Goal: Task Accomplishment & Management: Use online tool/utility

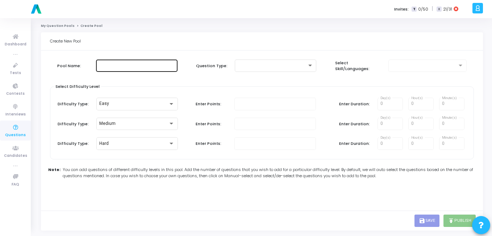
click at [162, 70] on div at bounding box center [137, 64] width 76 height 13
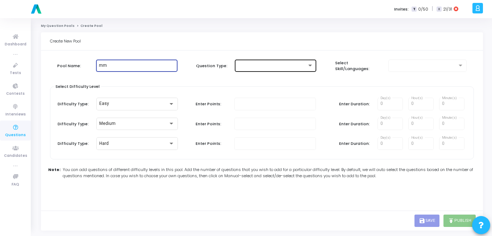
type input "mm"
click at [286, 62] on div at bounding box center [276, 64] width 76 height 13
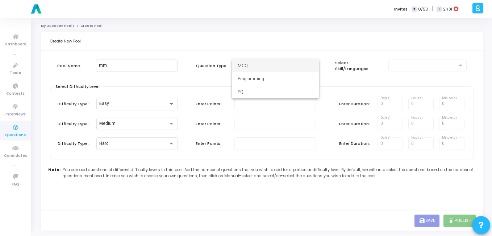
click at [298, 71] on span "MCQ" at bounding box center [276, 65] width 76 height 13
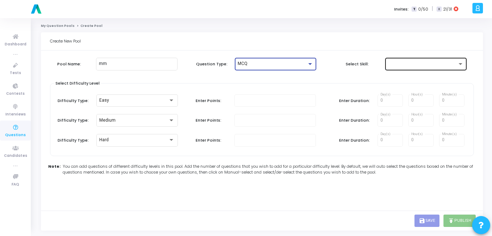
click at [408, 68] on div at bounding box center [426, 63] width 76 height 13
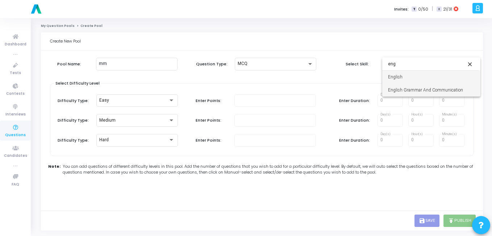
type input "eng"
click at [406, 90] on span "English Grammar And Communication" at bounding box center [431, 89] width 87 height 13
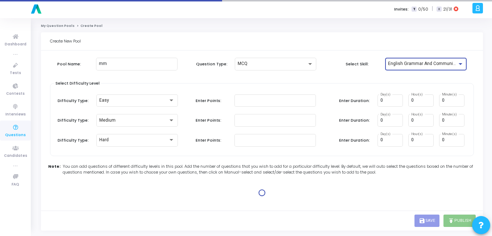
type input "1"
type input "2"
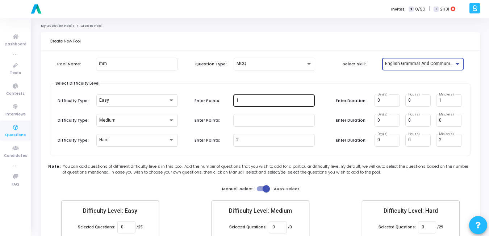
click at [245, 100] on input "1" at bounding box center [274, 100] width 76 height 5
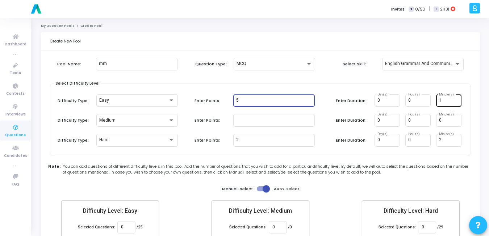
type input "5"
click at [449, 103] on input "1" at bounding box center [449, 100] width 20 height 5
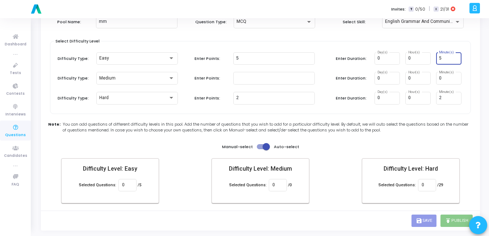
type input "5"
click at [123, 182] on div "0" at bounding box center [127, 184] width 11 height 13
type input "5"
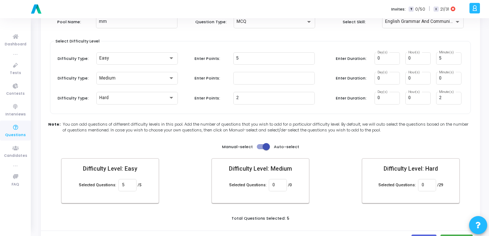
click at [341, 214] on div "Create New Pool Pool Name: mm Question Type: MCQ Select Skill: English Grammar …" at bounding box center [260, 120] width 439 height 260
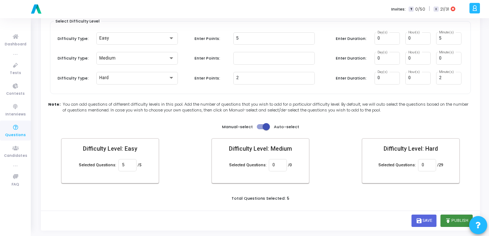
click at [450, 216] on button "publish Publish" at bounding box center [457, 220] width 32 height 12
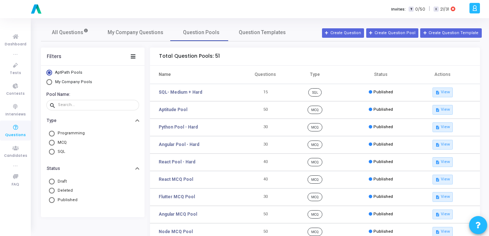
click at [50, 82] on span "Select Library" at bounding box center [49, 82] width 6 height 6
click at [50, 82] on input "My Company Pools" at bounding box center [49, 82] width 6 height 6
radio input "true"
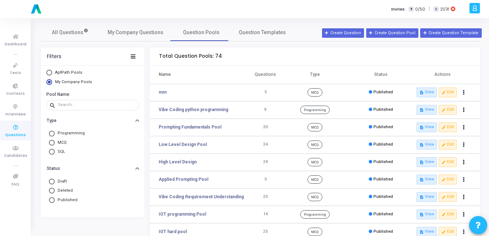
click at [63, 133] on span "Programming" at bounding box center [70, 133] width 30 height 6
click at [55, 133] on input "Programming" at bounding box center [52, 133] width 6 height 6
radio input "true"
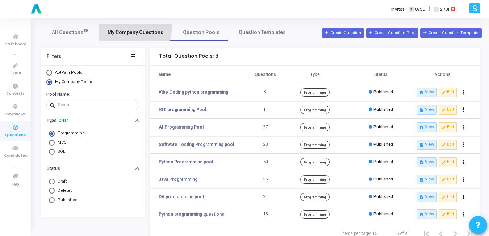
click at [123, 27] on link "My Company Questions" at bounding box center [135, 32] width 73 height 17
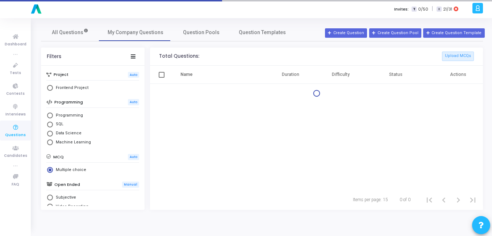
click at [59, 115] on span "Programming" at bounding box center [68, 115] width 30 height 6
click at [53, 115] on input "Programming" at bounding box center [50, 115] width 6 height 6
radio input "true"
radio input "false"
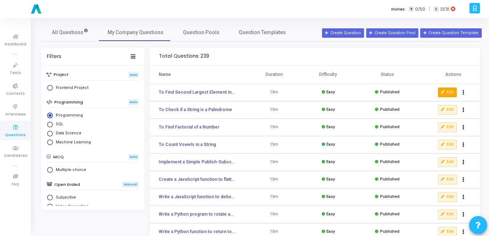
click at [445, 89] on button "Edit" at bounding box center [447, 91] width 19 height 9
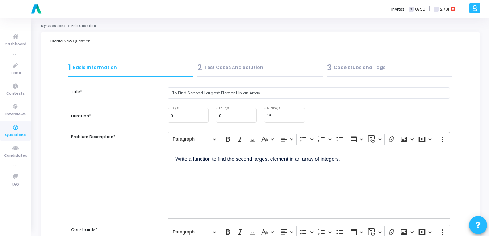
click at [235, 70] on div "2 Test Cases And Solution" at bounding box center [261, 68] width 126 height 12
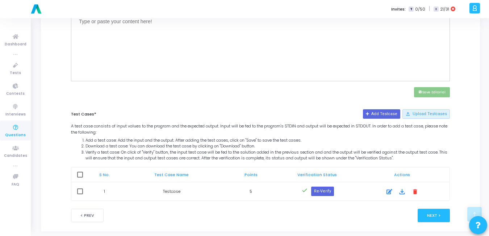
scroll to position [290, 0]
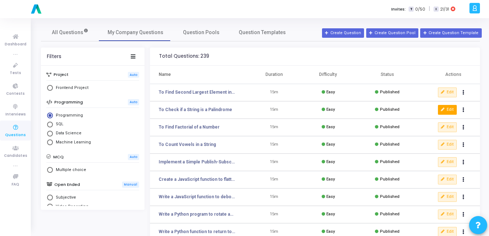
click at [455, 109] on button "Edit" at bounding box center [447, 109] width 19 height 9
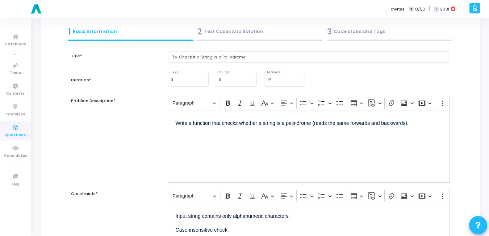
scroll to position [28, 0]
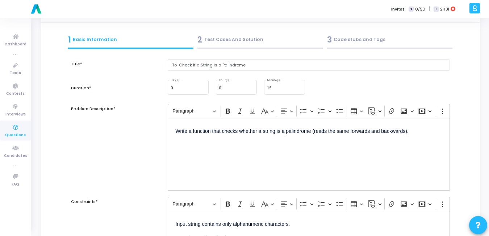
click at [252, 41] on div "2 Test Cases And Solution" at bounding box center [261, 40] width 126 height 12
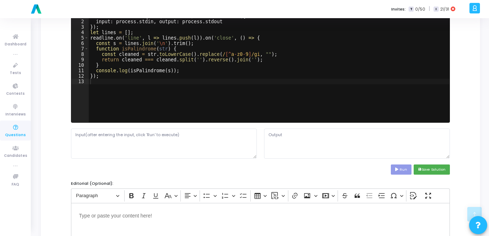
scroll to position [290, 0]
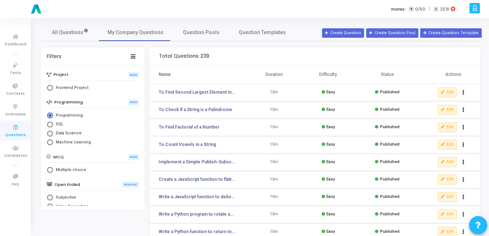
scroll to position [39, 0]
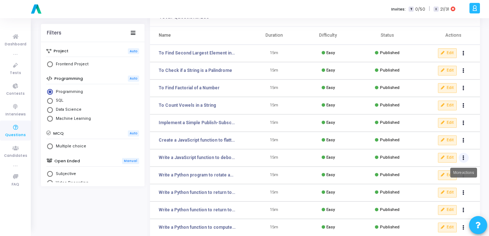
click at [463, 160] on button "Actions" at bounding box center [464, 158] width 10 height 10
click at [442, 169] on button "clear Unpublish" at bounding box center [441, 172] width 56 height 12
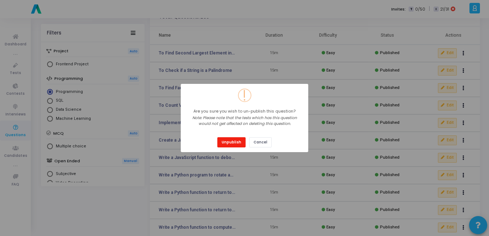
click at [234, 139] on button "Unpublish" at bounding box center [231, 142] width 28 height 10
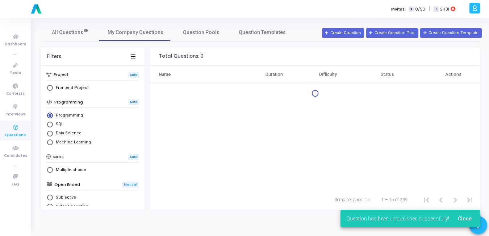
scroll to position [0, 0]
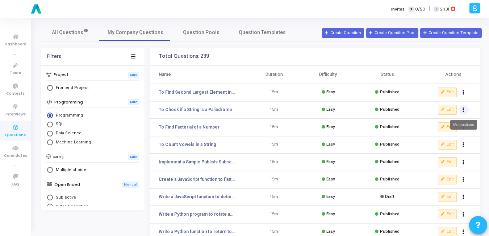
click at [466, 108] on button "Actions" at bounding box center [464, 110] width 10 height 10
click at [431, 120] on button "clear Unpublish" at bounding box center [441, 125] width 56 height 12
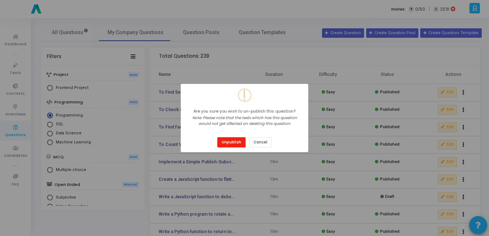
click at [232, 142] on button "Unpublish" at bounding box center [231, 142] width 28 height 10
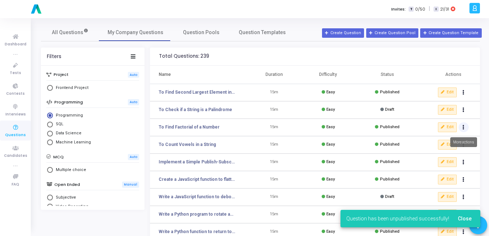
click at [465, 128] on button "Actions" at bounding box center [464, 127] width 10 height 10
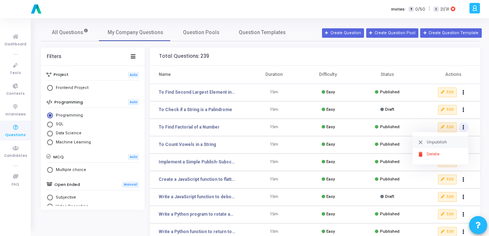
click at [426, 145] on button "clear Unpublish" at bounding box center [441, 142] width 56 height 12
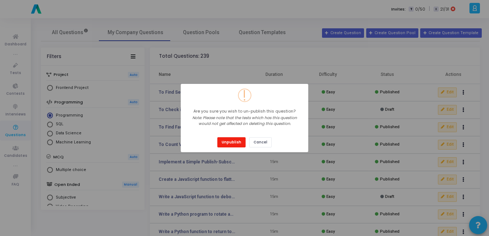
click at [224, 141] on button "Unpublish" at bounding box center [231, 142] width 28 height 10
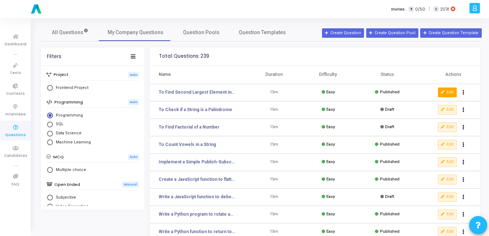
click at [450, 91] on button "Edit" at bounding box center [447, 91] width 19 height 9
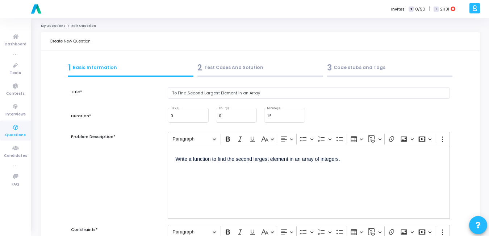
click at [214, 71] on div "2 Test Cases And Solution" at bounding box center [261, 68] width 126 height 12
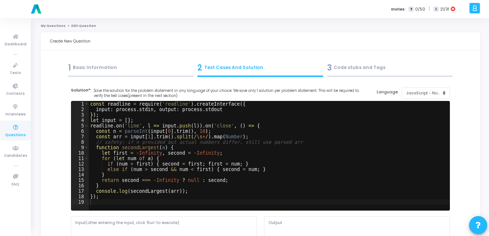
scroll to position [290, 0]
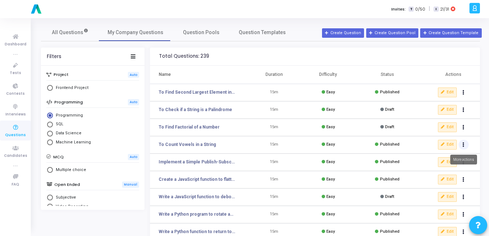
click at [465, 146] on icon "Actions" at bounding box center [464, 145] width 2 height 4
click at [444, 154] on button "clear Unpublish" at bounding box center [441, 159] width 56 height 12
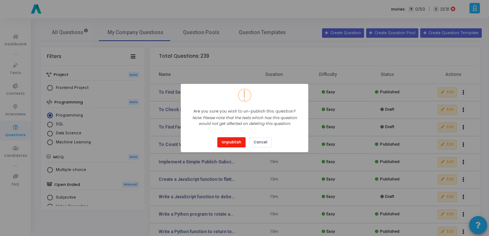
click at [233, 140] on button "Unpublish" at bounding box center [231, 142] width 28 height 10
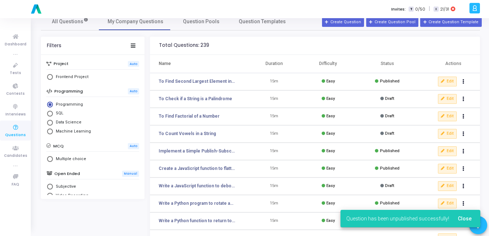
scroll to position [11, 0]
click at [463, 154] on button "Actions" at bounding box center [464, 151] width 10 height 10
click at [436, 166] on button "clear Unpublish" at bounding box center [441, 165] width 56 height 12
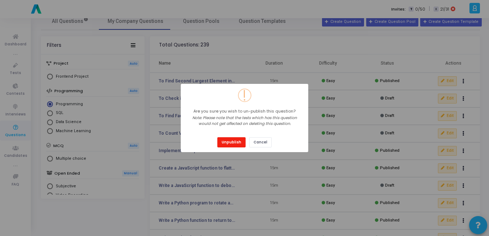
click at [225, 143] on button "Unpublish" at bounding box center [231, 142] width 28 height 10
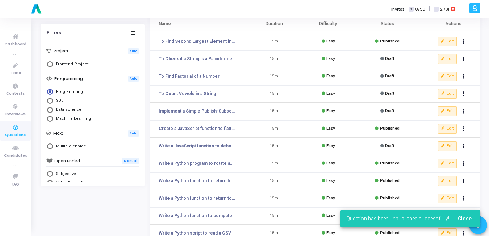
scroll to position [52, 0]
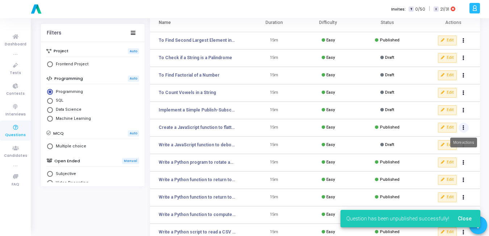
click at [467, 130] on button "Actions" at bounding box center [464, 128] width 10 height 10
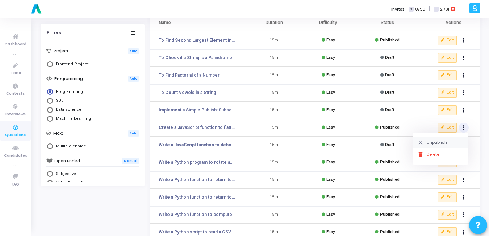
click at [439, 141] on button "clear Unpublish" at bounding box center [441, 142] width 56 height 12
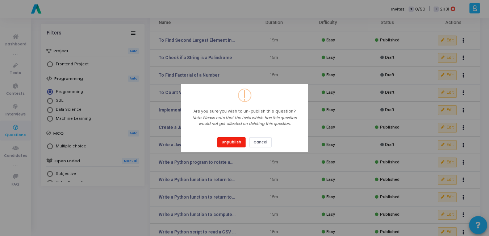
click at [239, 144] on button "Unpublish" at bounding box center [231, 142] width 28 height 10
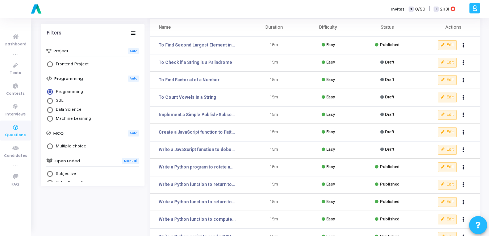
scroll to position [47, 0]
click at [447, 149] on button "Edit" at bounding box center [447, 149] width 19 height 9
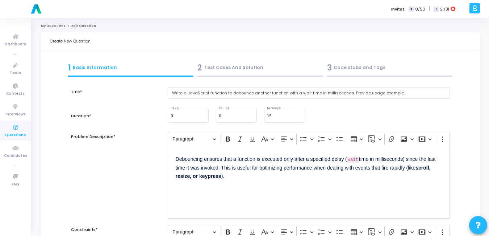
click at [220, 67] on div "2 Test Cases And Solution" at bounding box center [261, 68] width 126 height 12
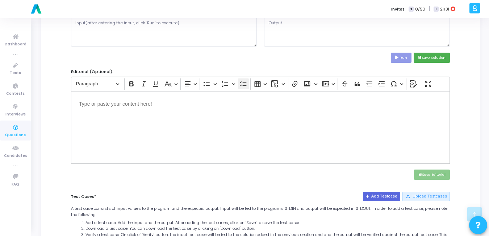
scroll to position [290, 0]
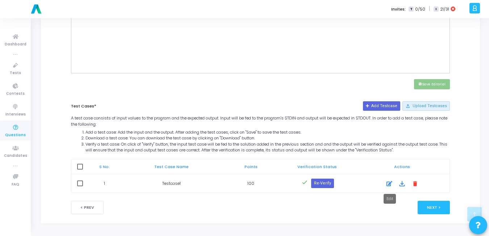
click at [391, 182] on icon at bounding box center [390, 183] width 6 height 9
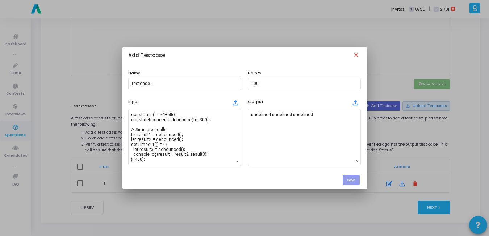
scroll to position [0, 0]
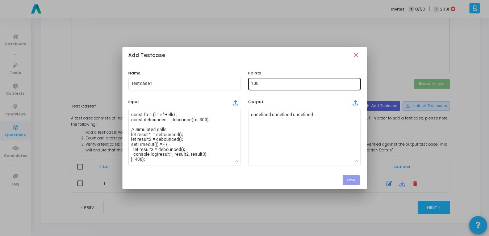
click at [274, 82] on input "100" at bounding box center [304, 83] width 107 height 5
type input "1"
type input "5"
click at [353, 178] on button "Save" at bounding box center [351, 180] width 17 height 10
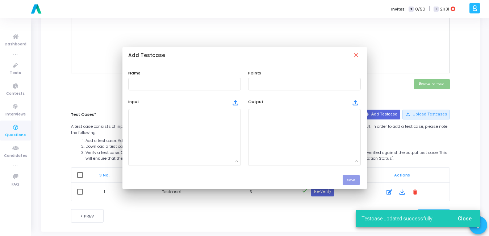
scroll to position [290, 0]
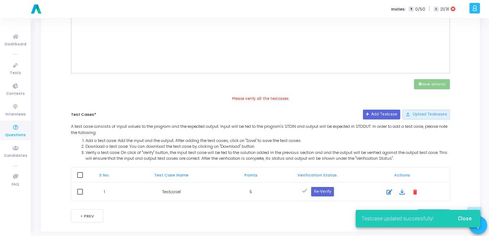
click at [79, 175] on span at bounding box center [80, 175] width 6 height 6
click at [80, 178] on input "checkbox" at bounding box center [80, 178] width 0 height 0
checkbox input "true"
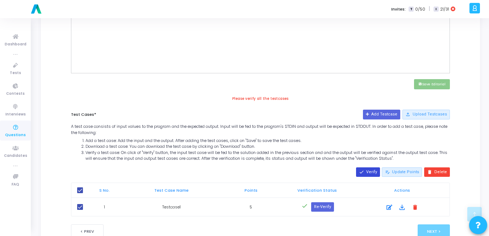
click at [369, 169] on button "done Verify" at bounding box center [368, 171] width 24 height 9
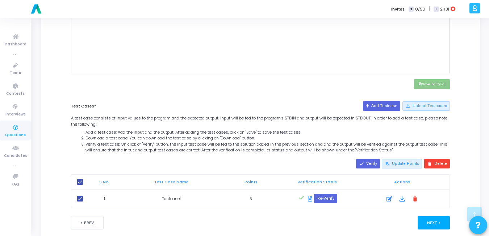
click at [429, 219] on button "Next >" at bounding box center [434, 222] width 32 height 13
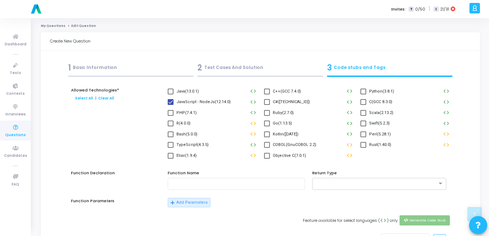
scroll to position [334, 0]
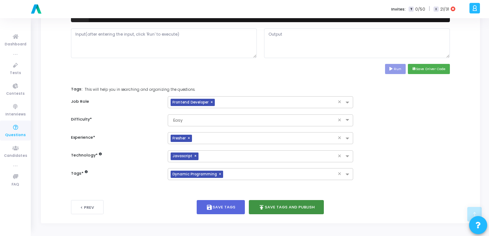
click at [296, 202] on button "publish Save Tags and Publish" at bounding box center [286, 207] width 75 height 14
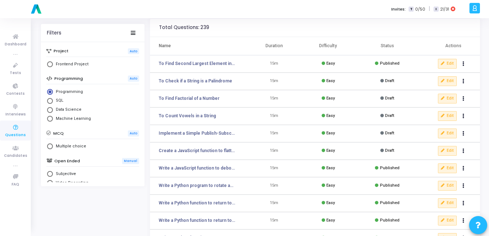
scroll to position [28, 0]
click at [452, 150] on button "Edit" at bounding box center [447, 150] width 19 height 9
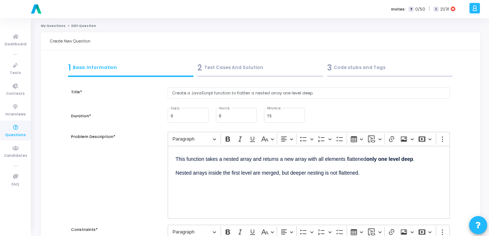
click at [221, 68] on div "2 Test Cases And Solution" at bounding box center [261, 68] width 126 height 12
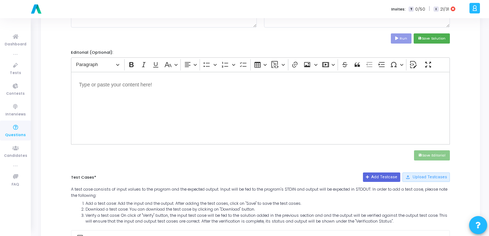
scroll to position [290, 0]
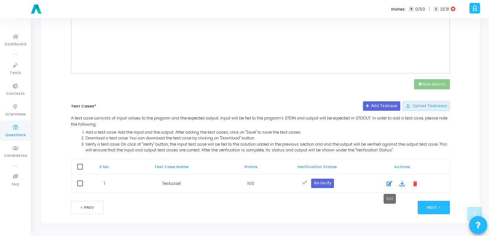
click at [392, 182] on icon at bounding box center [390, 183] width 6 height 9
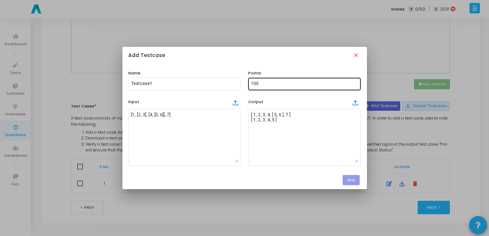
click at [265, 83] on input "100" at bounding box center [304, 83] width 107 height 5
type input "5"
click at [355, 179] on button "Save" at bounding box center [351, 180] width 17 height 10
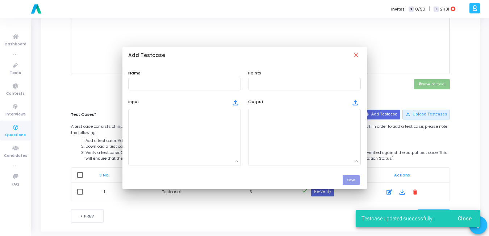
scroll to position [290, 0]
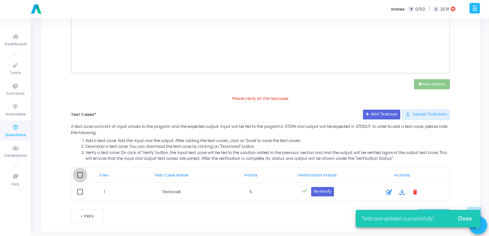
click at [79, 175] on span at bounding box center [80, 175] width 6 height 6
click at [80, 178] on input "checkbox" at bounding box center [80, 178] width 0 height 0
checkbox input "true"
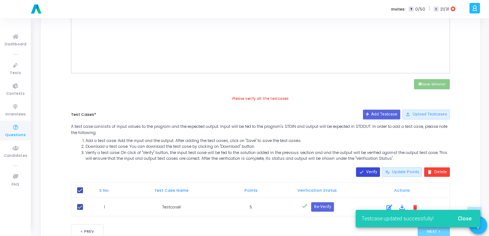
click at [370, 170] on button "done Verify" at bounding box center [368, 171] width 24 height 9
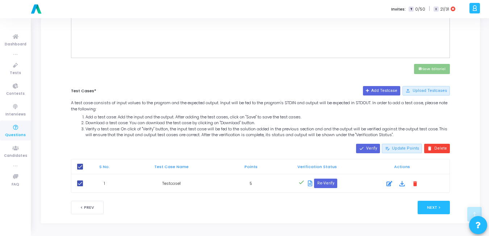
scroll to position [305, 0]
click at [438, 207] on button "Next >" at bounding box center [434, 206] width 32 height 13
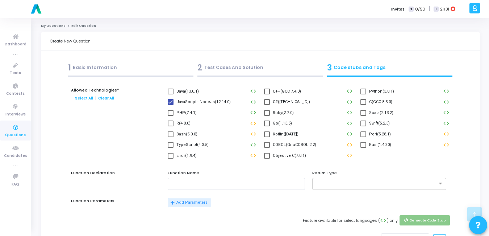
scroll to position [334, 0]
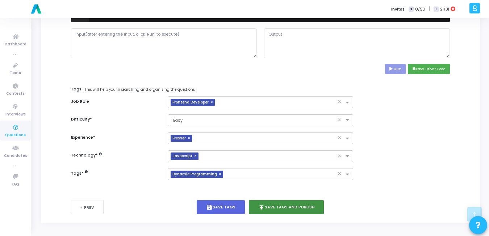
click at [307, 207] on button "publish Save Tags and Publish" at bounding box center [286, 207] width 75 height 14
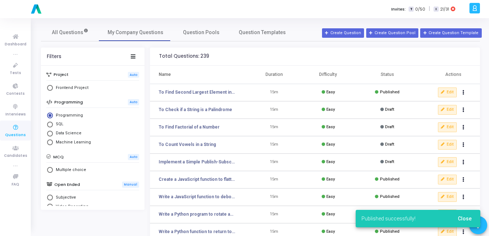
click at [457, 160] on div "Edit publish Publish delete Delete" at bounding box center [453, 162] width 31 height 10
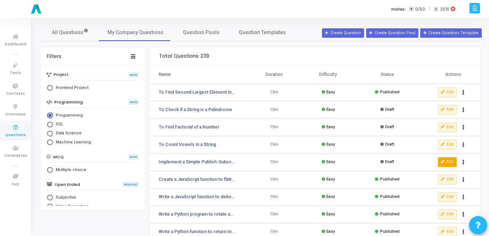
click at [456, 160] on button "Edit" at bounding box center [447, 161] width 19 height 9
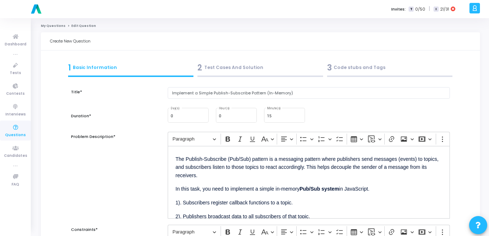
click at [277, 67] on div "2 Test Cases And Solution" at bounding box center [261, 68] width 126 height 12
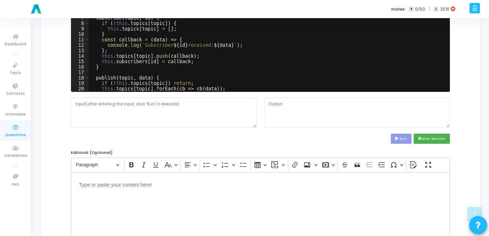
scroll to position [290, 0]
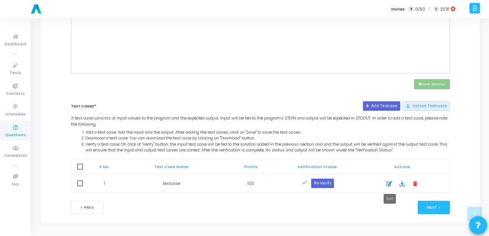
click at [390, 183] on icon at bounding box center [390, 183] width 6 height 9
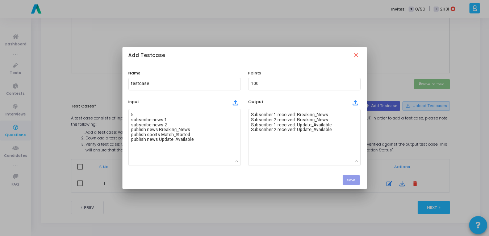
scroll to position [0, 0]
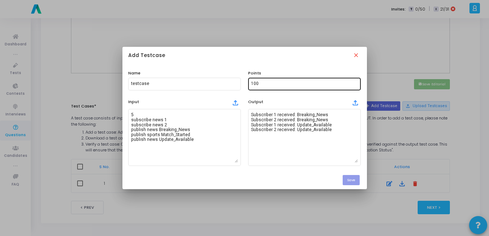
click at [270, 84] on input "100" at bounding box center [304, 83] width 107 height 5
type input "5"
click at [356, 179] on button "Save" at bounding box center [351, 180] width 17 height 10
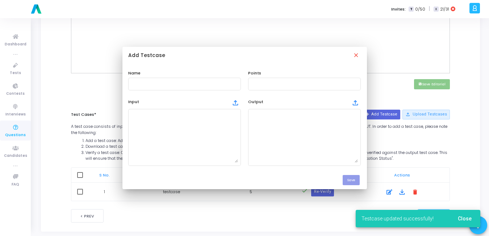
scroll to position [290, 0]
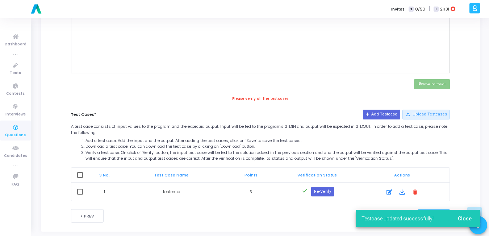
click at [80, 176] on span at bounding box center [80, 175] width 6 height 6
click at [80, 178] on input "checkbox" at bounding box center [80, 178] width 0 height 0
checkbox input "true"
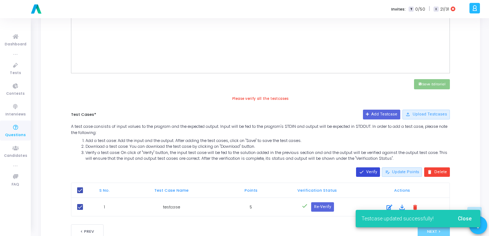
click at [374, 171] on button "done Verify" at bounding box center [368, 171] width 24 height 9
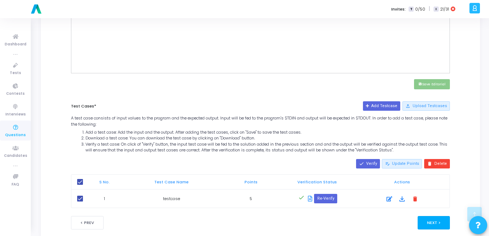
click at [438, 222] on button "Next >" at bounding box center [434, 222] width 32 height 13
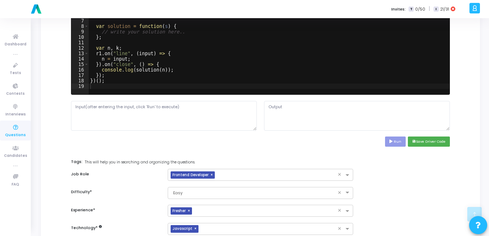
scroll to position [334, 0]
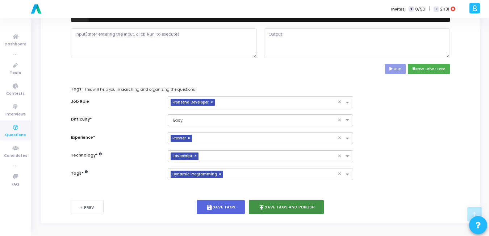
click at [297, 202] on button "publish Save Tags and Publish" at bounding box center [286, 207] width 75 height 14
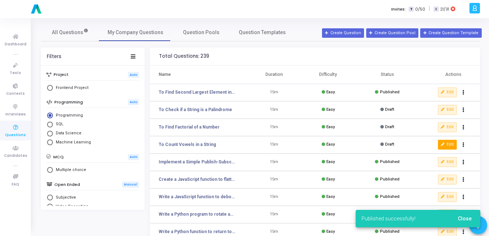
click at [453, 142] on button "Edit" at bounding box center [447, 144] width 19 height 9
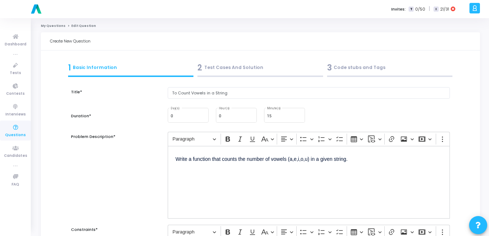
click at [237, 66] on div "2 Test Cases And Solution" at bounding box center [261, 68] width 126 height 12
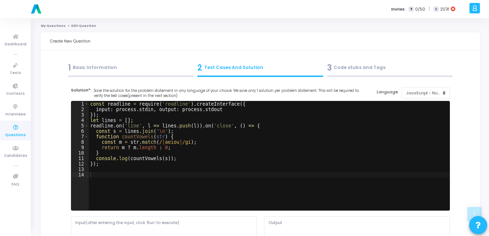
scroll to position [290, 0]
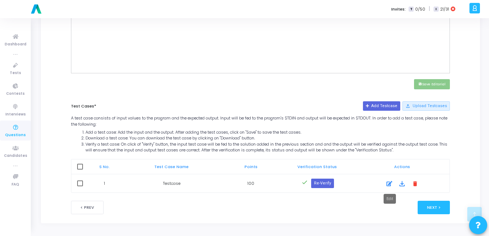
click at [390, 183] on icon at bounding box center [390, 183] width 6 height 9
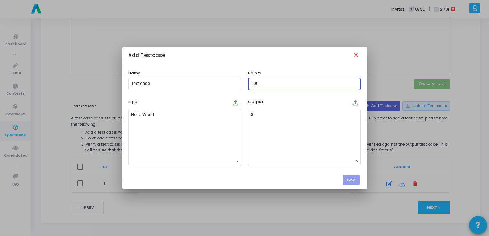
click at [290, 82] on input "100" at bounding box center [304, 83] width 107 height 5
type input "1"
type input "5"
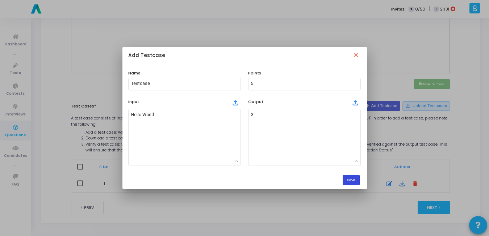
click at [349, 180] on button "Save" at bounding box center [351, 180] width 17 height 10
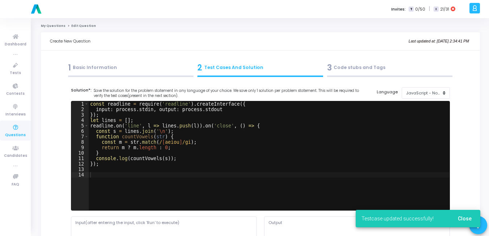
scroll to position [290, 0]
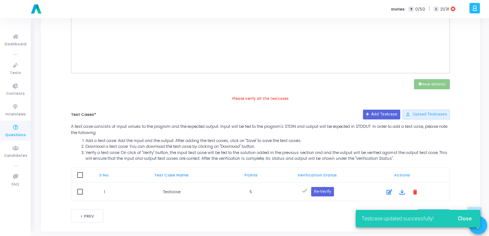
click at [80, 177] on span at bounding box center [80, 175] width 6 height 6
click at [80, 178] on input "checkbox" at bounding box center [80, 178] width 0 height 0
checkbox input "true"
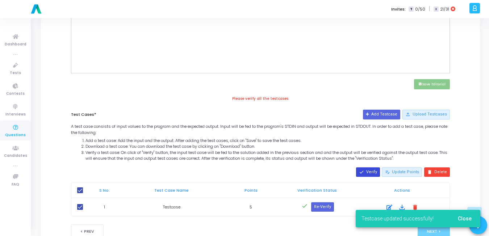
click at [370, 170] on button "done Verify" at bounding box center [368, 171] width 24 height 9
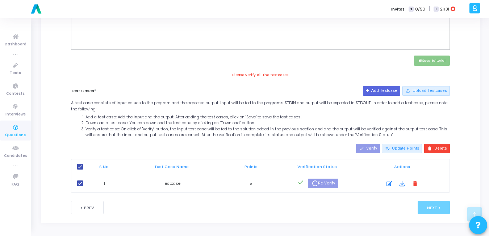
scroll to position [305, 0]
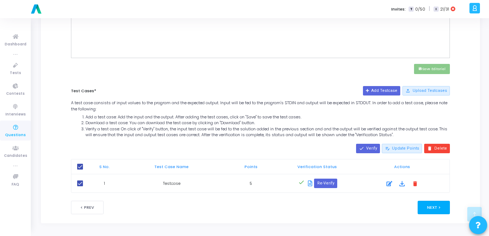
click at [448, 204] on button "Next >" at bounding box center [434, 206] width 32 height 13
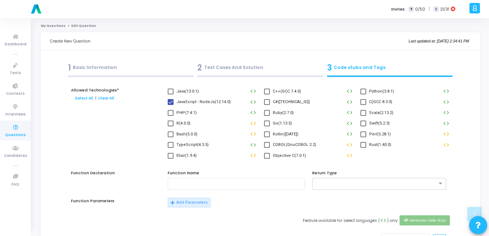
scroll to position [334, 0]
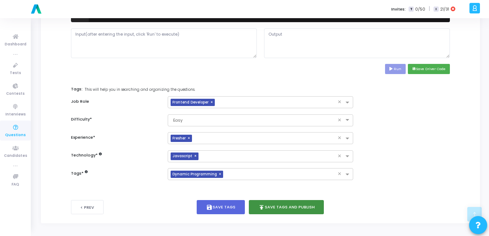
click at [287, 205] on button "publish Save Tags and Publish" at bounding box center [286, 207] width 75 height 14
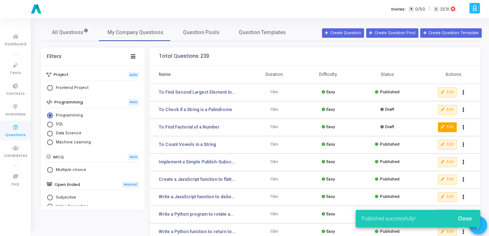
click at [452, 129] on button "Edit" at bounding box center [447, 126] width 19 height 9
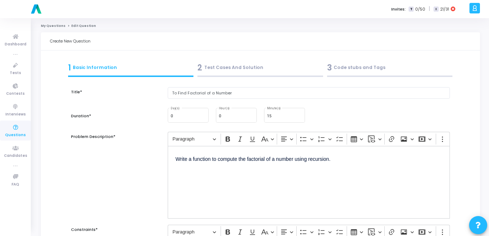
click at [213, 70] on div "2 Test Cases And Solution" at bounding box center [261, 68] width 126 height 12
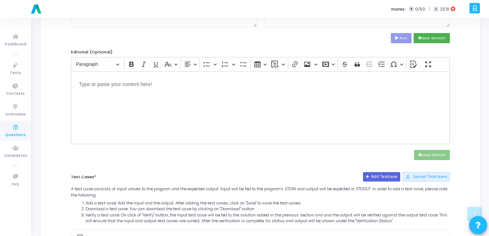
scroll to position [290, 0]
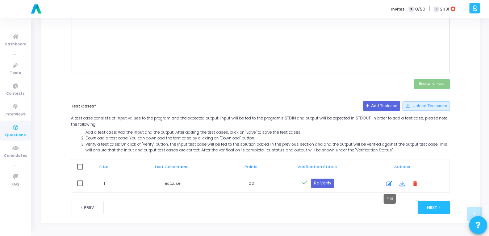
click at [389, 181] on icon at bounding box center [390, 183] width 6 height 9
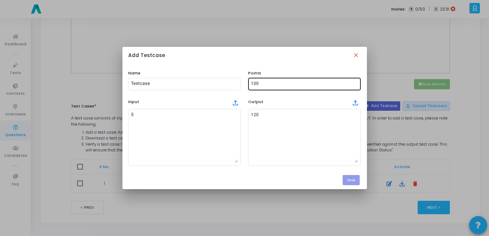
click at [273, 87] on div "100" at bounding box center [304, 82] width 107 height 13
type input "1"
type input "5"
click at [354, 182] on button "Save" at bounding box center [351, 180] width 17 height 10
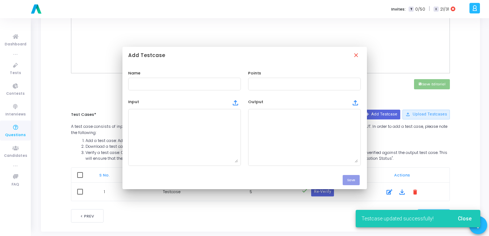
scroll to position [290, 0]
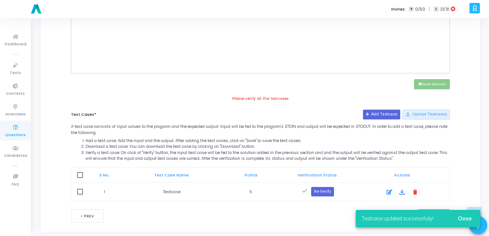
click at [79, 172] on span at bounding box center [80, 175] width 6 height 6
click at [80, 178] on input "checkbox" at bounding box center [80, 178] width 0 height 0
checkbox input "true"
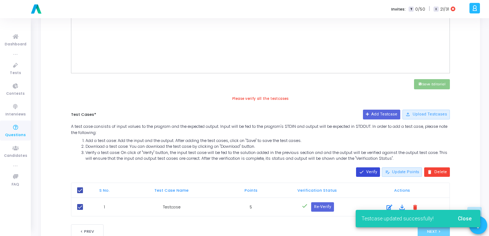
click at [375, 168] on button "done Verify" at bounding box center [368, 171] width 24 height 9
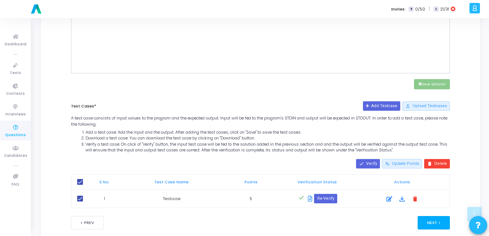
click at [437, 226] on button "Next >" at bounding box center [434, 222] width 32 height 13
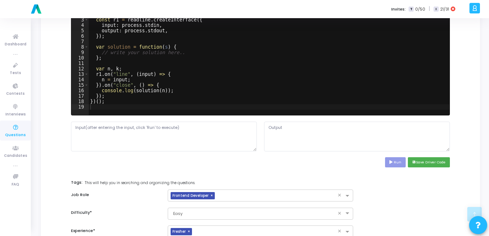
scroll to position [334, 0]
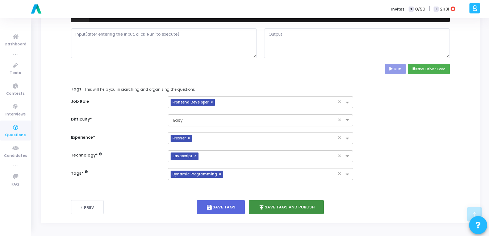
click at [291, 206] on button "publish Save Tags and Publish" at bounding box center [286, 207] width 75 height 14
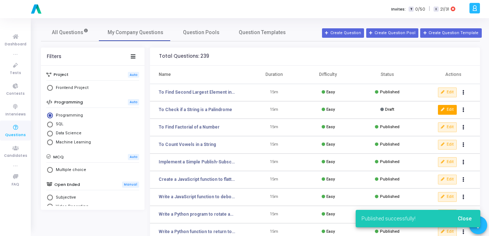
click at [454, 110] on button "Edit" at bounding box center [447, 109] width 19 height 9
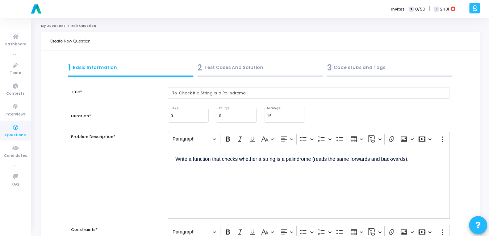
click at [256, 66] on div "2 Test Cases And Solution" at bounding box center [261, 68] width 126 height 12
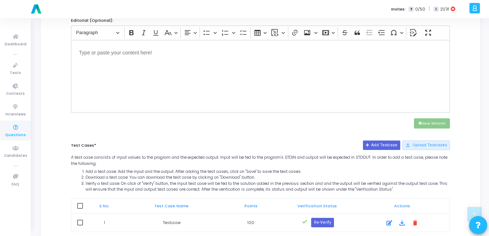
scroll to position [290, 0]
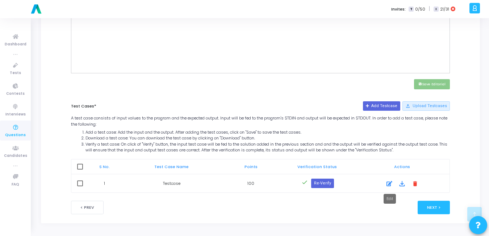
click at [389, 184] on icon at bounding box center [390, 183] width 6 height 9
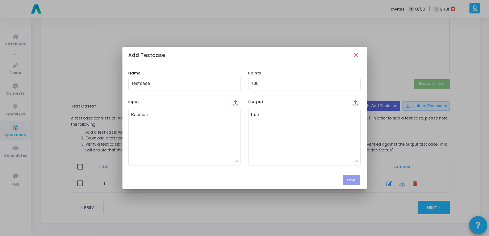
scroll to position [0, 0]
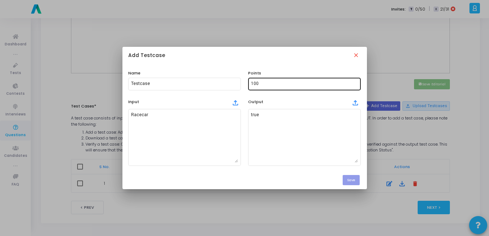
click at [268, 85] on input "100" at bounding box center [304, 83] width 107 height 5
type input "5"
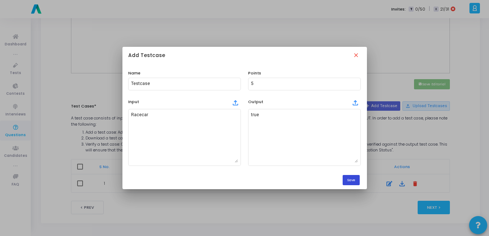
click at [352, 178] on button "Save" at bounding box center [351, 180] width 17 height 10
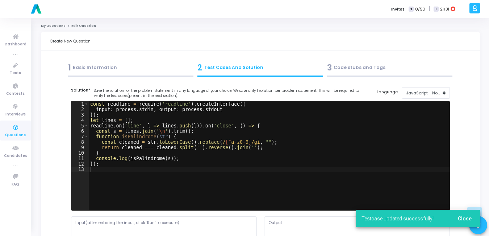
scroll to position [290, 0]
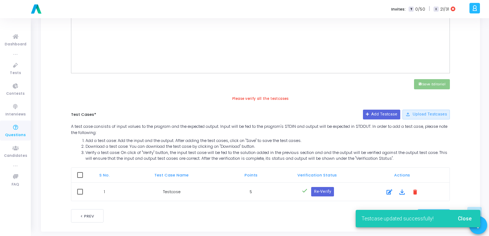
click at [80, 178] on span at bounding box center [80, 175] width 6 height 6
click at [80, 178] on input "checkbox" at bounding box center [80, 178] width 0 height 0
checkbox input "true"
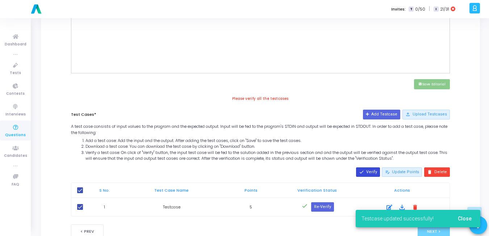
click at [364, 171] on mat-icon "done" at bounding box center [361, 171] width 5 height 5
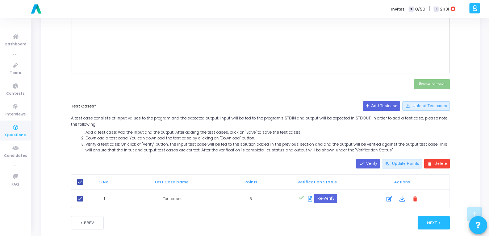
scroll to position [305, 0]
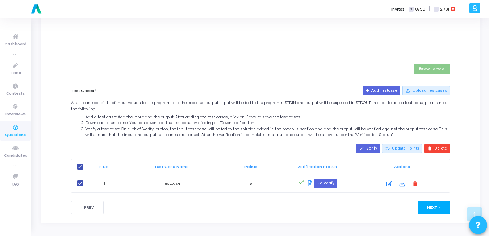
click at [433, 201] on button "Next >" at bounding box center [434, 206] width 32 height 13
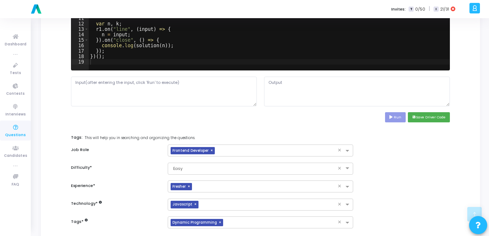
scroll to position [334, 0]
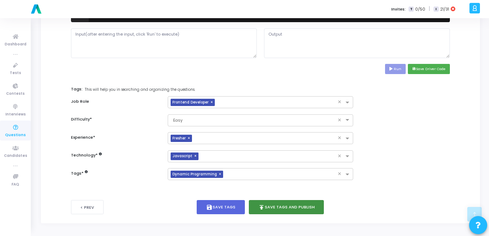
click at [279, 209] on button "publish Save Tags and Publish" at bounding box center [286, 207] width 75 height 14
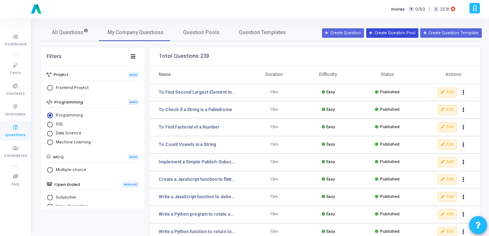
click at [386, 30] on button "Create Question Pool" at bounding box center [392, 32] width 52 height 9
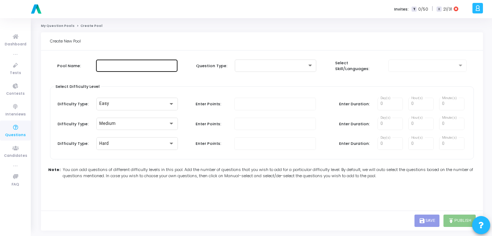
click at [148, 66] on input "text" at bounding box center [137, 65] width 76 height 5
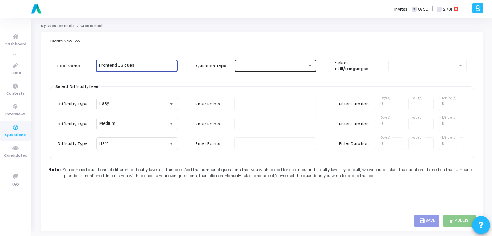
type input "Frontend JS ques"
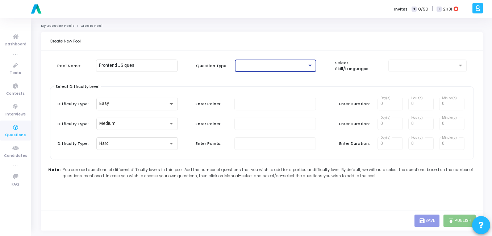
click at [275, 65] on div at bounding box center [272, 65] width 69 height 5
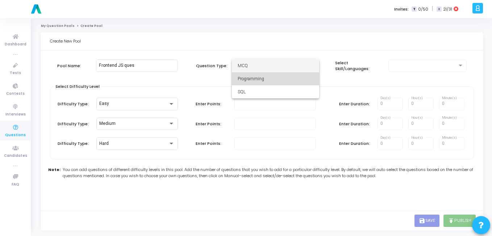
click at [270, 79] on span "Programming" at bounding box center [276, 78] width 76 height 13
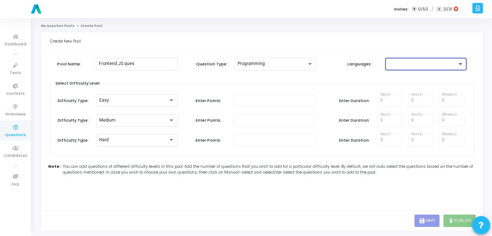
click at [392, 63] on div at bounding box center [422, 63] width 69 height 5
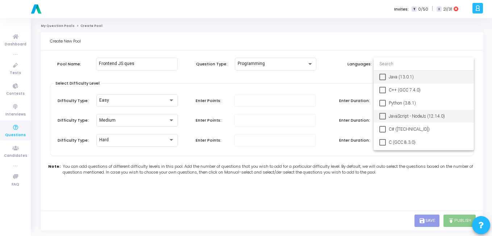
click at [396, 112] on span "JavaScript - NodeJs (12.14.0)" at bounding box center [428, 115] width 79 height 13
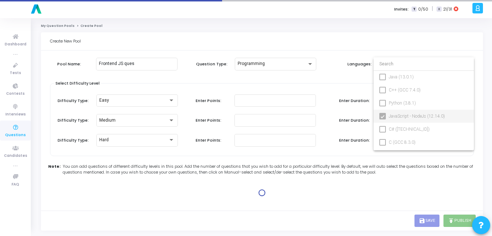
type input "100"
type input "15"
type input "100"
type input "30"
type input "100"
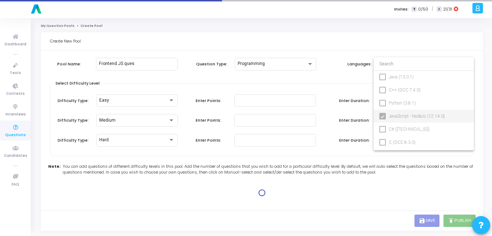
type input "45"
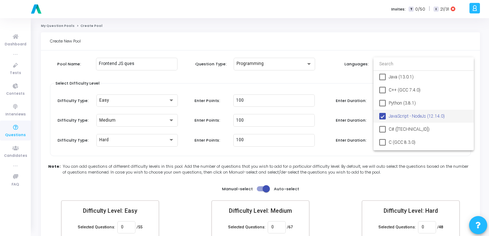
click at [302, 84] on div at bounding box center [244, 118] width 489 height 236
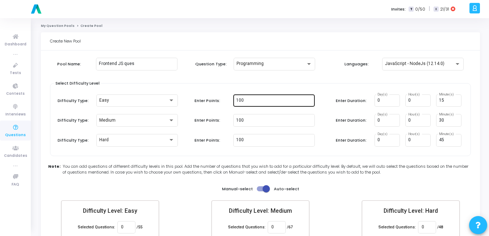
click at [256, 101] on input "100" at bounding box center [274, 100] width 76 height 5
type input "1"
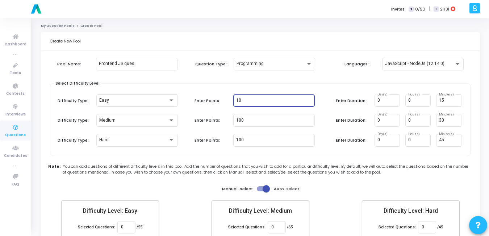
type input "1"
type input "5"
click at [284, 87] on div "Select Difficulty Level Difficulty Type: Easy Enter Points: 5 Enter Duration: 0…" at bounding box center [260, 119] width 421 height 73
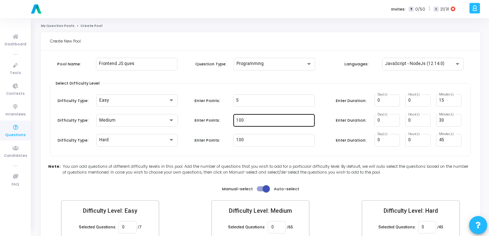
scroll to position [42, 0]
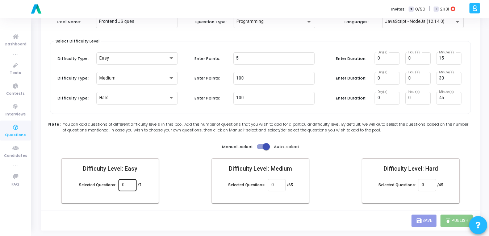
click at [128, 185] on input "0" at bounding box center [127, 184] width 11 height 5
type input "7"
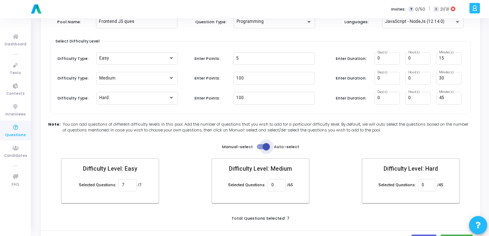
click at [265, 148] on span at bounding box center [266, 146] width 7 height 7
click at [261, 149] on input "checkbox" at bounding box center [260, 149] width 0 height 0
checkbox input "false"
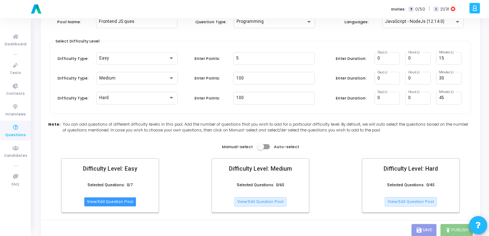
click at [127, 204] on button "View/Edit Question Pool" at bounding box center [110, 201] width 52 height 9
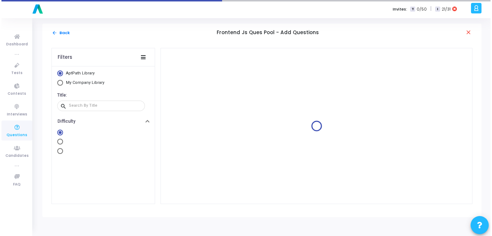
scroll to position [0, 0]
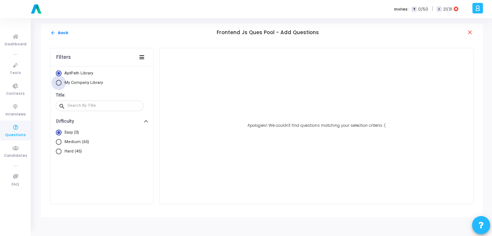
click at [67, 83] on span "My Company Library" at bounding box center [84, 82] width 38 height 5
click at [62, 83] on input "My Company Library" at bounding box center [59, 83] width 6 height 6
radio input "true"
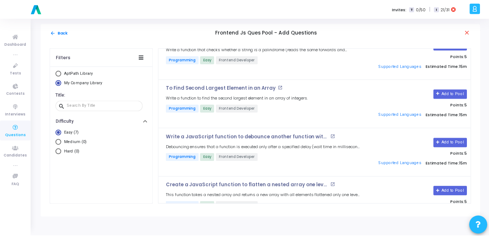
scroll to position [115, 0]
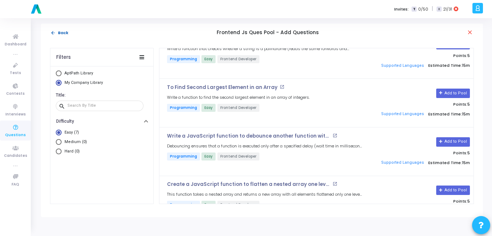
click at [62, 31] on button "arrow_back Back" at bounding box center [59, 32] width 19 height 7
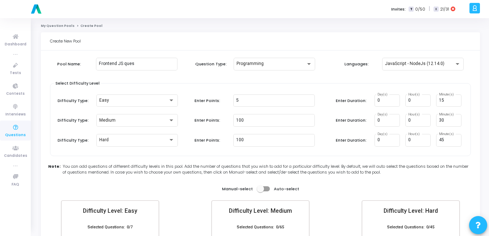
scroll to position [52, 0]
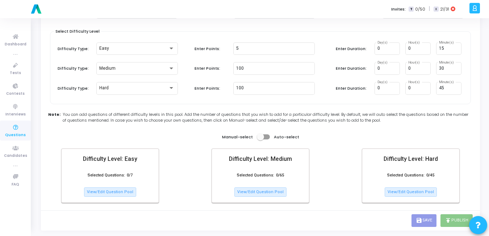
click at [266, 134] on span at bounding box center [263, 136] width 13 height 5
click at [261, 139] on input "checkbox" at bounding box center [260, 139] width 0 height 0
checkbox input "true"
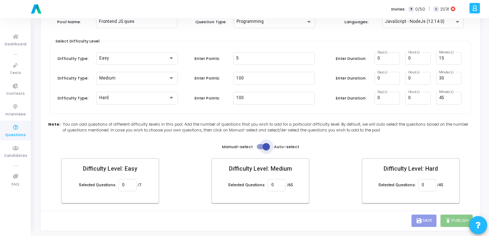
scroll to position [42, 0]
click at [127, 183] on input "0" at bounding box center [127, 184] width 11 height 5
type input "7"
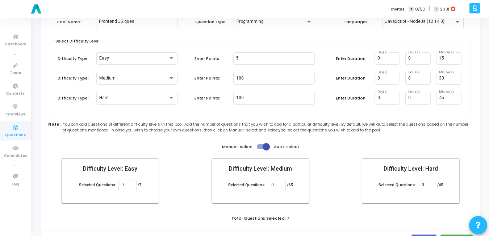
click at [294, 216] on div "Create New Pool Pool Name: Frontend JS ques Question Type: Programming Language…" at bounding box center [260, 120] width 439 height 260
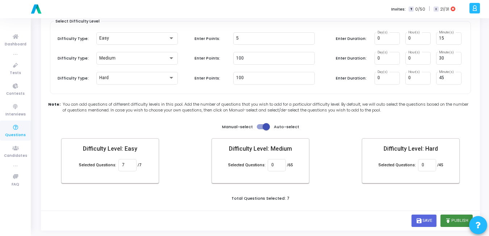
click at [451, 222] on icon "publish" at bounding box center [448, 220] width 7 height 7
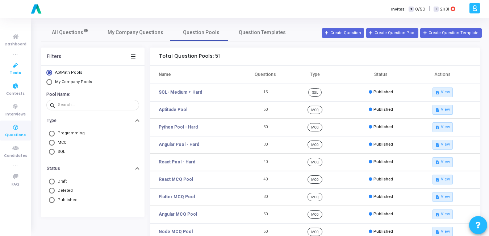
click at [17, 66] on icon at bounding box center [15, 65] width 15 height 9
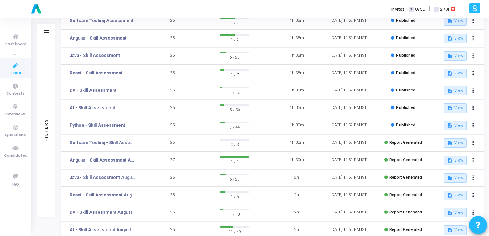
scroll to position [111, 0]
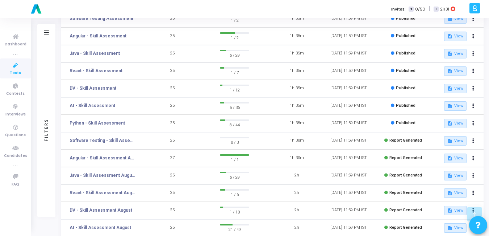
click at [299, 12] on div "Invites: T 0/50 | I 21/31" at bounding box center [269, 9] width 395 height 18
click at [475, 120] on button at bounding box center [474, 123] width 10 height 10
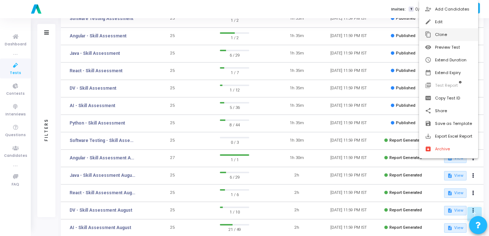
click at [441, 34] on button "content_copy Clone" at bounding box center [448, 34] width 59 height 13
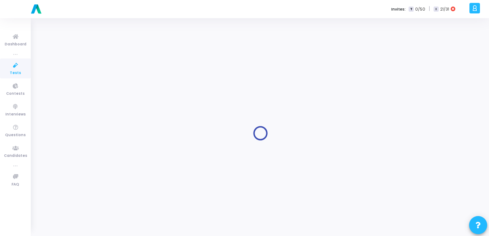
type input "Python - Skill Assessment"
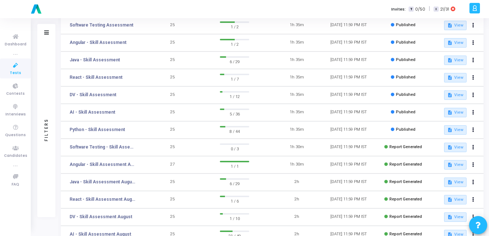
scroll to position [104, 0]
click at [474, 130] on button at bounding box center [474, 129] width 10 height 10
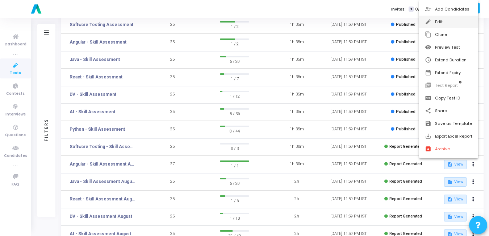
click at [434, 21] on button "edit Edit" at bounding box center [448, 22] width 59 height 13
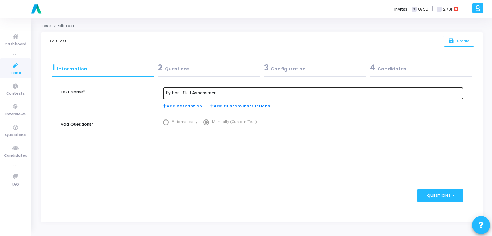
click at [227, 92] on input "Python - Skill Assessment" at bounding box center [313, 93] width 294 height 5
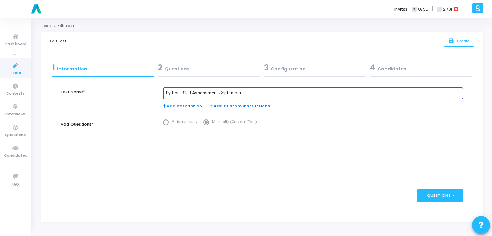
type input "Python - Skill Assessment September"
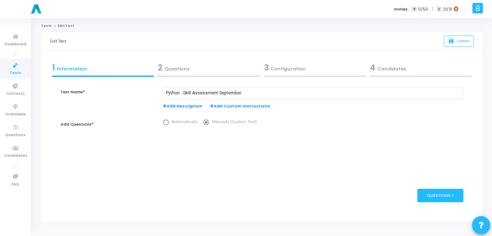
click at [277, 124] on mat-radio-group "Automatically Manually (Custom Test)" at bounding box center [313, 122] width 300 height 6
click at [386, 69] on div "4 Candidates" at bounding box center [421, 68] width 102 height 12
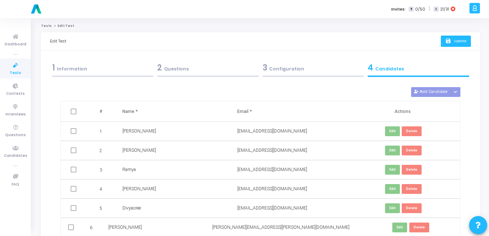
click at [448, 42] on icon "save" at bounding box center [449, 41] width 8 height 6
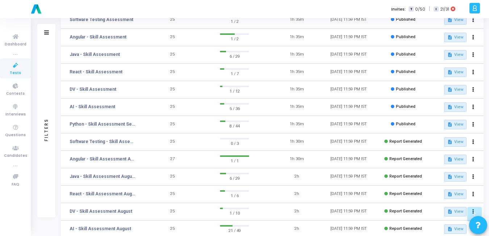
scroll to position [110, 0]
click at [472, 104] on button at bounding box center [474, 106] width 10 height 10
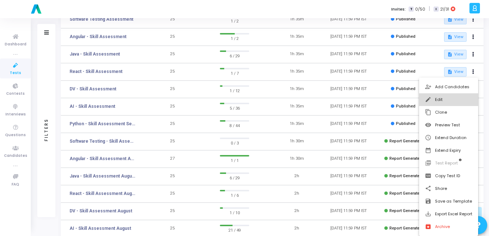
click at [440, 101] on button "edit Edit" at bounding box center [448, 99] width 59 height 13
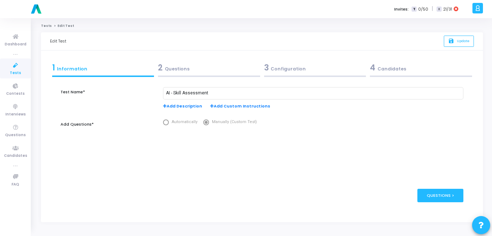
click at [327, 184] on div "Questions >" at bounding box center [262, 195] width 403 height 35
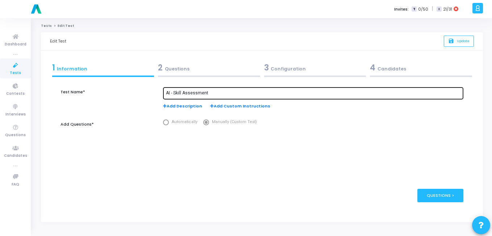
click at [238, 89] on div "AI - Skill Assessment" at bounding box center [313, 92] width 294 height 13
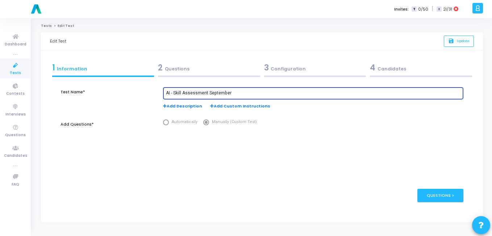
type input "AI - Skill Assessment September"
click at [382, 108] on div "Add Description Add Custom Instructions" at bounding box center [313, 106] width 300 height 6
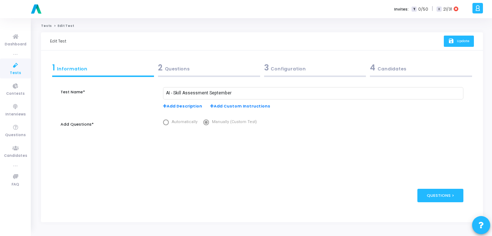
click at [461, 43] on button "save Update" at bounding box center [459, 41] width 30 height 11
click at [272, 172] on div "Test Name* AI - Skill Assessment September Add Description Add Custom Instructi…" at bounding box center [262, 132] width 403 height 91
click at [16, 63] on icon at bounding box center [15, 65] width 15 height 9
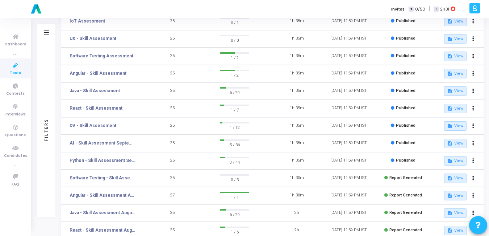
scroll to position [74, 0]
click at [477, 127] on button at bounding box center [474, 125] width 10 height 10
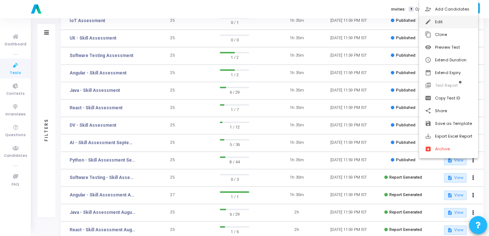
click at [432, 21] on button "edit Edit" at bounding box center [448, 22] width 59 height 13
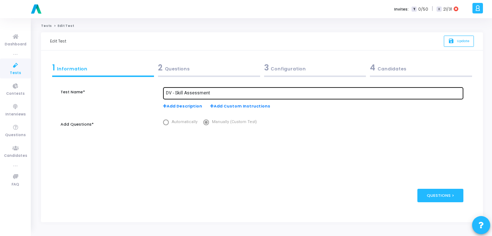
click at [255, 91] on input "DV - Skill Assessment" at bounding box center [313, 93] width 294 height 5
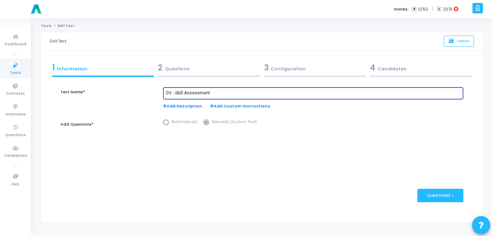
paste input "September"
type input "DV - Skill Assessment September"
click at [460, 41] on span "Update" at bounding box center [463, 40] width 13 height 5
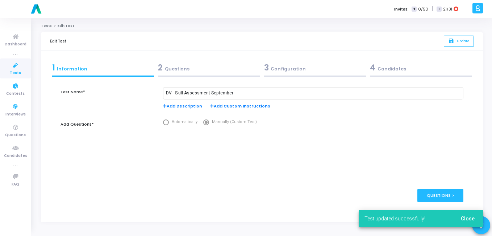
click at [9, 69] on icon at bounding box center [15, 65] width 15 height 9
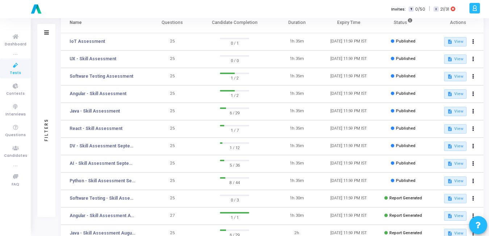
scroll to position [53, 0]
click at [474, 129] on icon at bounding box center [474, 129] width 2 height 4
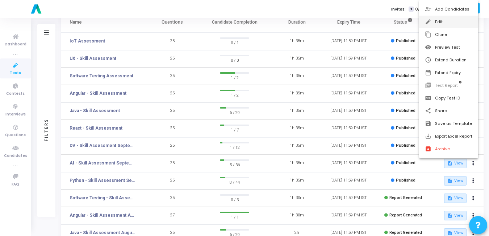
click at [438, 20] on button "edit Edit" at bounding box center [448, 22] width 59 height 13
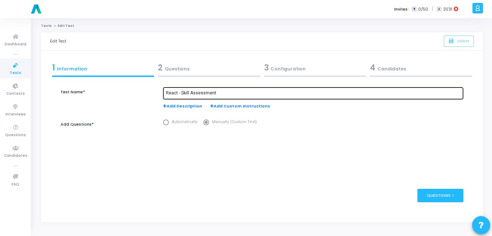
click at [237, 92] on input "React - Skill Assessment" at bounding box center [313, 93] width 294 height 5
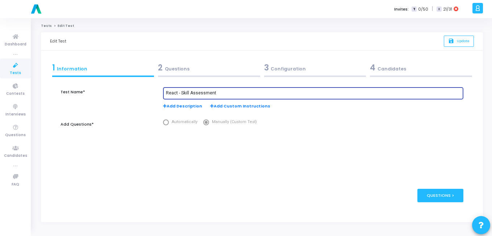
paste input "September"
type input "React - Skill Assessment September"
click at [451, 40] on icon "save" at bounding box center [452, 41] width 8 height 6
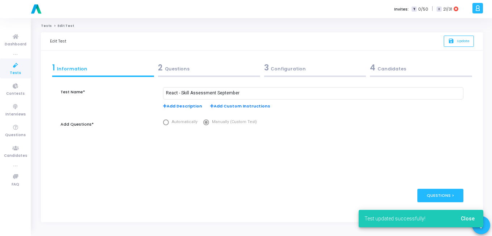
click at [18, 72] on span "Tests" at bounding box center [15, 73] width 11 height 6
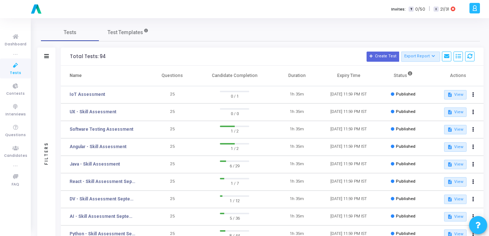
scroll to position [39, 0]
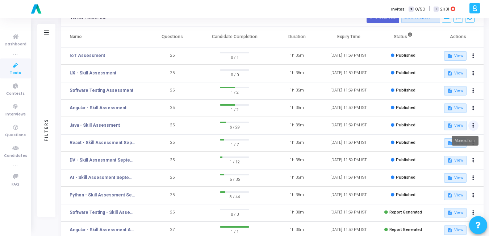
click at [476, 124] on button at bounding box center [474, 125] width 10 height 10
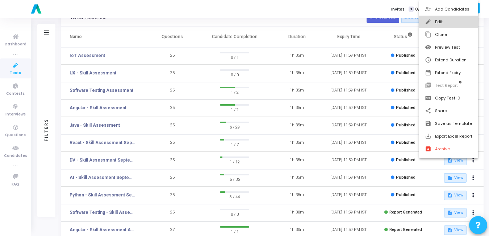
click at [432, 22] on button "edit Edit" at bounding box center [448, 22] width 59 height 13
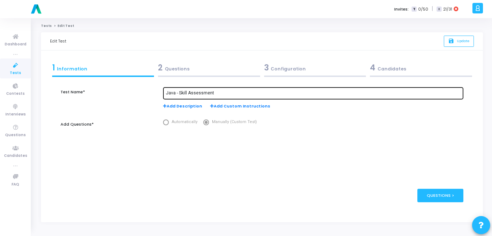
click at [263, 88] on div "Java - Skill Assessment" at bounding box center [313, 92] width 294 height 13
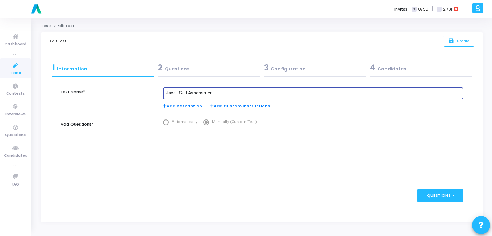
paste input "September"
type input "Java - Skill Assessment September"
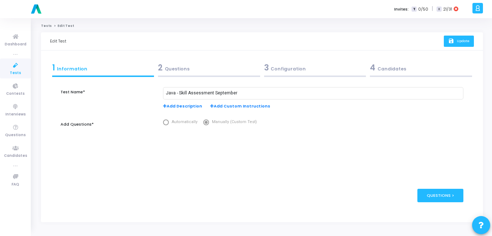
click at [458, 42] on span "Update" at bounding box center [463, 40] width 13 height 5
click at [0, 72] on html "a am.smartx [PERSON_NAME] Subscribe to a plan of your choice Settings Account s…" at bounding box center [246, 118] width 492 height 236
click at [2, 71] on link "Tests" at bounding box center [15, 68] width 31 height 20
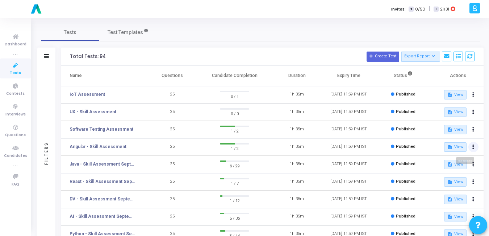
click at [474, 145] on icon at bounding box center [474, 147] width 2 height 4
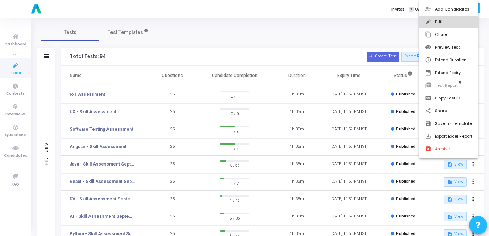
click at [440, 24] on button "edit Edit" at bounding box center [448, 22] width 59 height 13
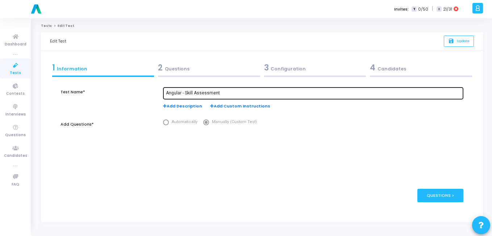
click at [232, 96] on div "Angular - Skill Assessment" at bounding box center [313, 92] width 294 height 13
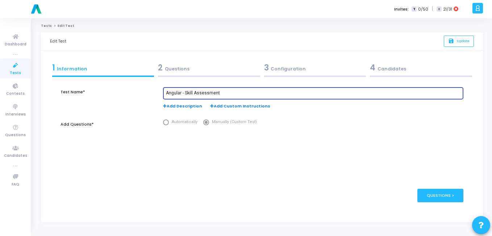
paste input "September"
type input "Angular - Skill Assessment September"
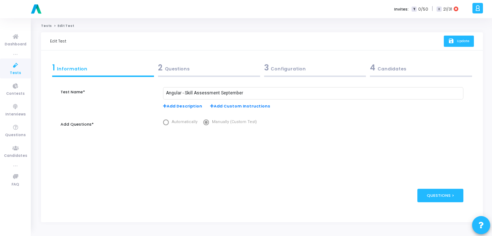
click at [464, 44] on button "save Update" at bounding box center [459, 41] width 30 height 11
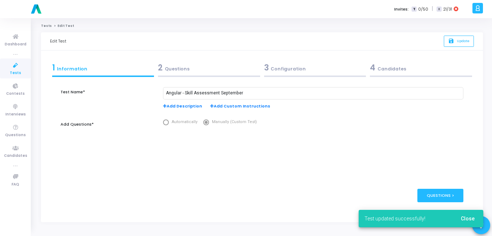
click at [17, 69] on icon at bounding box center [15, 65] width 15 height 9
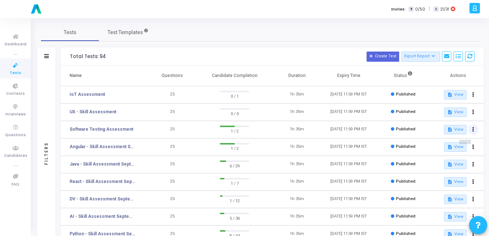
click at [476, 128] on button at bounding box center [474, 129] width 10 height 10
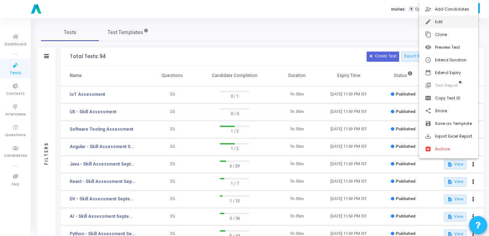
click at [443, 24] on button "edit Edit" at bounding box center [448, 22] width 59 height 13
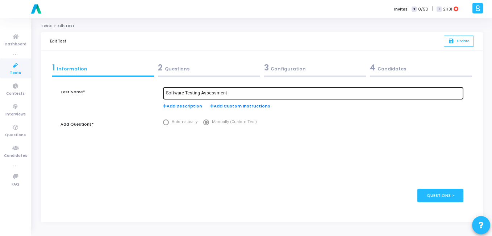
click at [239, 92] on input "Software Testing Assessment" at bounding box center [313, 93] width 294 height 5
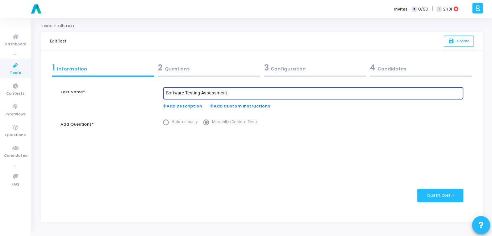
paste input "September"
type input "Software Testing Assessment September"
click at [469, 40] on span "Update" at bounding box center [463, 40] width 13 height 5
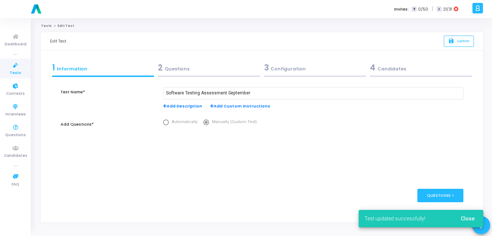
click at [15, 63] on icon at bounding box center [15, 65] width 15 height 9
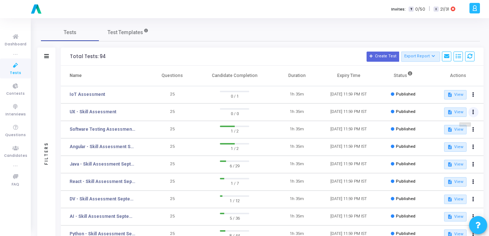
click at [474, 114] on icon at bounding box center [474, 112] width 2 height 4
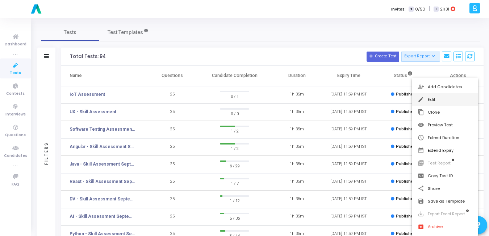
click at [427, 102] on button "edit Edit" at bounding box center [445, 99] width 66 height 13
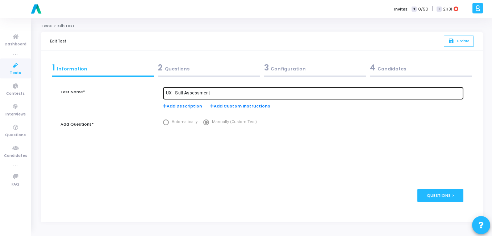
click at [241, 91] on input "UX - Skill Assessment" at bounding box center [313, 93] width 294 height 5
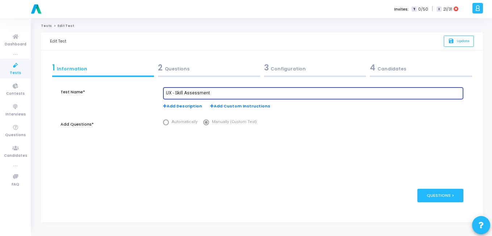
paste input "September"
type input "UX - Skill Assessment September"
click at [463, 43] on span "Update" at bounding box center [463, 40] width 13 height 5
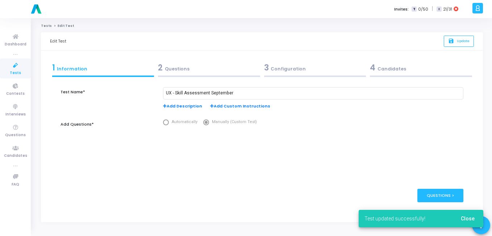
click at [19, 67] on icon at bounding box center [15, 65] width 15 height 9
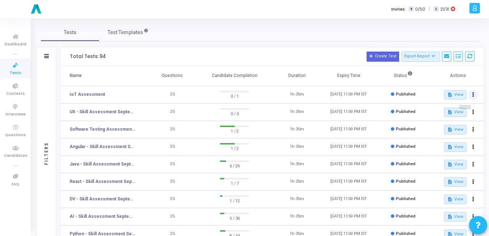
click at [473, 95] on icon at bounding box center [474, 95] width 2 height 4
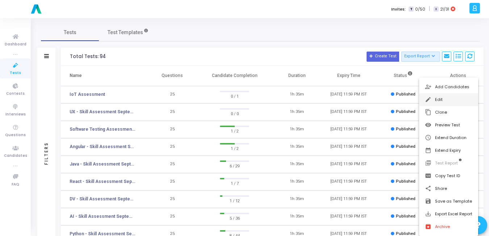
click at [445, 101] on button "edit Edit" at bounding box center [448, 99] width 59 height 13
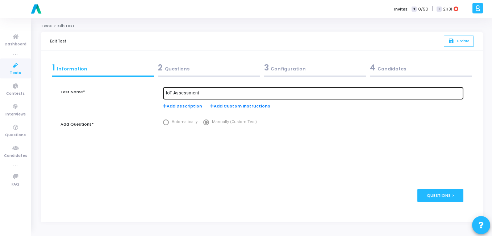
click at [276, 92] on input "IoT Assessment" at bounding box center [313, 93] width 294 height 5
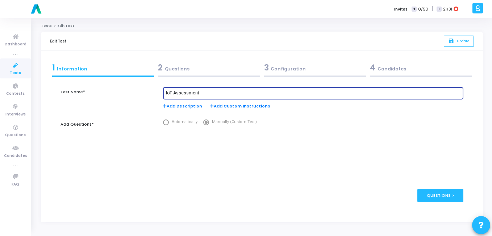
paste input "September"
type input "IoT Assessment September"
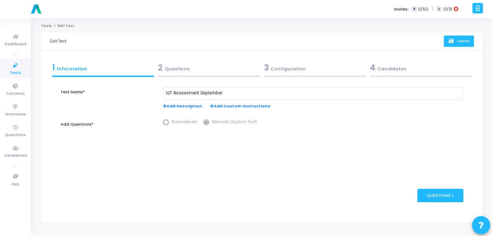
click at [470, 45] on button "save Update" at bounding box center [459, 41] width 30 height 11
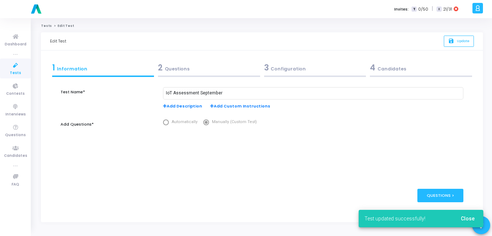
click at [16, 72] on span "Tests" at bounding box center [15, 73] width 11 height 6
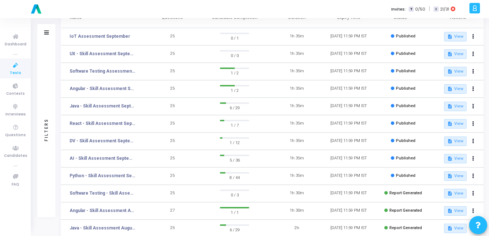
scroll to position [60, 0]
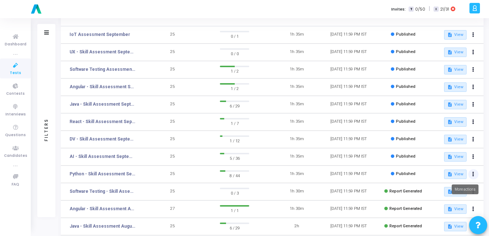
click at [473, 170] on button at bounding box center [474, 174] width 10 height 10
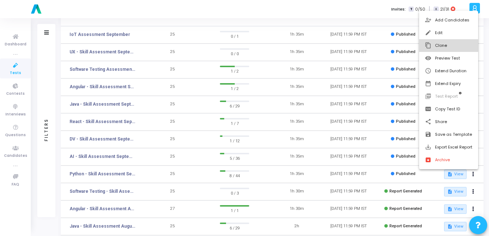
click at [433, 45] on button "content_copy Clone" at bounding box center [448, 45] width 59 height 13
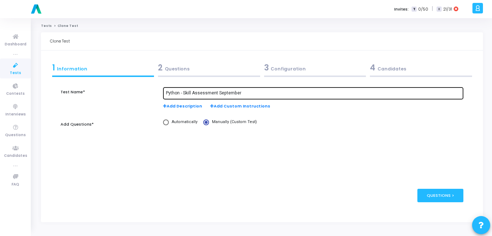
click at [251, 91] on input "Python - Skill Assessment September" at bounding box center [313, 93] width 294 height 5
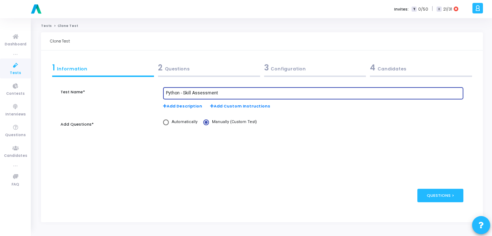
type input "Python - Skill Assessment"
click at [281, 66] on div "3 Configuration" at bounding box center [315, 68] width 102 height 12
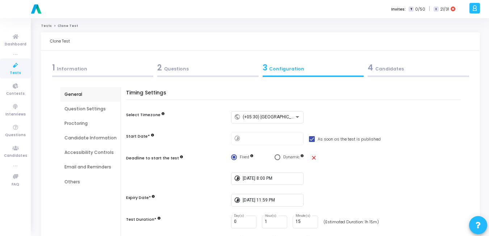
click at [161, 68] on span "2" at bounding box center [159, 67] width 5 height 11
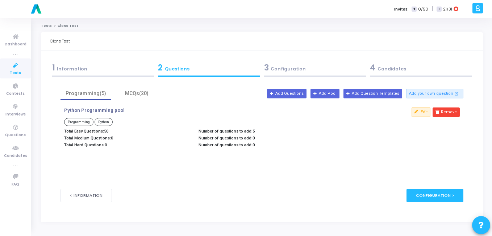
click at [273, 72] on div "3 Configuration" at bounding box center [315, 68] width 102 height 12
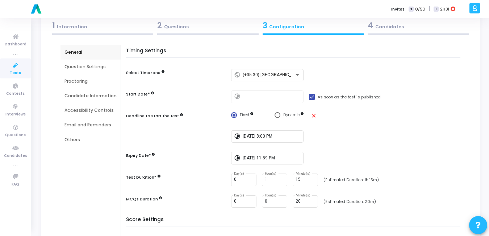
scroll to position [42, 0]
click at [249, 136] on input "[DATE] 8:00 PM" at bounding box center [272, 135] width 58 height 5
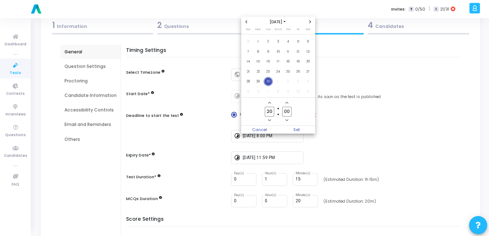
click at [309, 22] on icon "Next month" at bounding box center [310, 21] width 3 height 3
click at [300, 83] on span "31" at bounding box center [298, 81] width 9 height 9
click at [294, 132] on span "Set" at bounding box center [296, 129] width 37 height 8
type input "[DATE] 8:00 PM"
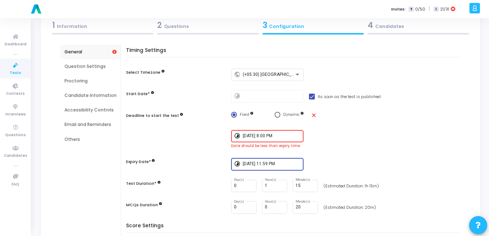
click at [256, 166] on input "[DATE] 11:59 PM" at bounding box center [272, 163] width 58 height 5
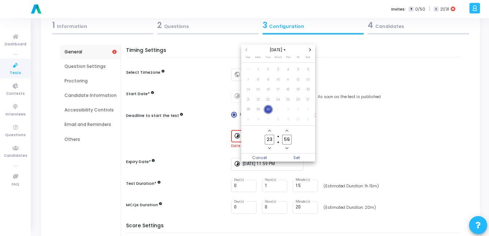
click at [311, 49] on icon "Next month" at bounding box center [310, 49] width 3 height 3
click at [297, 108] on span "31" at bounding box center [298, 109] width 9 height 9
click at [289, 156] on span "Set" at bounding box center [296, 157] width 37 height 8
type input "[DATE] 11:59 PM"
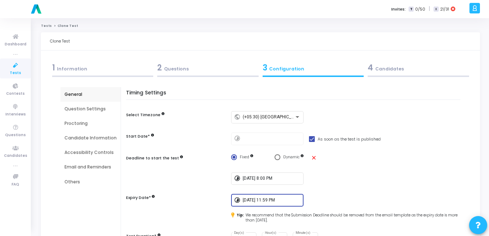
click at [392, 72] on div "4 Candidates" at bounding box center [418, 68] width 101 height 12
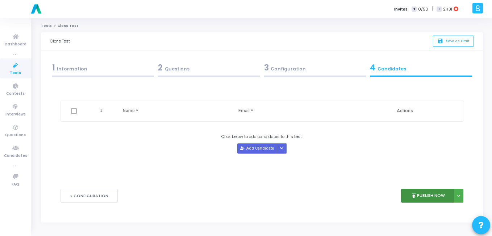
click at [428, 194] on button "publish Publish Now" at bounding box center [427, 195] width 53 height 14
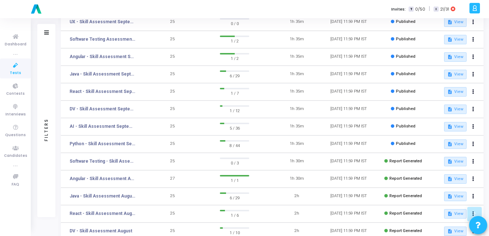
scroll to position [129, 0]
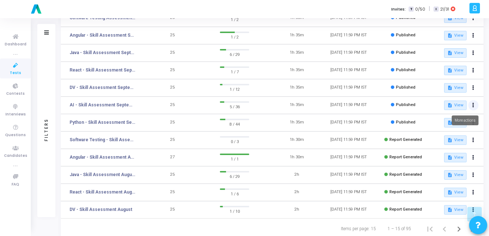
click at [476, 106] on button at bounding box center [474, 105] width 10 height 10
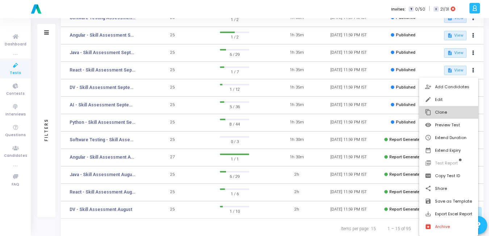
click at [463, 109] on button "content_copy Clone" at bounding box center [448, 112] width 59 height 13
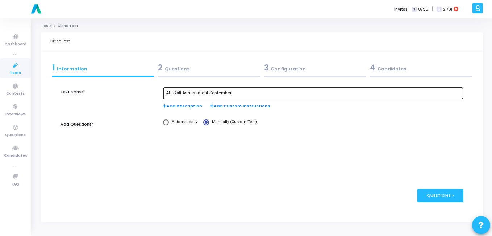
click at [238, 89] on div "AI - Skill Assessment September" at bounding box center [313, 92] width 294 height 13
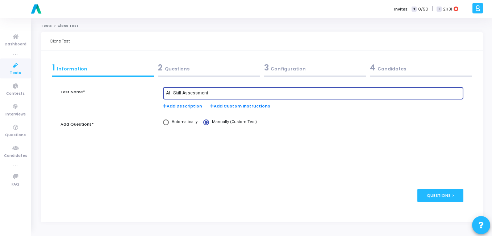
type input "AI - Skill Assessment"
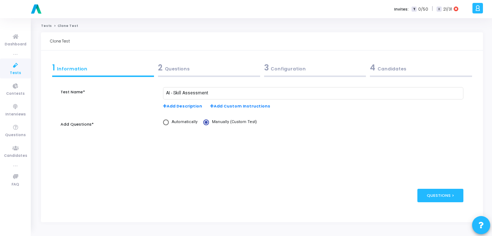
click at [296, 70] on div "3 Configuration" at bounding box center [315, 68] width 102 height 12
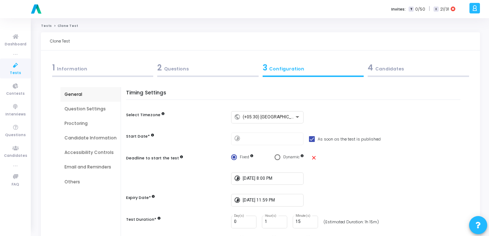
scroll to position [3, 0]
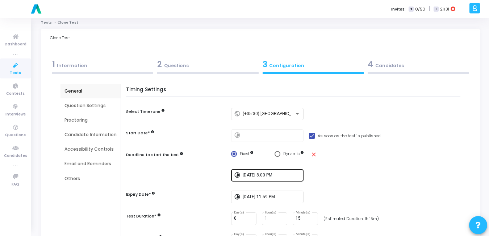
click at [252, 178] on div "[DATE] 8:00 PM" at bounding box center [272, 174] width 58 height 13
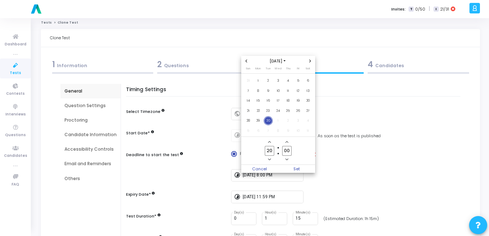
click at [309, 59] on span "Next month" at bounding box center [310, 61] width 6 height 6
click at [298, 119] on span "31" at bounding box center [298, 120] width 9 height 9
click at [294, 169] on span "Set" at bounding box center [296, 169] width 37 height 8
type input "[DATE] 8:00 PM"
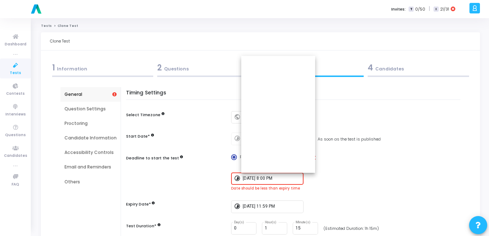
scroll to position [3, 0]
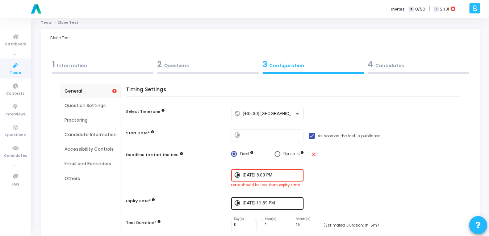
click at [249, 205] on input "[DATE] 11:59 PM" at bounding box center [272, 202] width 58 height 5
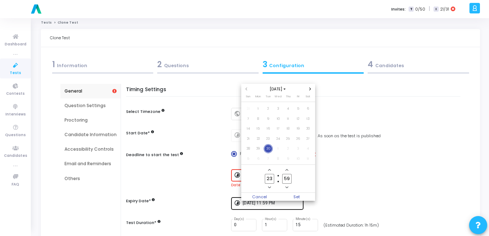
scroll to position [0, 0]
click at [310, 89] on icon "Next month" at bounding box center [310, 88] width 3 height 3
click at [300, 148] on span "31" at bounding box center [298, 148] width 9 height 9
click at [291, 196] on span "Set" at bounding box center [296, 196] width 37 height 8
type input "[DATE] 11:59 PM"
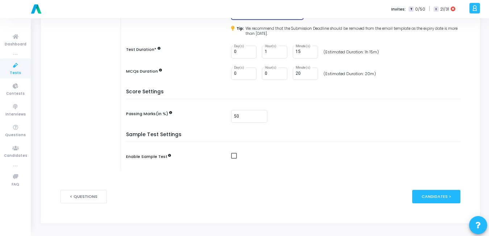
scroll to position [5, 0]
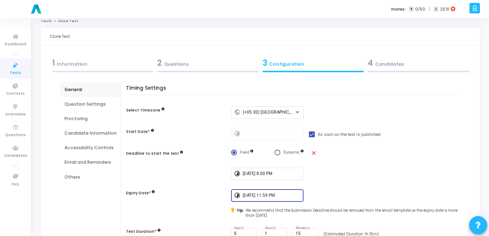
click at [398, 59] on div "4 Candidates" at bounding box center [418, 63] width 101 height 12
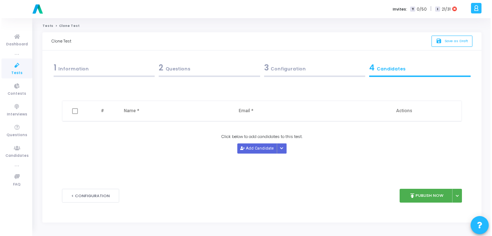
scroll to position [0, 0]
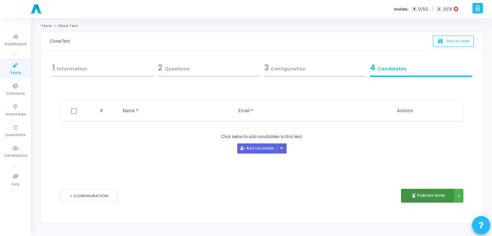
click at [424, 193] on button "publish Publish Now" at bounding box center [427, 195] width 53 height 14
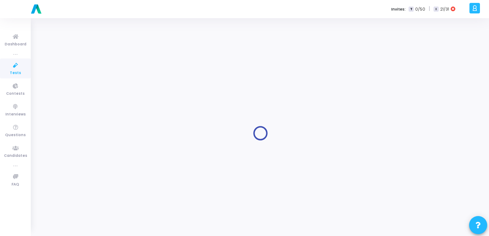
type input "AI - Skill Assessment September"
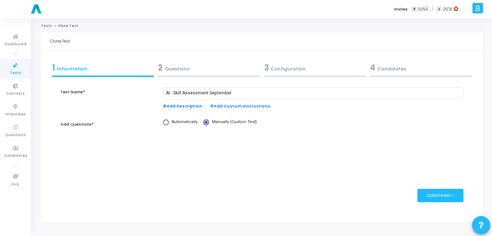
click at [15, 72] on span "Tests" at bounding box center [15, 73] width 11 height 6
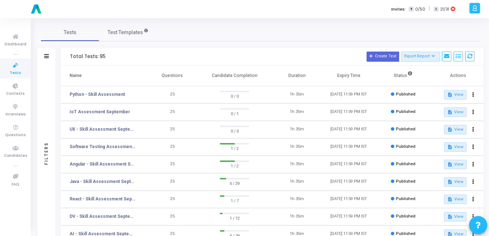
scroll to position [55, 0]
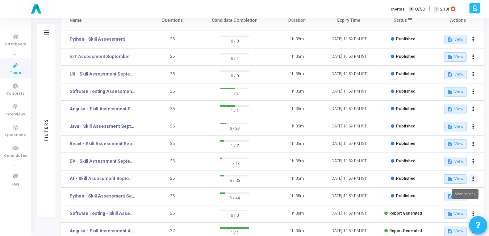
click at [474, 177] on icon at bounding box center [474, 179] width 2 height 4
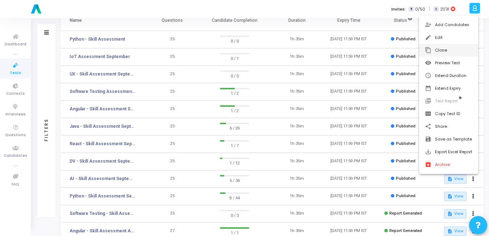
click at [432, 50] on button "content_copy Clone" at bounding box center [448, 50] width 59 height 13
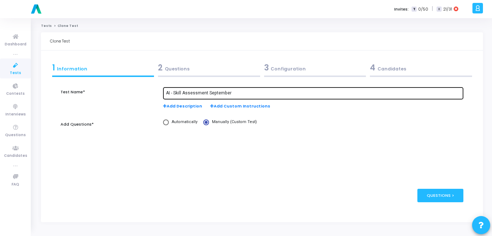
click at [263, 88] on div "AI - Skill Assessment September" at bounding box center [313, 92] width 294 height 13
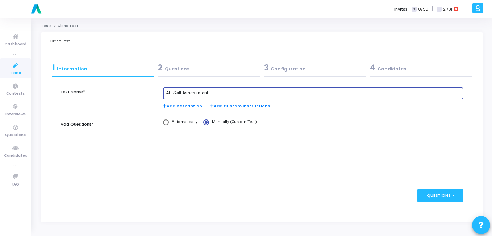
type input "AI - Skill Assessment"
click at [293, 69] on div "3 Configuration" at bounding box center [315, 68] width 102 height 12
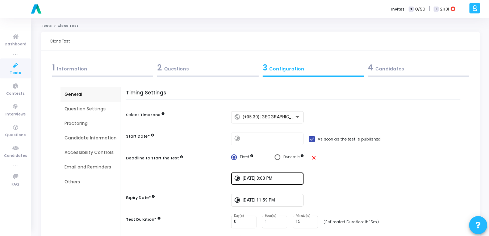
click at [291, 178] on input "[DATE] 8:00 PM" at bounding box center [272, 178] width 58 height 5
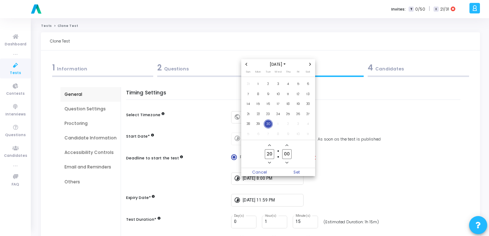
click at [311, 62] on span "Next month" at bounding box center [310, 64] width 6 height 6
click at [296, 122] on span "31" at bounding box center [298, 123] width 9 height 9
click at [296, 170] on span "Set" at bounding box center [296, 172] width 37 height 8
type input "[DATE] 8:00 PM"
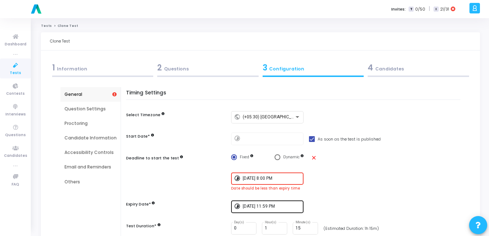
click at [286, 208] on input "[DATE] 11:59 PM" at bounding box center [272, 206] width 58 height 5
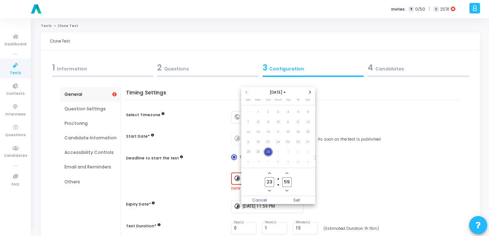
click at [311, 91] on icon "Next month" at bounding box center [310, 92] width 3 height 3
click at [297, 151] on span "31" at bounding box center [298, 151] width 9 height 9
click at [291, 199] on span "Set" at bounding box center [296, 200] width 37 height 8
type input "[DATE] 11:59 PM"
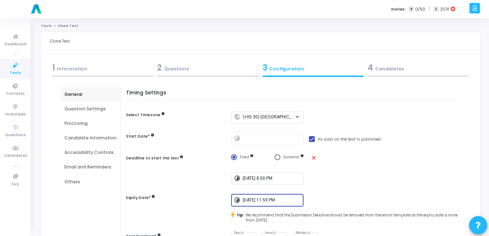
click at [337, 188] on div "Timing Settings Select Timezone public (+05:30) Asia/Calcutta Start Date* timel…" at bounding box center [295, 183] width 331 height 186
click at [391, 70] on div "4 Candidates" at bounding box center [418, 68] width 101 height 12
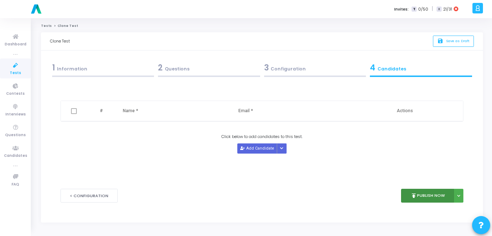
click at [428, 196] on button "publish Publish Now" at bounding box center [427, 195] width 53 height 14
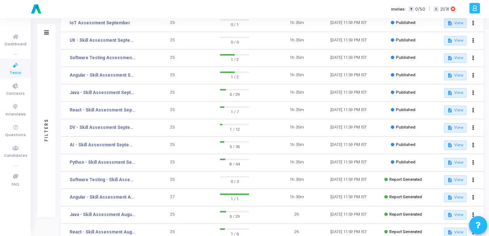
scroll to position [107, 0]
click at [474, 125] on icon at bounding box center [474, 127] width 2 height 4
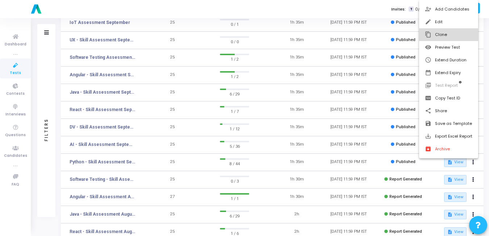
click at [440, 31] on button "content_copy Clone" at bounding box center [448, 34] width 59 height 13
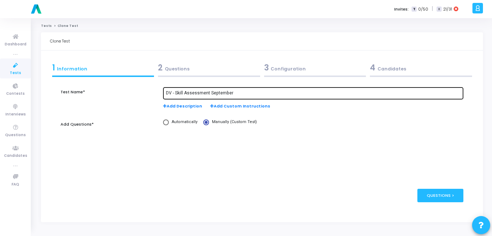
click at [240, 92] on input "DV - Skill Assessment September" at bounding box center [313, 93] width 294 height 5
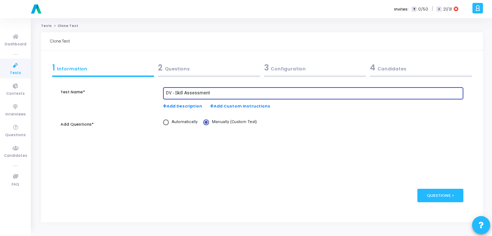
type input "DV - Skill Assessment"
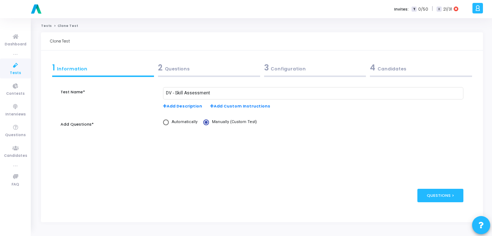
click at [299, 68] on div "3 Configuration" at bounding box center [315, 68] width 102 height 12
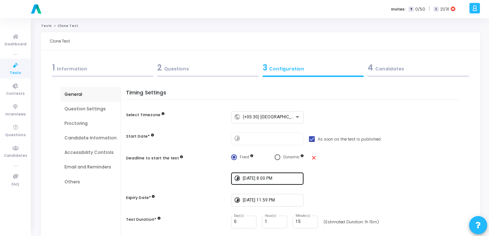
click at [272, 174] on div "[DATE] 8:00 PM" at bounding box center [272, 177] width 58 height 13
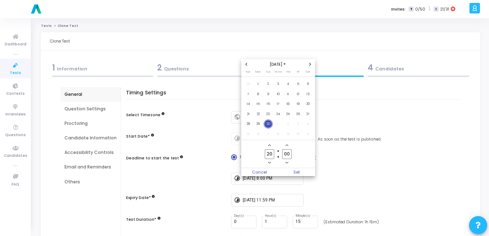
click at [312, 65] on span "Next month" at bounding box center [310, 64] width 6 height 6
click at [299, 120] on span "31" at bounding box center [298, 123] width 9 height 9
click at [294, 171] on span "Set" at bounding box center [296, 172] width 37 height 8
type input "[DATE] 8:00 PM"
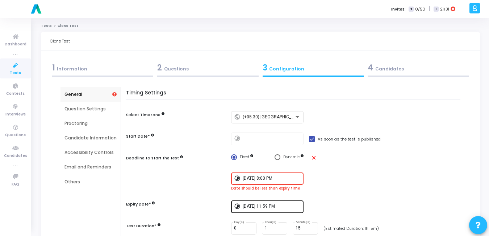
click at [283, 208] on input "[DATE] 11:59 PM" at bounding box center [272, 206] width 58 height 5
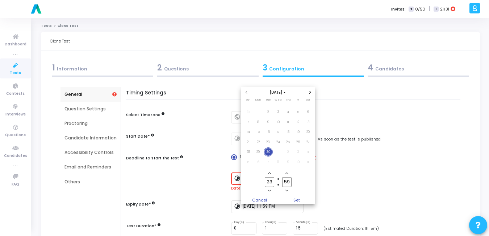
click at [311, 90] on span "Next month" at bounding box center [310, 92] width 6 height 6
click at [296, 153] on span "31" at bounding box center [298, 151] width 9 height 9
click at [298, 199] on span "Set" at bounding box center [296, 200] width 37 height 8
type input "[DATE] 11:59 PM"
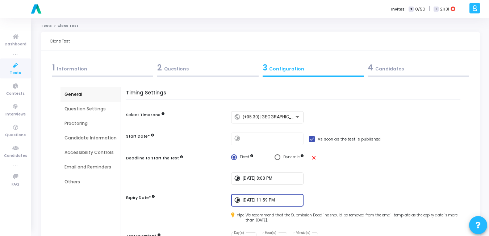
click at [330, 182] on div "timelapse 10/31/2025, 8:00 PM" at bounding box center [347, 178] width 233 height 13
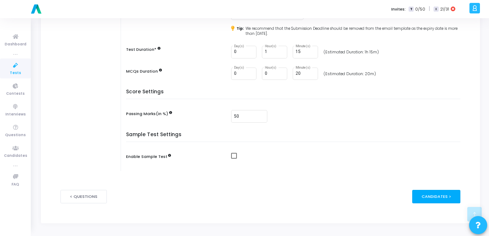
click at [455, 198] on div "Candidates >" at bounding box center [436, 196] width 48 height 13
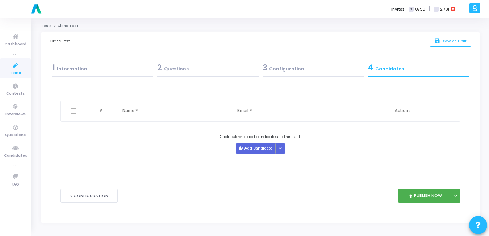
scroll to position [0, 0]
click at [419, 192] on button "publish Publish Now" at bounding box center [427, 195] width 53 height 14
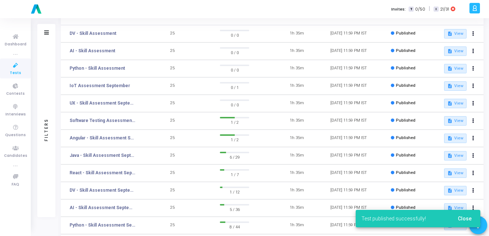
scroll to position [62, 0]
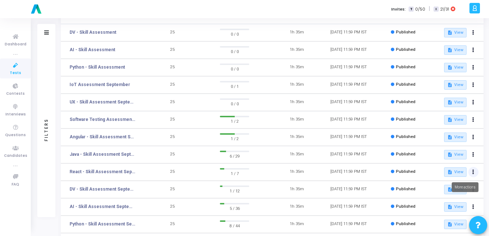
click at [476, 169] on button at bounding box center [474, 172] width 10 height 10
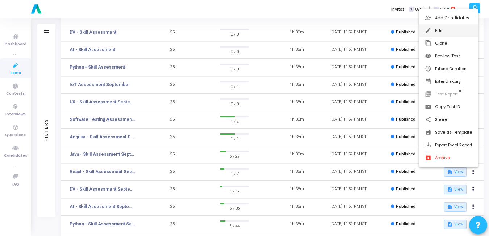
click at [433, 32] on button "edit Edit" at bounding box center [448, 30] width 59 height 13
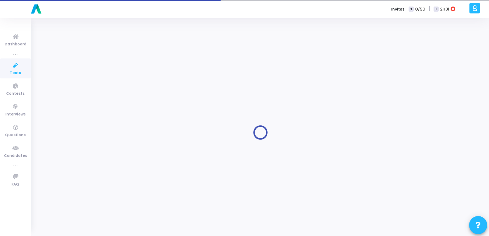
type input "React - Skill Assessment September"
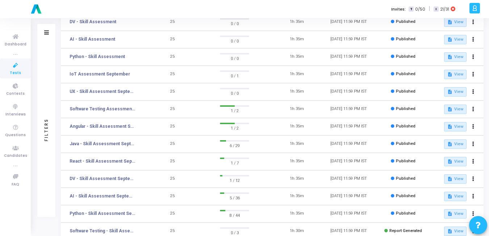
scroll to position [74, 0]
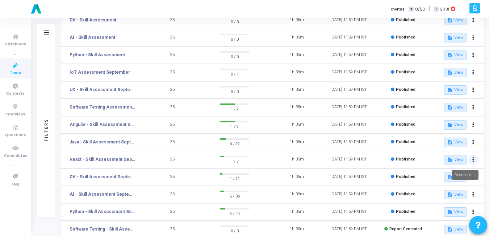
click at [473, 158] on icon at bounding box center [474, 160] width 2 height 4
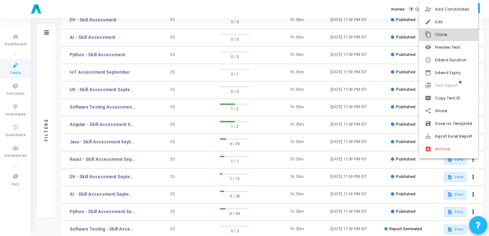
click at [443, 36] on button "content_copy Clone" at bounding box center [448, 34] width 59 height 13
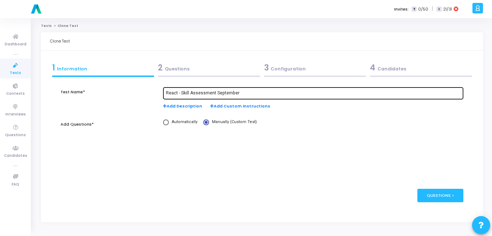
click at [240, 94] on input "React - Skill Assessment September" at bounding box center [313, 93] width 294 height 5
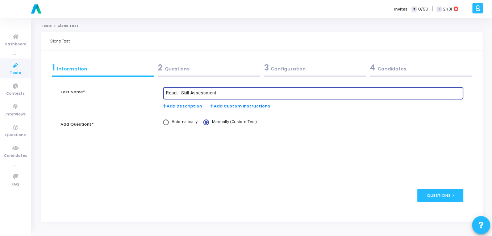
type input "React - Skill Assessment"
click at [285, 64] on div "3 Configuration" at bounding box center [315, 68] width 102 height 12
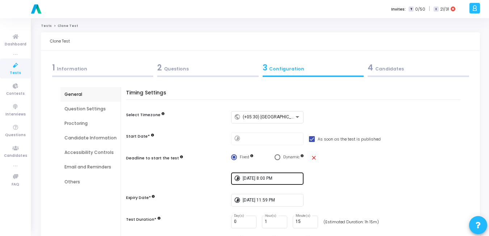
click at [276, 177] on input "[DATE] 8:00 PM" at bounding box center [272, 178] width 58 height 5
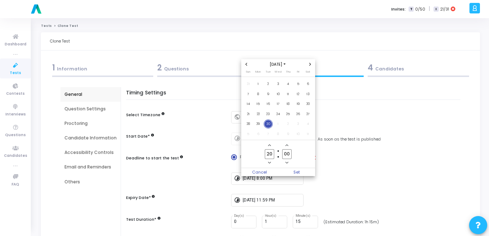
click at [310, 66] on span "Next month" at bounding box center [310, 64] width 6 height 6
click at [299, 121] on span "31" at bounding box center [298, 123] width 9 height 9
click at [295, 173] on span "Set" at bounding box center [296, 172] width 37 height 8
type input "[DATE] 8:00 PM"
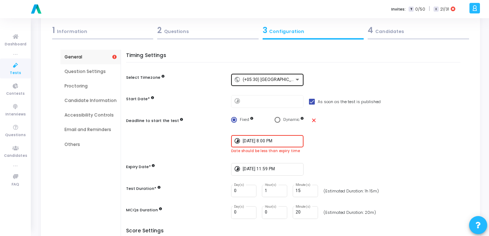
scroll to position [38, 0]
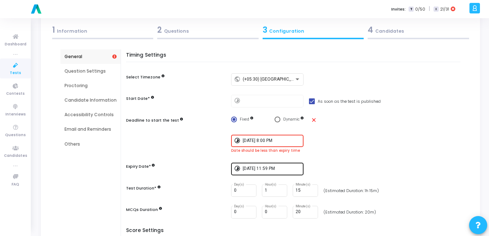
click at [278, 169] on input "[DATE] 11:59 PM" at bounding box center [272, 168] width 58 height 5
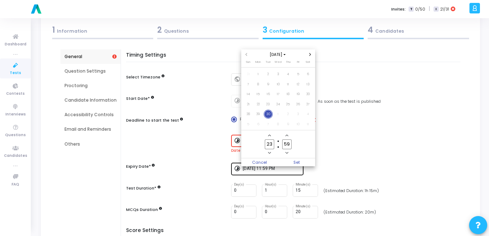
scroll to position [0, 0]
click at [311, 53] on icon "Next month" at bounding box center [310, 54] width 3 height 3
click at [299, 111] on span "31" at bounding box center [298, 113] width 9 height 9
click at [293, 163] on span "Set" at bounding box center [296, 162] width 37 height 8
type input "[DATE] 11:59 PM"
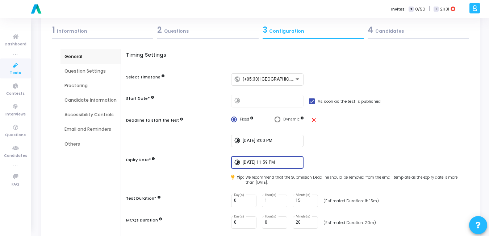
scroll to position [200, 0]
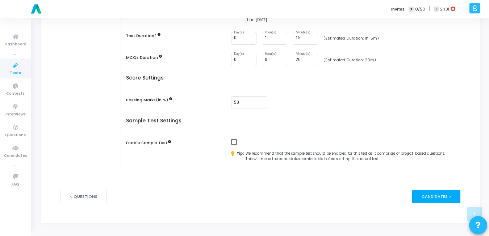
click at [451, 198] on div "Candidates >" at bounding box center [436, 196] width 48 height 13
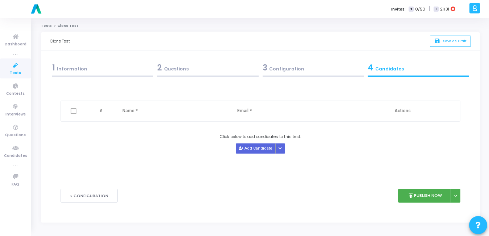
scroll to position [0, 0]
click at [416, 195] on icon "publish" at bounding box center [414, 195] width 7 height 7
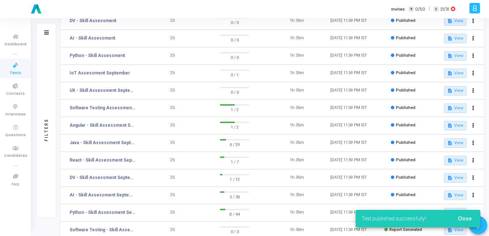
scroll to position [91, 0]
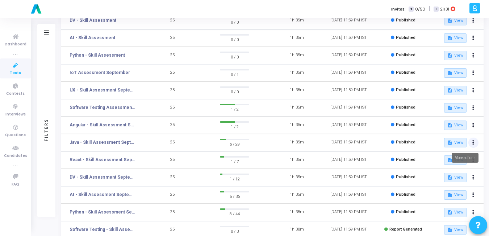
click at [473, 143] on icon at bounding box center [474, 143] width 2 height 4
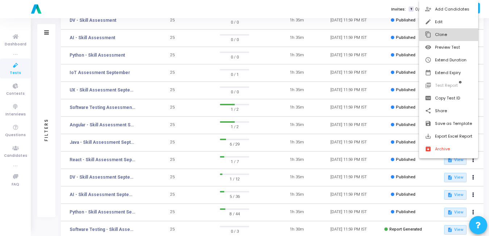
click at [431, 36] on button "content_copy Clone" at bounding box center [448, 34] width 59 height 13
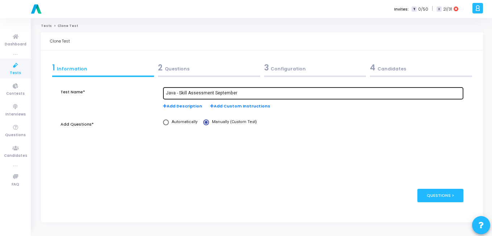
click at [237, 92] on input "Java - Skill Assessment September" at bounding box center [313, 93] width 294 height 5
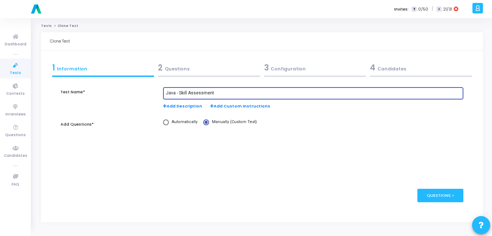
type input "Java - Skill Assessment"
click at [288, 69] on div "3 Configuration" at bounding box center [315, 68] width 102 height 12
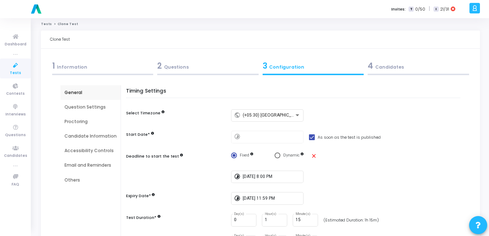
scroll to position [2, 0]
click at [291, 177] on input "[DATE] 8:00 PM" at bounding box center [272, 176] width 58 height 5
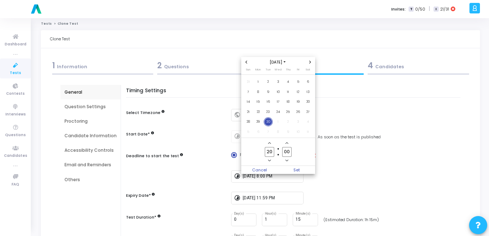
click at [310, 63] on icon "Next month" at bounding box center [310, 62] width 2 height 3
click at [300, 120] on span "31" at bounding box center [298, 121] width 9 height 9
click at [292, 169] on span "Set" at bounding box center [296, 170] width 37 height 8
type input "[DATE] 8:00 PM"
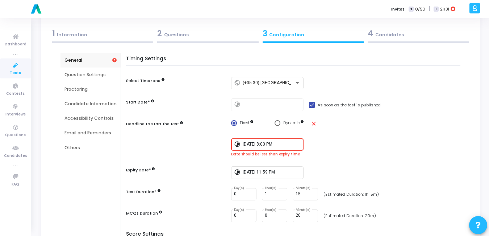
scroll to position [35, 0]
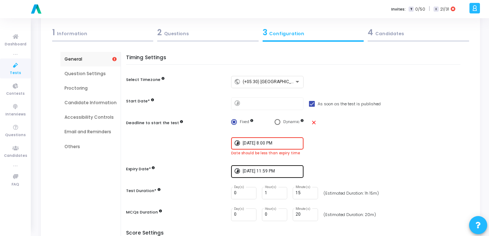
click at [292, 170] on input "[DATE] 11:59 PM" at bounding box center [272, 171] width 58 height 5
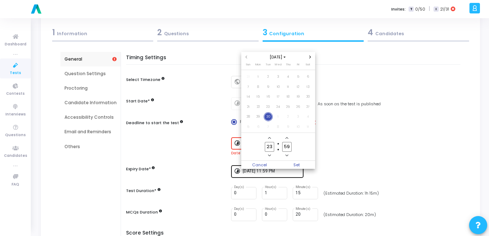
scroll to position [0, 0]
click at [309, 55] on span "Next month" at bounding box center [310, 57] width 6 height 6
click at [296, 116] on span "31" at bounding box center [298, 116] width 9 height 9
click at [297, 163] on span "Set" at bounding box center [296, 165] width 37 height 8
type input "[DATE] 11:59 PM"
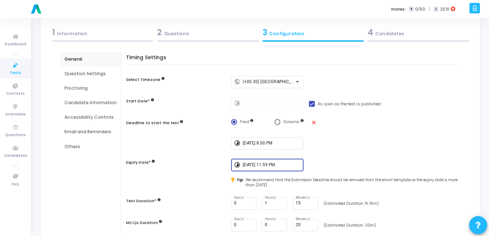
scroll to position [186, 0]
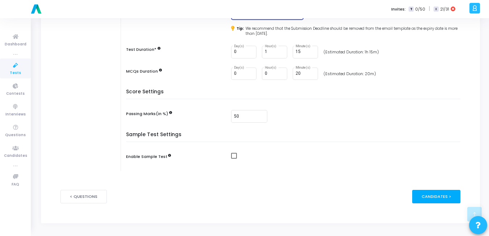
click at [451, 195] on div "Candidates >" at bounding box center [436, 196] width 48 height 13
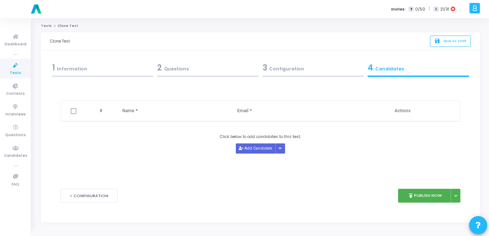
scroll to position [0, 0]
click at [419, 196] on button "publish Publish Now" at bounding box center [427, 195] width 53 height 14
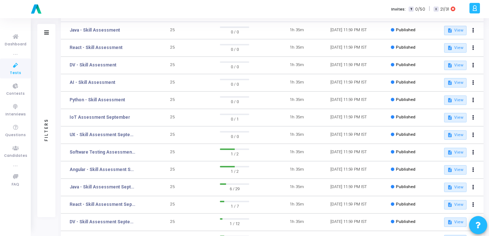
scroll to position [65, 0]
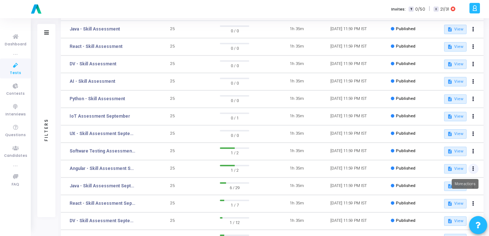
click at [473, 166] on button at bounding box center [474, 168] width 10 height 10
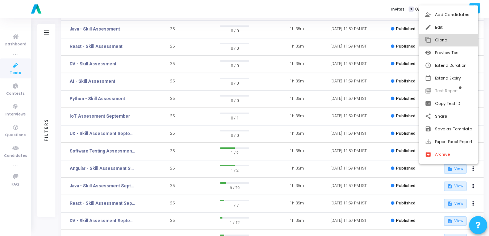
click at [434, 39] on button "content_copy Clone" at bounding box center [448, 40] width 59 height 13
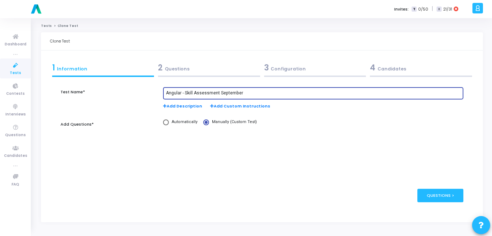
click at [263, 91] on input "Angular - Skill Assessment September" at bounding box center [313, 93] width 294 height 5
type input "Angular - Skill Assessment"
click at [282, 71] on div "3 Configuration" at bounding box center [315, 68] width 102 height 12
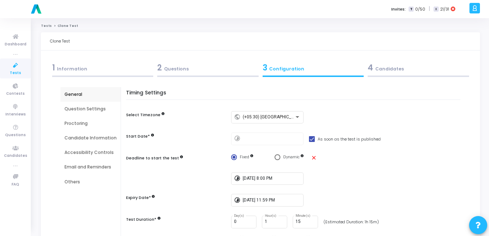
scroll to position [5, 0]
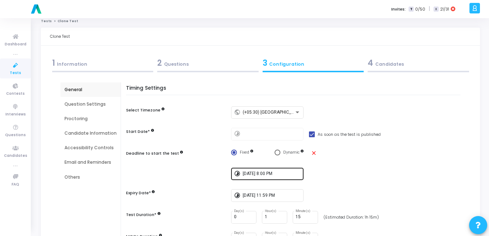
click at [288, 173] on input "[DATE] 8:00 PM" at bounding box center [272, 173] width 58 height 5
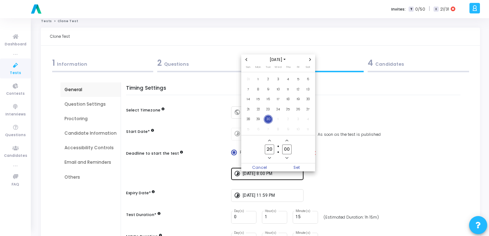
scroll to position [0, 0]
click at [312, 57] on button "Next month" at bounding box center [310, 60] width 6 height 6
click at [298, 118] on span "31" at bounding box center [298, 119] width 9 height 9
click at [292, 167] on span "Set" at bounding box center [296, 167] width 37 height 8
type input "[DATE] 8:00 PM"
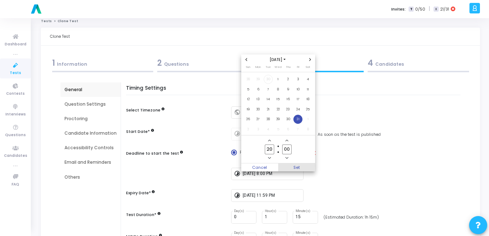
scroll to position [5, 0]
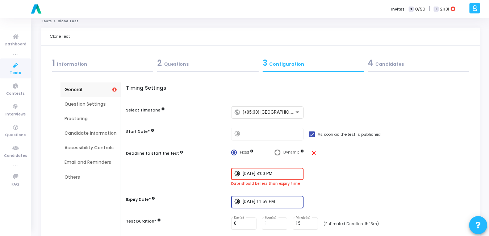
click at [285, 202] on input "[DATE] 11:59 PM" at bounding box center [272, 201] width 58 height 5
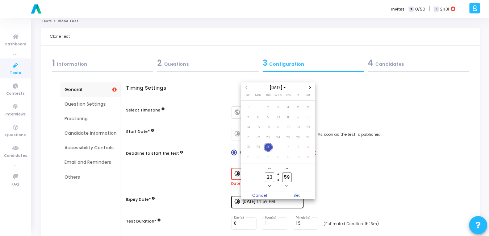
scroll to position [0, 0]
click at [311, 86] on icon "Next month" at bounding box center [310, 87] width 3 height 3
click at [298, 146] on span "31" at bounding box center [298, 146] width 9 height 9
click at [295, 192] on span "Set" at bounding box center [296, 195] width 37 height 8
type input "[DATE] 11:59 PM"
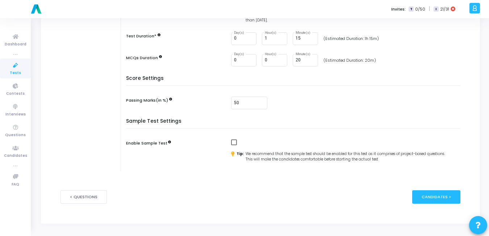
scroll to position [200, 0]
click at [445, 194] on div "Candidates >" at bounding box center [436, 196] width 48 height 13
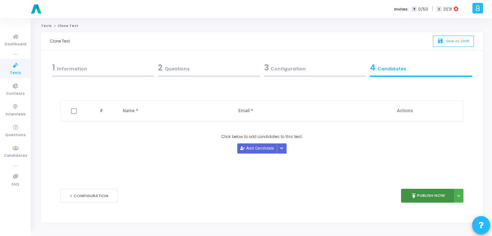
click at [417, 192] on button "publish Publish Now" at bounding box center [427, 195] width 53 height 14
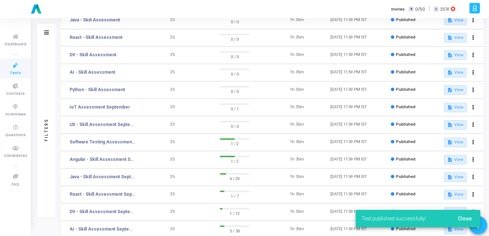
scroll to position [92, 0]
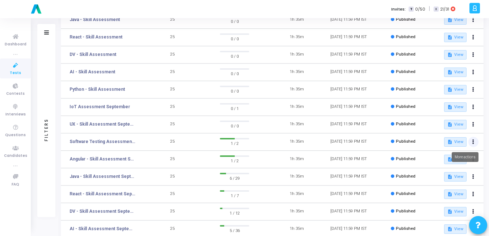
click at [475, 144] on button at bounding box center [474, 142] width 10 height 10
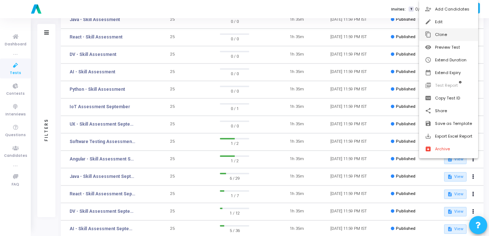
click at [453, 33] on button "content_copy Clone" at bounding box center [448, 34] width 59 height 13
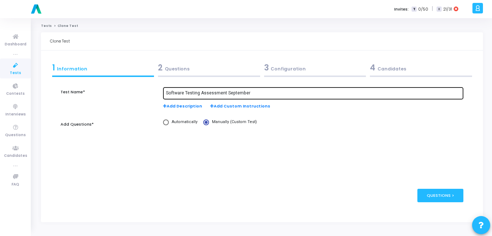
click at [254, 89] on div "Software Testing Assessment September" at bounding box center [313, 92] width 294 height 13
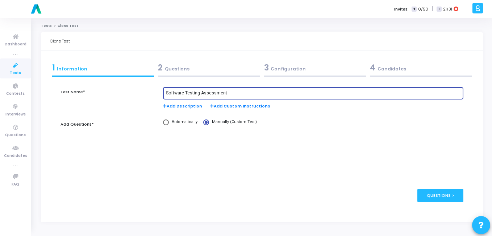
type input "Software Testing Assessment"
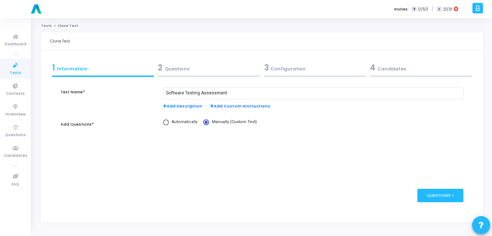
click at [301, 70] on div "3 Configuration" at bounding box center [315, 68] width 102 height 12
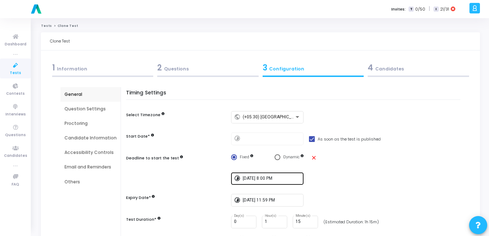
click at [287, 179] on input "[DATE] 8:00 PM" at bounding box center [272, 178] width 58 height 5
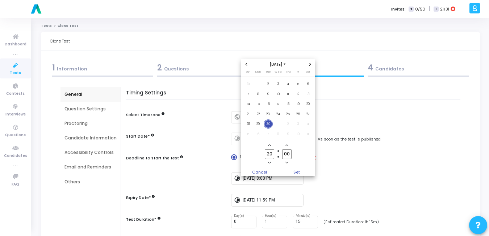
click at [309, 65] on icon "Next month" at bounding box center [310, 64] width 3 height 3
click at [298, 123] on span "31" at bounding box center [298, 123] width 9 height 9
drag, startPoint x: 298, startPoint y: 123, endPoint x: 297, endPoint y: 171, distance: 47.9
click at [297, 171] on span "Set" at bounding box center [296, 172] width 37 height 8
type input "[DATE] 8:00 PM"
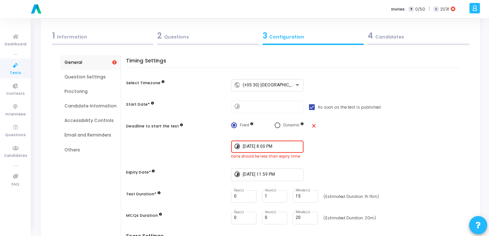
scroll to position [32, 0]
click at [293, 178] on div "[DATE] 11:59 PM" at bounding box center [272, 173] width 58 height 13
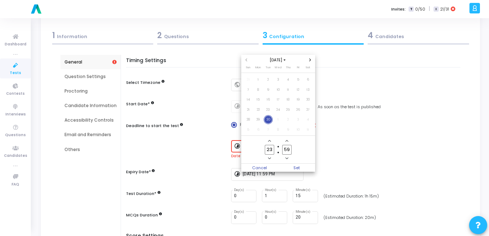
click at [311, 59] on icon "Next month" at bounding box center [310, 59] width 3 height 3
click at [298, 121] on span "31" at bounding box center [298, 119] width 9 height 9
click at [297, 165] on span "Set" at bounding box center [296, 167] width 37 height 8
type input "[DATE] 11:59 PM"
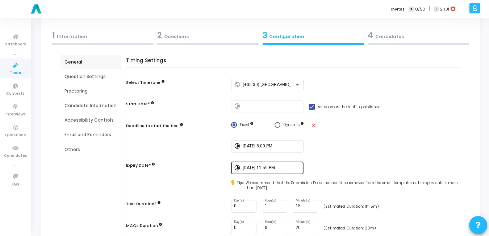
scroll to position [186, 0]
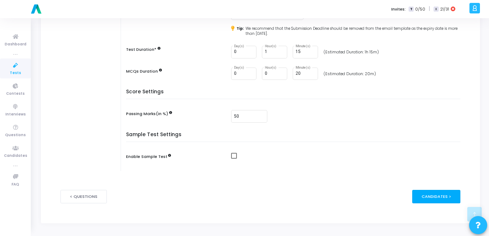
click at [428, 199] on div "Candidates >" at bounding box center [436, 196] width 48 height 13
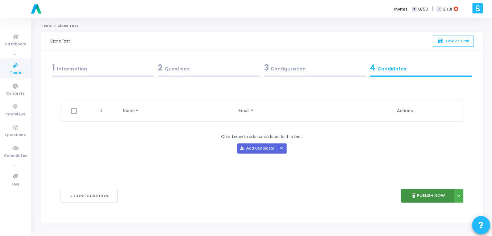
click at [428, 196] on button "publish Publish Now" at bounding box center [427, 195] width 53 height 14
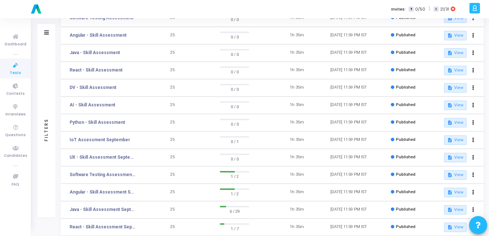
scroll to position [77, 0]
click at [475, 157] on button at bounding box center [474, 157] width 10 height 10
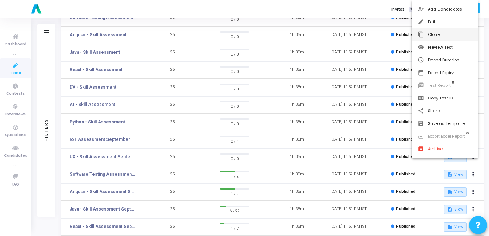
click at [428, 30] on button "content_copy Clone" at bounding box center [445, 34] width 66 height 13
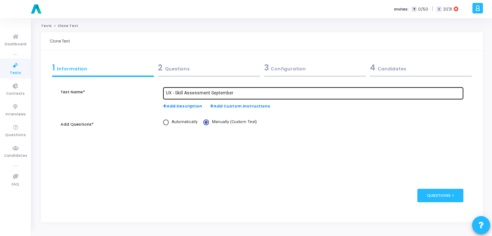
click at [241, 89] on div "UX - Skill Assessment September" at bounding box center [313, 92] width 294 height 13
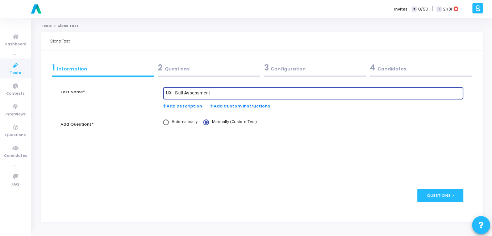
type input "UX - Skill Assessment"
click at [281, 74] on div "3 Configuration" at bounding box center [315, 69] width 106 height 20
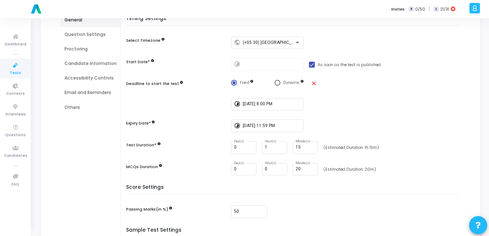
scroll to position [75, 0]
click at [291, 105] on input "[DATE] 8:00 PM" at bounding box center [272, 103] width 58 height 5
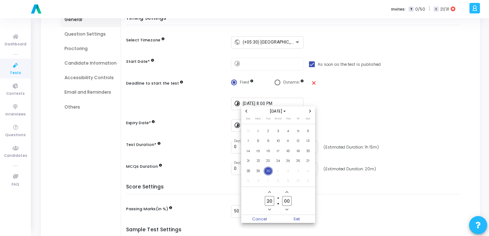
click at [310, 112] on icon "Next month" at bounding box center [310, 110] width 3 height 3
click at [297, 170] on span "31" at bounding box center [298, 170] width 9 height 9
click at [295, 217] on span "Set" at bounding box center [296, 219] width 37 height 8
type input "[DATE] 8:00 PM"
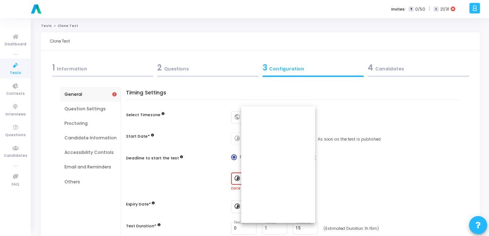
scroll to position [75, 0]
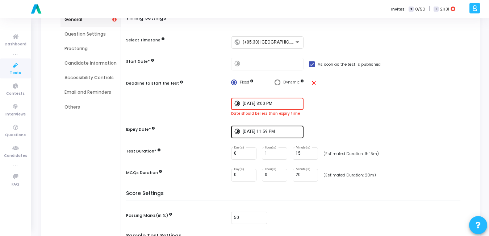
click at [285, 130] on input "[DATE] 11:59 PM" at bounding box center [272, 131] width 58 height 5
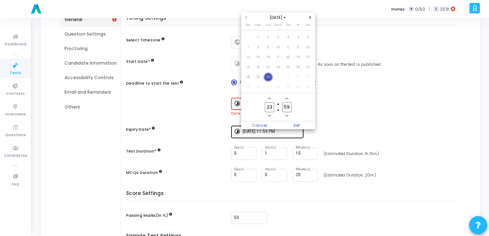
scroll to position [0, 0]
click at [311, 15] on span "Next month" at bounding box center [310, 17] width 6 height 6
click at [296, 75] on span "31" at bounding box center [298, 76] width 9 height 9
click at [295, 124] on span "Set" at bounding box center [296, 125] width 37 height 8
type input "[DATE] 11:59 PM"
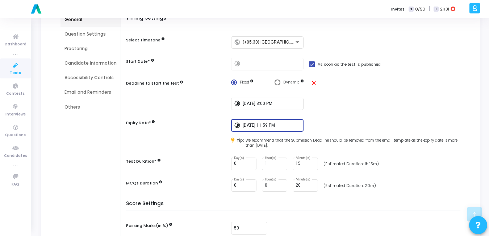
scroll to position [186, 0]
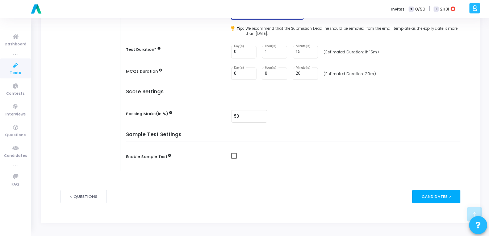
click at [457, 198] on div "Candidates >" at bounding box center [436, 196] width 48 height 13
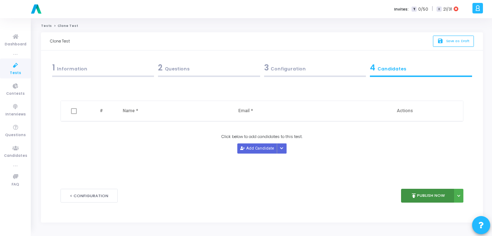
click at [416, 194] on icon "publish" at bounding box center [414, 195] width 7 height 7
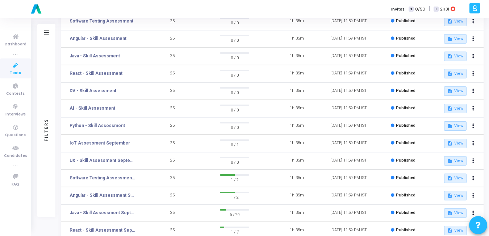
scroll to position [91, 0]
click at [475, 141] on button at bounding box center [474, 143] width 10 height 10
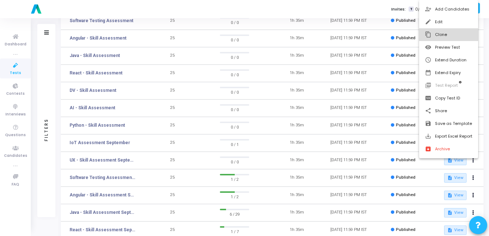
click at [435, 34] on button "content_copy Clone" at bounding box center [448, 34] width 59 height 13
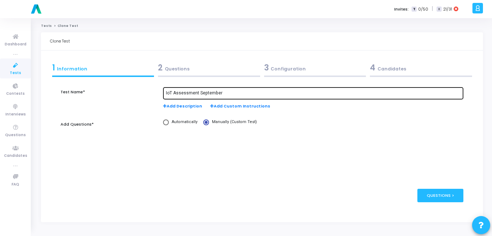
click at [220, 91] on input "IoT Assessment September" at bounding box center [313, 93] width 294 height 5
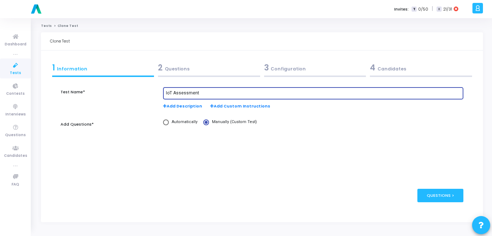
type input "IoT Assessment"
click at [288, 73] on div "3 Configuration" at bounding box center [315, 68] width 102 height 12
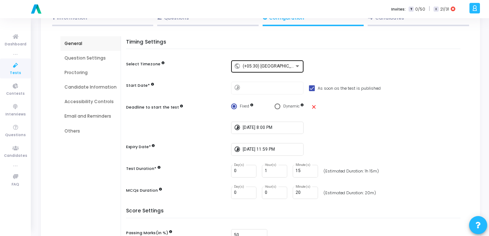
scroll to position [53, 0]
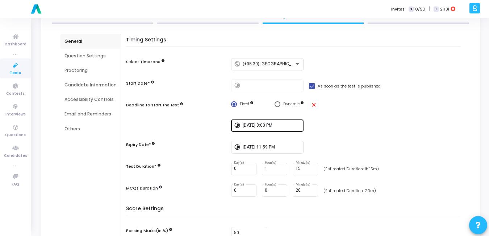
click at [289, 124] on input "[DATE] 8:00 PM" at bounding box center [272, 125] width 58 height 5
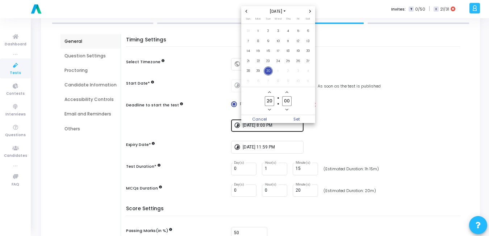
scroll to position [0, 0]
click at [311, 11] on icon "Next month" at bounding box center [310, 11] width 2 height 3
click at [298, 67] on span "31" at bounding box center [298, 70] width 9 height 9
click at [297, 117] on span "Set" at bounding box center [296, 119] width 37 height 8
type input "[DATE] 8:00 PM"
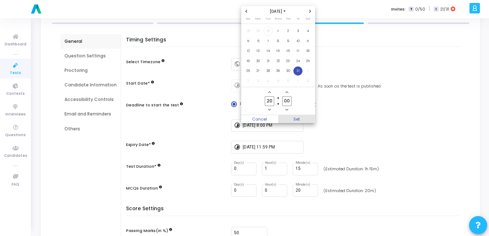
scroll to position [53, 0]
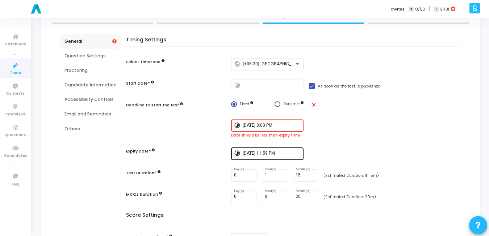
click at [287, 157] on div "[DATE] 11:59 PM" at bounding box center [272, 152] width 58 height 13
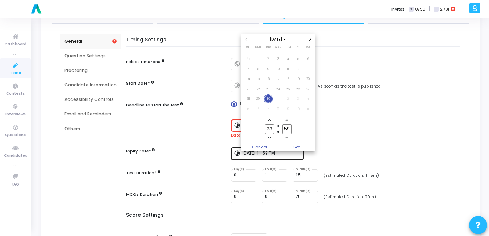
scroll to position [0, 0]
click at [309, 38] on icon "Next month" at bounding box center [310, 39] width 3 height 3
click at [299, 96] on span "31" at bounding box center [298, 98] width 9 height 9
click at [297, 146] on span "Set" at bounding box center [296, 147] width 37 height 8
type input "[DATE] 11:59 PM"
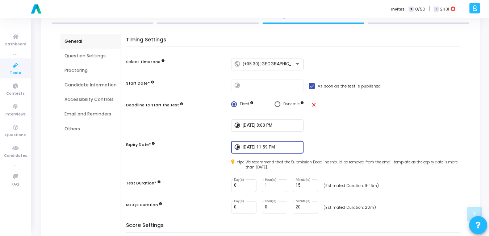
scroll to position [186, 0]
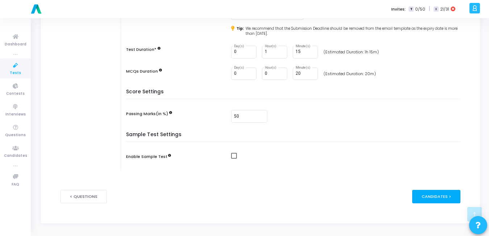
click at [445, 198] on div "Candidates >" at bounding box center [436, 196] width 48 height 13
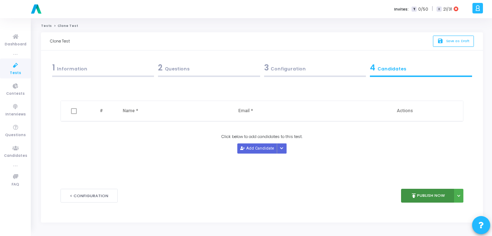
click at [427, 190] on button "publish Publish Now" at bounding box center [427, 195] width 53 height 14
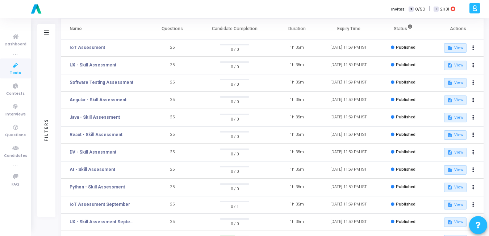
scroll to position [48, 0]
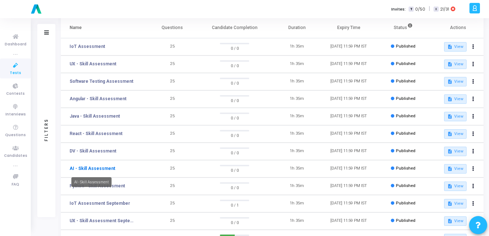
click at [100, 167] on link "AI - Skill Assessment" at bounding box center [93, 168] width 46 height 7
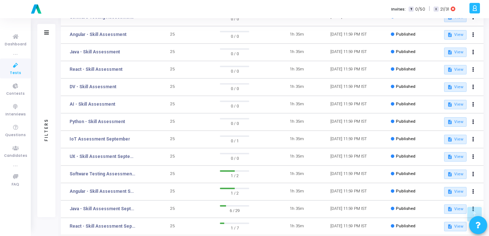
scroll to position [137, 0]
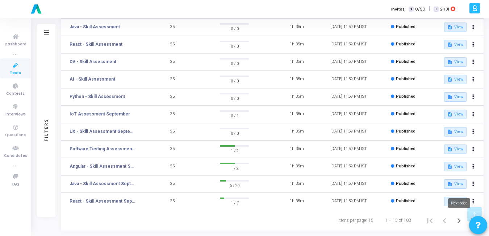
click at [461, 221] on icon "Next page" at bounding box center [459, 220] width 10 height 10
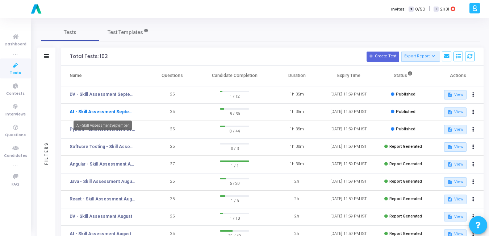
click at [80, 115] on link "AI - Skill Assessment September" at bounding box center [103, 111] width 66 height 7
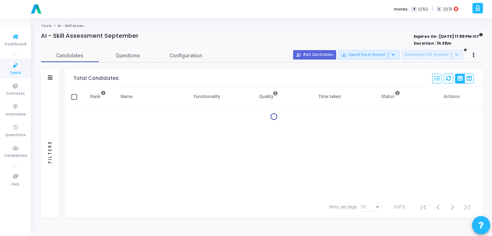
click at [7, 1] on div at bounding box center [36, 9] width 72 height 18
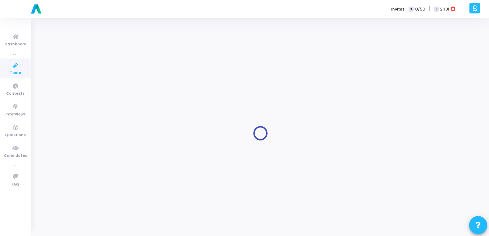
type input "IoT Assessment September"
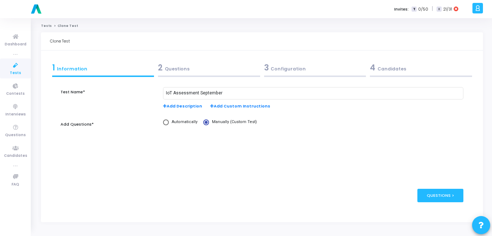
click at [22, 74] on link "Tests" at bounding box center [15, 68] width 31 height 20
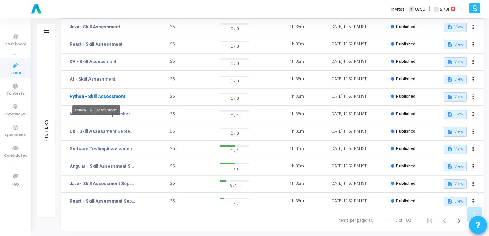
click at [109, 97] on link "Python - Skill Assessment" at bounding box center [97, 96] width 55 height 7
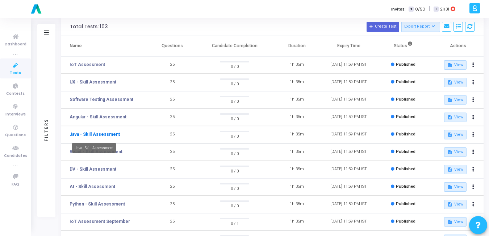
click at [105, 136] on link "Java - Skill Assessment" at bounding box center [95, 134] width 50 height 7
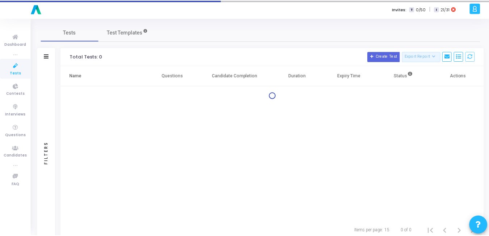
scroll to position [10, 0]
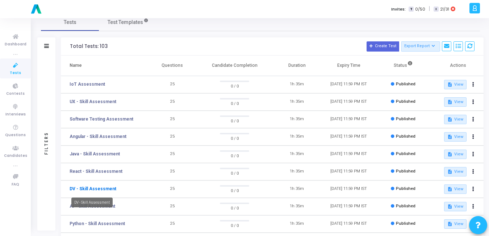
click at [99, 188] on link "DV - Skill Assessment" at bounding box center [93, 188] width 47 height 7
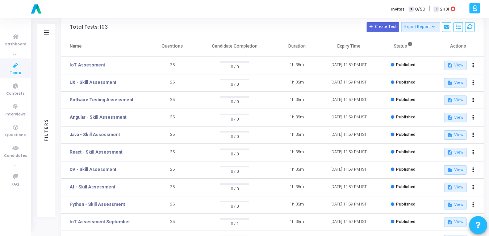
scroll to position [57, 0]
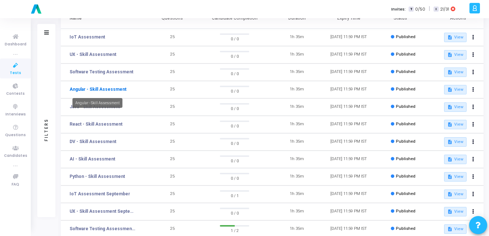
click at [113, 91] on link "Angular - Skill Assessment" at bounding box center [98, 89] width 57 height 7
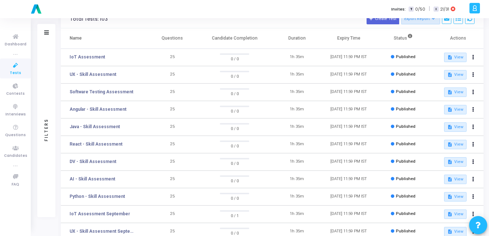
scroll to position [38, 0]
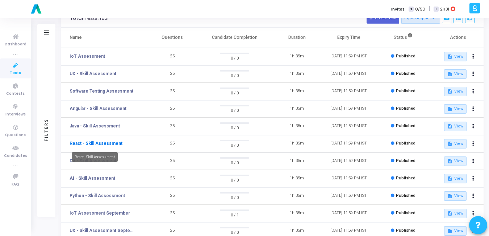
click at [104, 144] on link "React - Skill Assessment" at bounding box center [96, 143] width 53 height 7
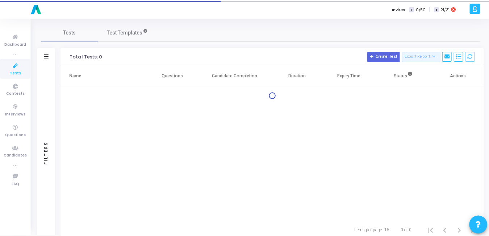
scroll to position [10, 0]
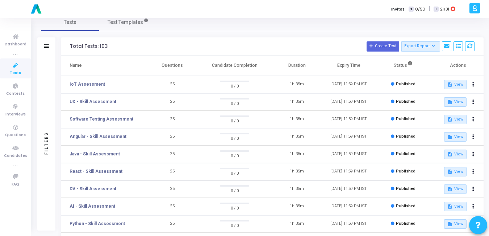
click at [200, 41] on h3 "Total Tests: 103 Create Test Export Report Id Name Job Role Questions Candidate…" at bounding box center [272, 46] width 405 height 10
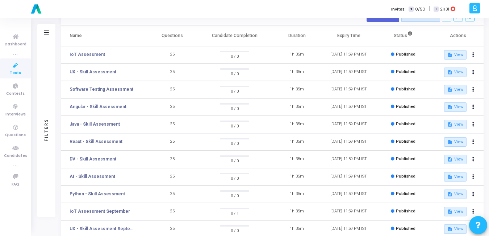
scroll to position [48, 0]
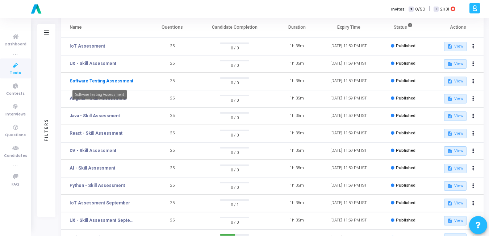
click at [118, 81] on link "Software Testing Assessment" at bounding box center [102, 81] width 64 height 7
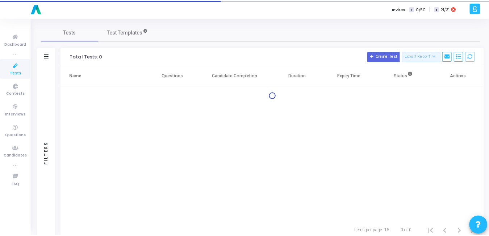
scroll to position [10, 0]
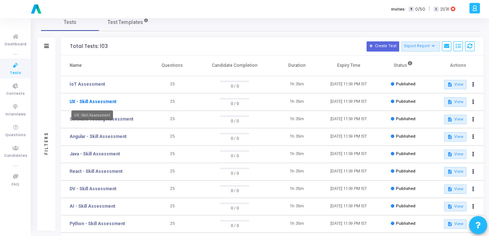
click at [99, 101] on link "UX - Skill Assessment" at bounding box center [93, 101] width 47 height 7
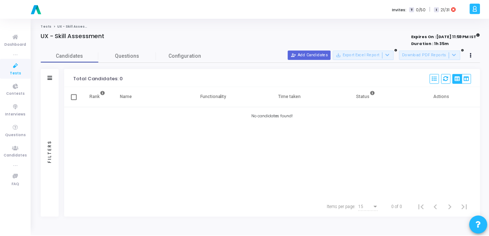
scroll to position [10, 0]
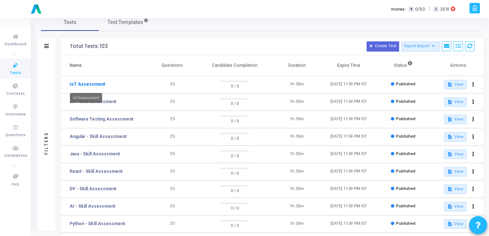
click at [82, 87] on link "IoT Assessment" at bounding box center [88, 84] width 36 height 7
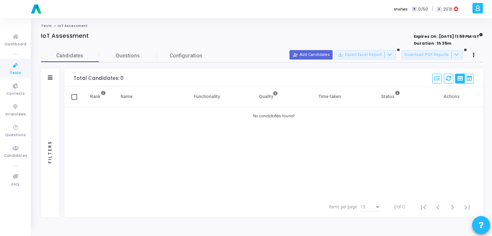
click at [21, 66] on icon at bounding box center [15, 65] width 15 height 9
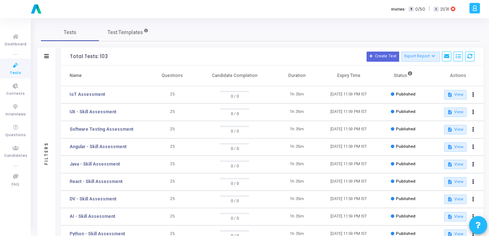
drag, startPoint x: 387, startPoint y: 56, endPoint x: 339, endPoint y: 21, distance: 59.7
click at [339, 21] on div "Tests Test Templates Filters Filters Test Name: search Status Draft Published E…" at bounding box center [260, 195] width 457 height 354
click at [372, 54] on icon at bounding box center [372, 56] width 4 height 4
click at [383, 57] on button "Create Test" at bounding box center [383, 56] width 33 height 10
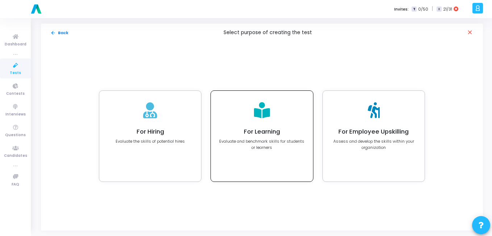
click at [268, 125] on div "For Learning Evaluate and benchmark skills for students or learners" at bounding box center [262, 136] width 102 height 91
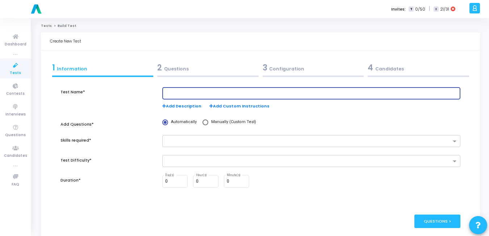
click at [193, 91] on input "text" at bounding box center [311, 93] width 292 height 5
type input "Vibe Coding Assessment"
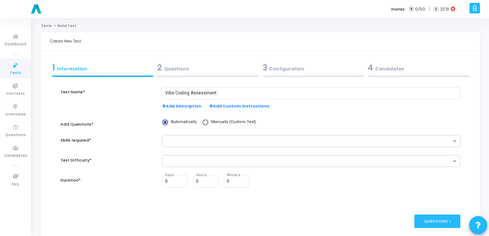
click at [286, 35] on div "Create New Test" at bounding box center [260, 41] width 439 height 18
click at [204, 123] on span at bounding box center [206, 122] width 6 height 6
click at [204, 123] on input "Manually (Custom Test)" at bounding box center [206, 122] width 6 height 6
radio input "true"
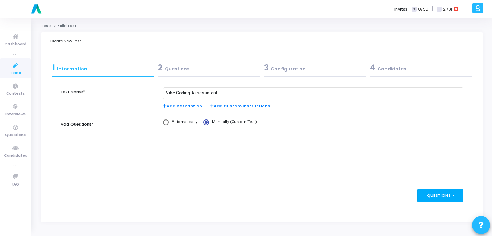
click at [432, 193] on div "Questions >" at bounding box center [441, 194] width 46 height 13
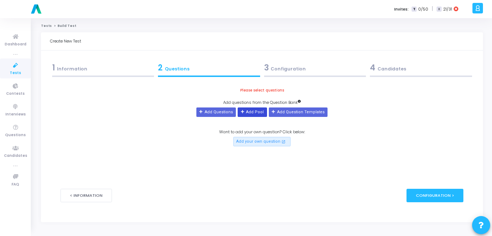
click at [249, 112] on button "Add Pool" at bounding box center [252, 111] width 29 height 9
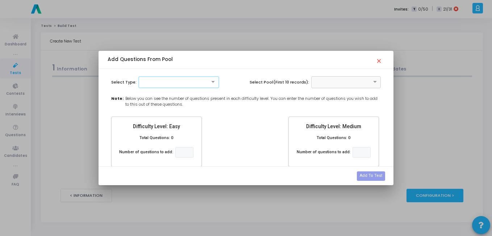
click at [177, 84] on div at bounding box center [178, 82] width 79 height 6
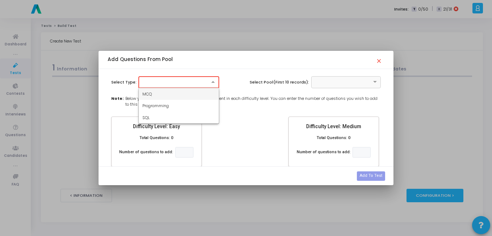
click at [169, 95] on div "MCQ" at bounding box center [179, 94] width 80 height 12
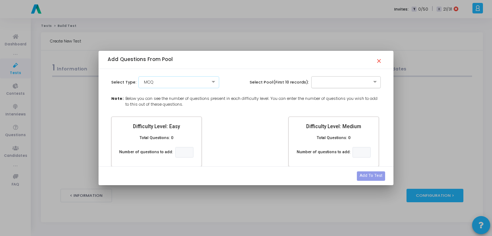
click at [330, 83] on input "text" at bounding box center [338, 81] width 47 height 6
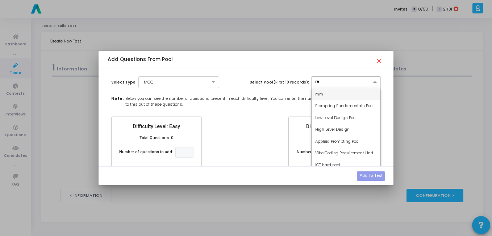
type input "req"
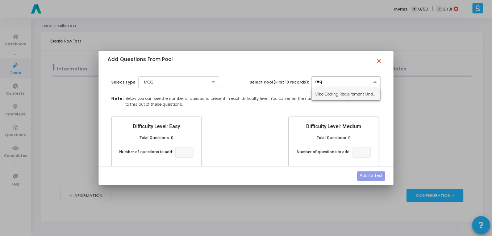
click at [330, 91] on span "Vibe Coding Requirement Understanding" at bounding box center [354, 94] width 79 height 6
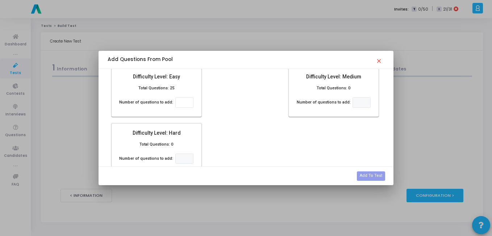
scroll to position [51, 0]
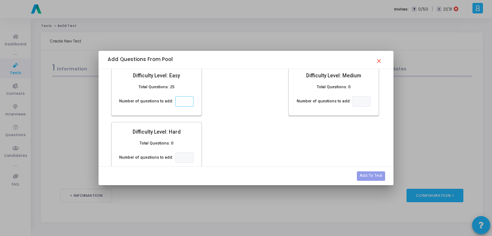
click at [184, 107] on input "number" at bounding box center [184, 101] width 18 height 11
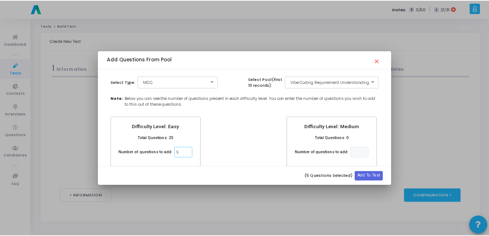
scroll to position [72, 0]
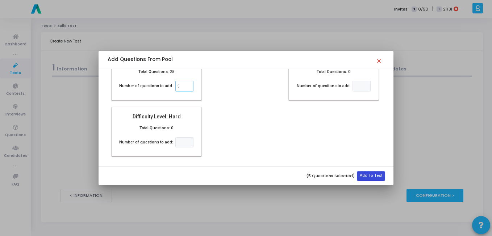
type input "5"
click at [375, 172] on button "Add To Test" at bounding box center [371, 175] width 28 height 9
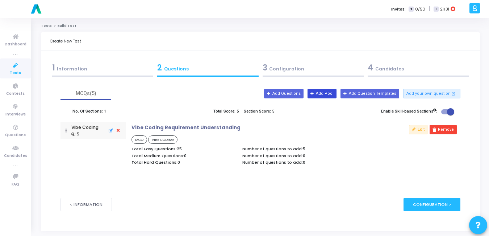
click at [331, 96] on button "Add Pool" at bounding box center [322, 93] width 29 height 9
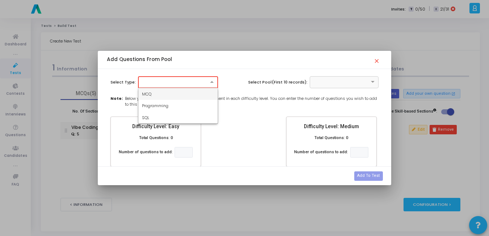
click at [174, 81] on div at bounding box center [178, 82] width 79 height 6
click at [170, 90] on div "MCQ" at bounding box center [177, 94] width 79 height 12
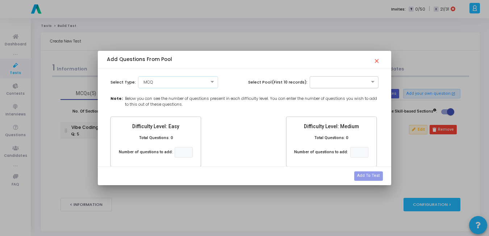
click at [340, 86] on div at bounding box center [344, 82] width 69 height 12
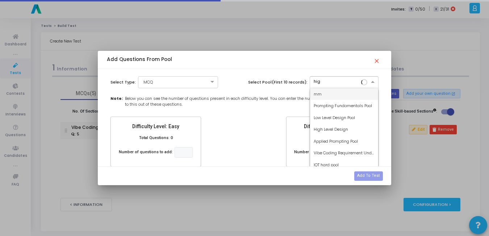
type input "high"
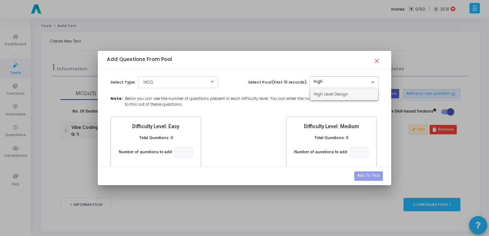
click at [340, 92] on span "High Level Design" at bounding box center [331, 94] width 34 height 6
click at [179, 152] on input "number" at bounding box center [184, 152] width 18 height 11
type input "5"
click at [262, 138] on div "Difficulty Level: Easy Total Questions: 24 Number of questions to add: 5 Diffic…" at bounding box center [244, 172] width 275 height 112
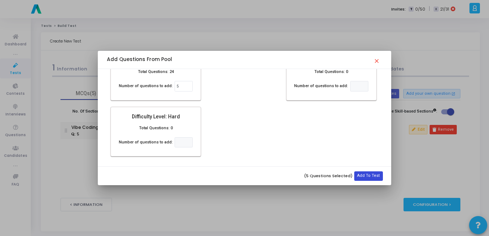
click at [372, 174] on button "Add To Test" at bounding box center [368, 175] width 28 height 9
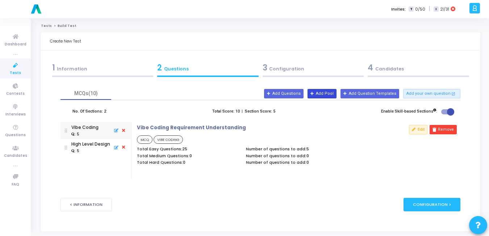
click at [330, 91] on button "Add Pool" at bounding box center [322, 93] width 29 height 9
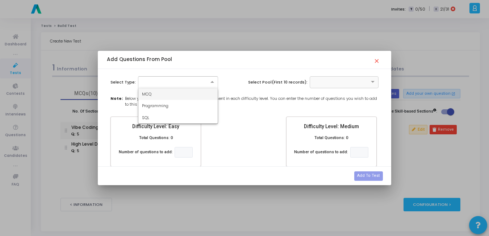
click at [174, 84] on div at bounding box center [177, 81] width 79 height 6
click at [171, 92] on div "MCQ" at bounding box center [177, 94] width 79 height 12
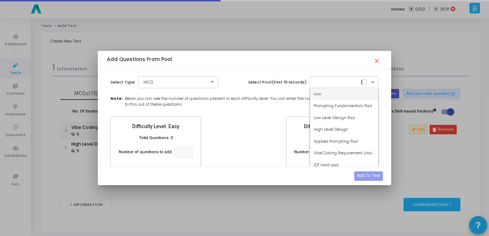
click at [335, 86] on div at bounding box center [344, 82] width 69 height 12
type input "low"
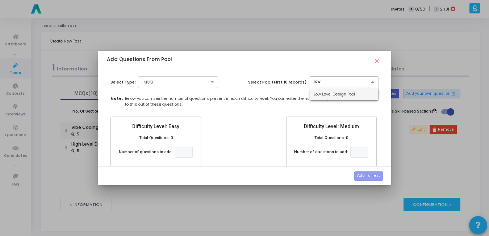
click at [332, 98] on div "Low Level Design Pool" at bounding box center [344, 94] width 69 height 12
click at [175, 153] on input "number" at bounding box center [184, 152] width 18 height 11
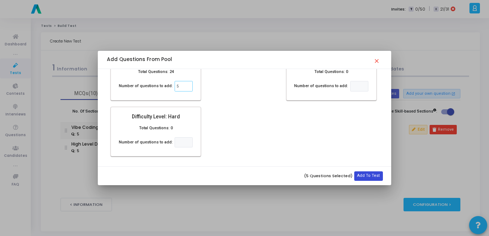
type input "5"
click at [376, 175] on button "Add To Test" at bounding box center [368, 175] width 28 height 9
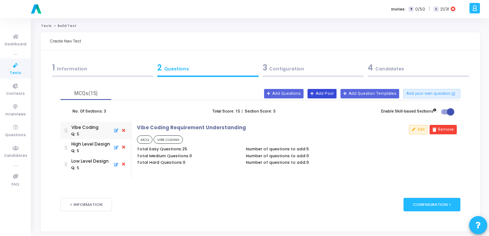
click at [324, 91] on button "Add Pool" at bounding box center [322, 93] width 29 height 9
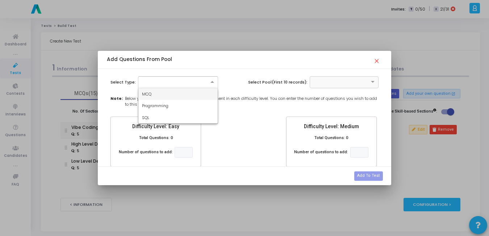
click at [192, 81] on div at bounding box center [177, 81] width 79 height 6
click at [180, 91] on div "MCQ" at bounding box center [177, 94] width 79 height 12
click at [334, 83] on input "text" at bounding box center [337, 81] width 47 height 6
type input "e"
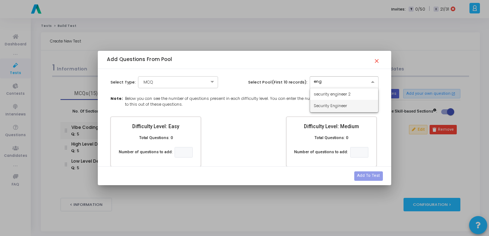
type input "eng"
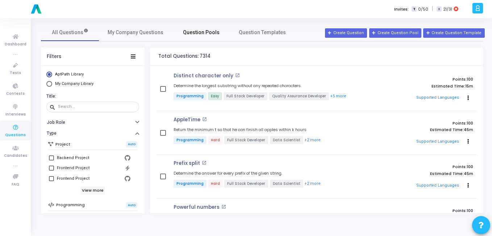
click at [208, 37] on link "Question Pools" at bounding box center [201, 32] width 58 height 17
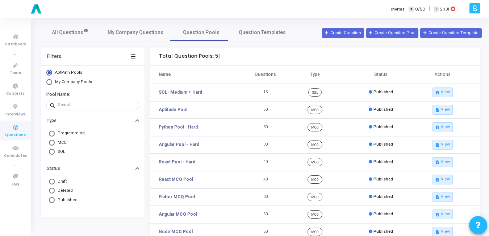
click at [70, 84] on span "My Company Pools" at bounding box center [72, 82] width 41 height 6
click at [52, 84] on input "My Company Pools" at bounding box center [49, 82] width 6 height 6
radio input "true"
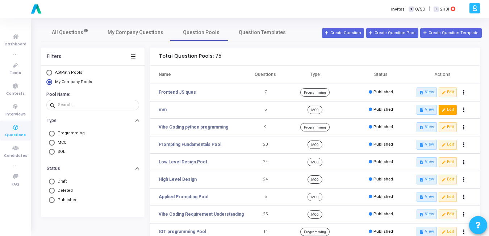
click at [450, 112] on button "edit Edit" at bounding box center [448, 109] width 18 height 9
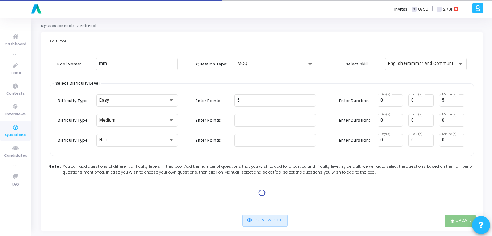
type input "2"
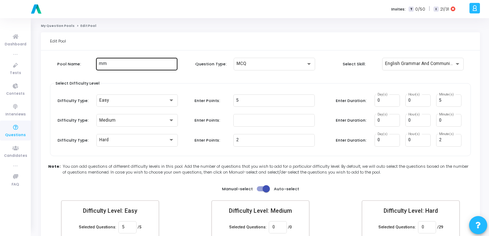
click at [137, 61] on input "mm" at bounding box center [137, 63] width 76 height 5
paste input "English Comprehension"
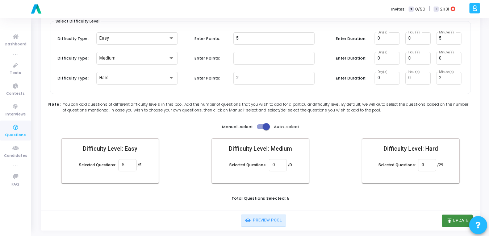
type input "English Comprehension"
click at [451, 219] on icon "publish" at bounding box center [450, 220] width 7 height 7
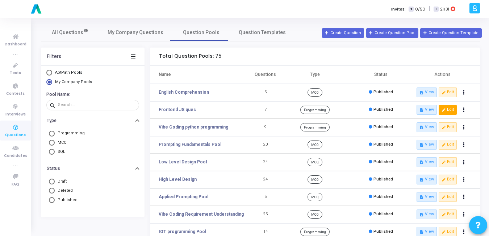
click at [451, 108] on button "edit Edit" at bounding box center [448, 109] width 18 height 9
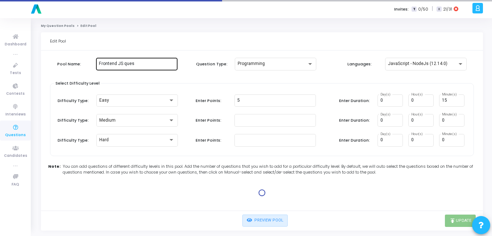
type input "100"
type input "30"
type input "100"
type input "45"
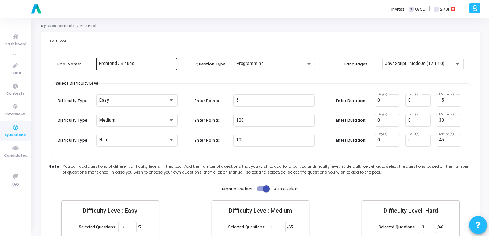
click at [137, 62] on input "Frontend JS ques" at bounding box center [137, 63] width 76 height 5
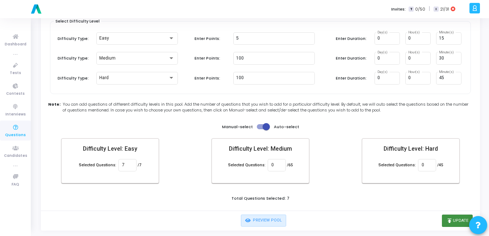
type input "Frontend Programming JS"
click at [455, 215] on button "publish Update" at bounding box center [457, 220] width 31 height 12
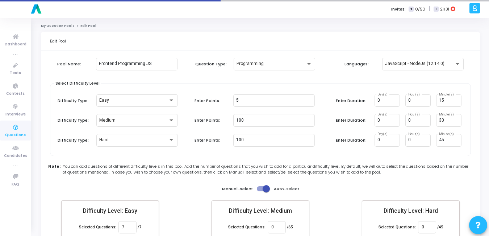
scroll to position [0, 0]
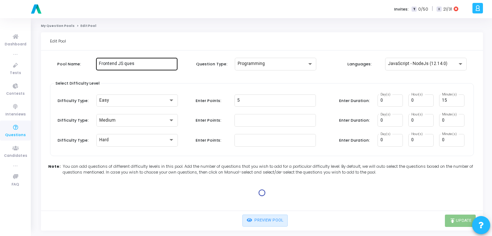
type input "100"
type input "30"
type input "100"
type input "45"
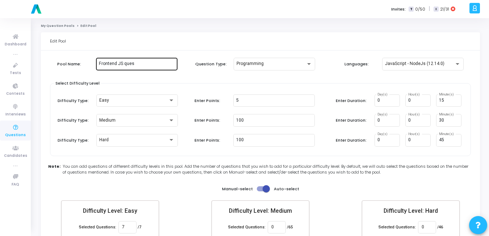
click at [136, 64] on input "Frontend JS ques" at bounding box center [137, 63] width 76 height 5
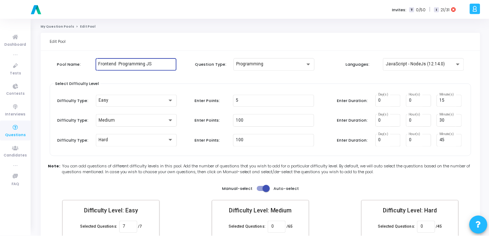
scroll to position [62, 0]
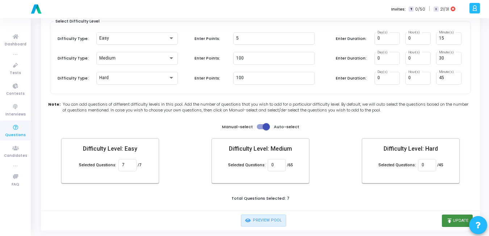
type input "Frontend Programming JS"
click at [459, 221] on button "publish Update" at bounding box center [457, 220] width 31 height 12
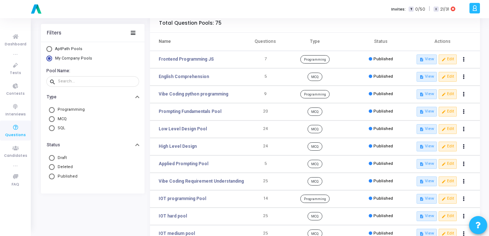
scroll to position [49, 0]
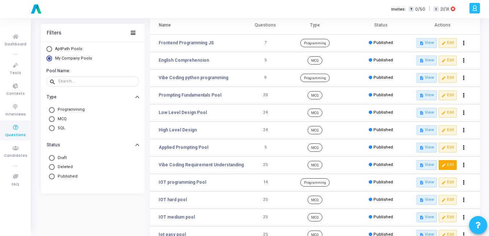
click at [443, 167] on icon "edit" at bounding box center [444, 165] width 4 height 4
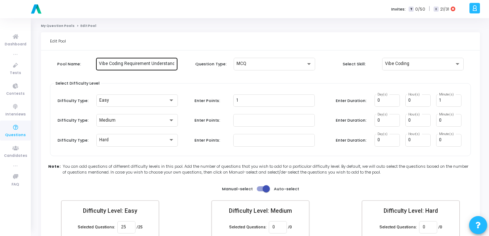
click at [125, 65] on input "Vibe Coding Requirement Understanding" at bounding box center [137, 63] width 76 height 5
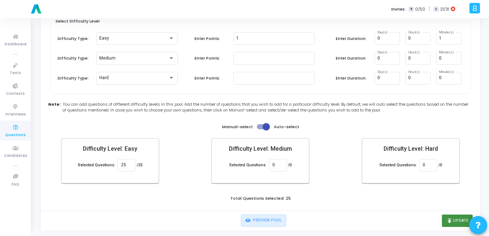
type input "Requirement Understanding"
click at [463, 220] on button "publish Update" at bounding box center [457, 220] width 31 height 12
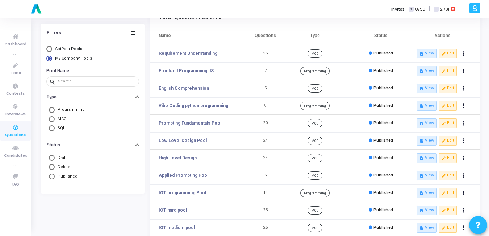
scroll to position [38, 0]
click at [446, 104] on button "edit Edit" at bounding box center [448, 105] width 18 height 9
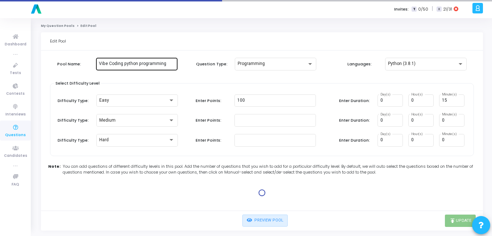
type input "100"
type input "30"
type input "100"
type input "45"
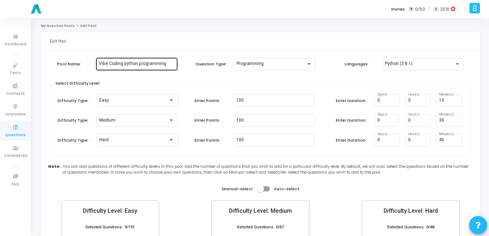
click at [124, 63] on input "Vibe Coding python programming" at bounding box center [137, 63] width 76 height 5
click at [154, 63] on input "python programming" at bounding box center [137, 63] width 76 height 5
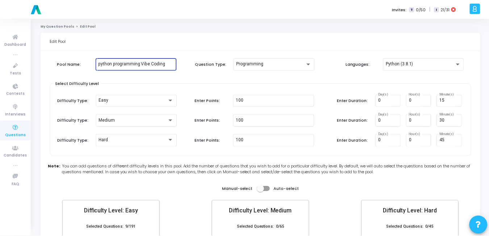
scroll to position [72, 0]
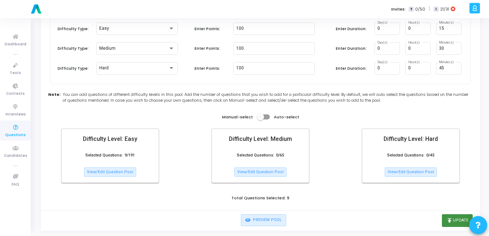
type input "python programming Vibe Coding"
click at [445, 221] on button "publish Update" at bounding box center [457, 220] width 31 height 12
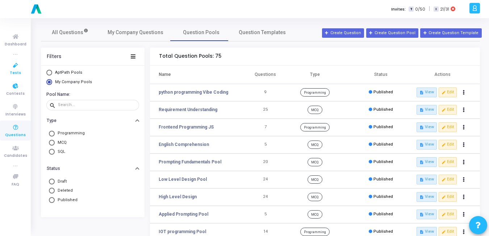
click at [12, 67] on icon at bounding box center [15, 65] width 15 height 9
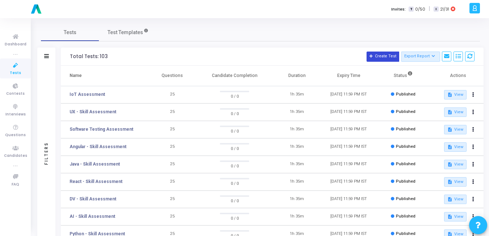
click at [386, 53] on button "Create Test" at bounding box center [383, 56] width 33 height 10
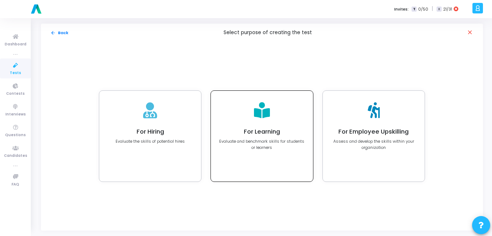
click at [231, 134] on h4 "For Learning" at bounding box center [262, 131] width 86 height 7
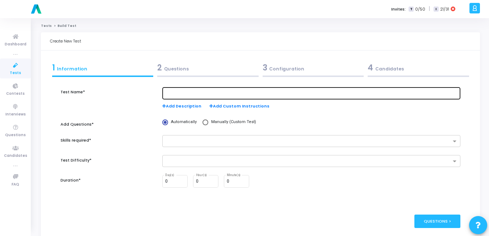
click at [198, 93] on input "text" at bounding box center [311, 93] width 292 height 5
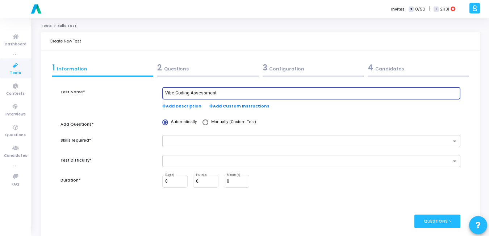
type input "Vibe Coding Assessment"
click at [208, 121] on span "Manually (Custom Test)" at bounding box center [232, 122] width 48 height 6
click at [207, 121] on input "Manually (Custom Test)" at bounding box center [206, 122] width 6 height 6
radio input "true"
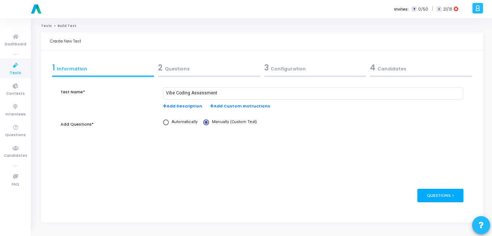
click at [455, 192] on div "Questions >" at bounding box center [441, 194] width 46 height 13
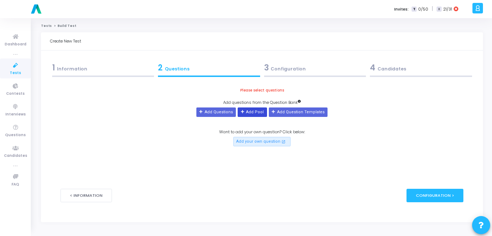
click at [254, 112] on button "Add Pool" at bounding box center [252, 111] width 29 height 9
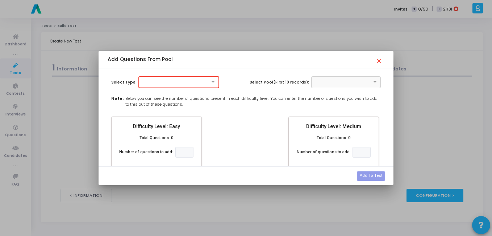
click at [158, 71] on div "Select Type: Select Pool(First 10 records): Note: Below you can see the number …" at bounding box center [246, 117] width 295 height 97
click at [155, 80] on div at bounding box center [178, 82] width 79 height 6
click at [154, 91] on div "MCQ" at bounding box center [179, 94] width 80 height 12
click at [359, 83] on input "text" at bounding box center [338, 81] width 47 height 6
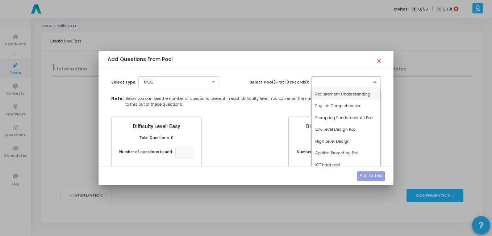
click at [339, 92] on span "Requirement Understanding" at bounding box center [342, 94] width 55 height 6
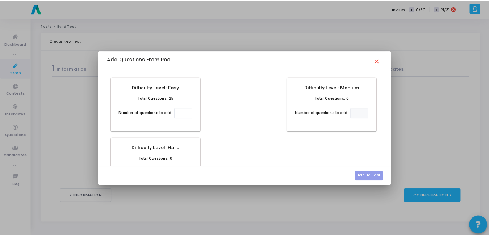
scroll to position [40, 0]
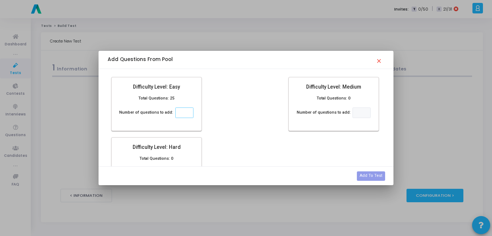
click at [186, 112] on input "number" at bounding box center [184, 112] width 18 height 11
type input "5"
click at [381, 175] on button "Add To Test" at bounding box center [371, 175] width 28 height 9
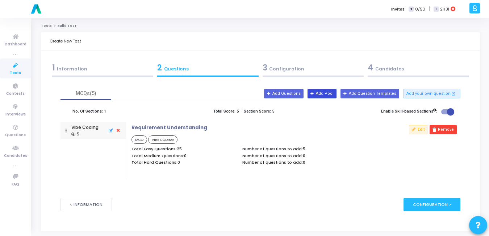
click at [328, 95] on button "Add Pool" at bounding box center [322, 93] width 29 height 9
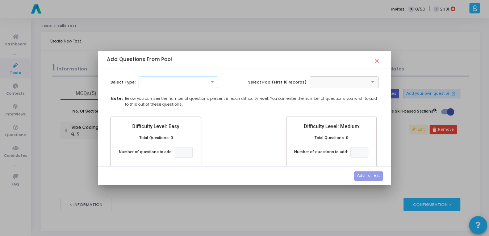
click at [147, 88] on div "Select Type: Select Pool(First 10 records): Note: Below you can see the number …" at bounding box center [245, 117] width 294 height 97
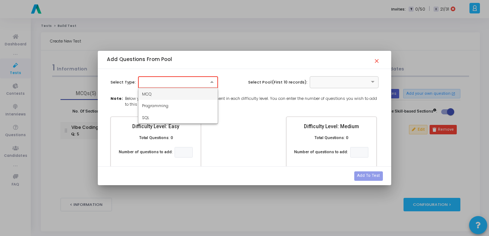
click at [148, 85] on div at bounding box center [178, 82] width 80 height 12
click at [148, 95] on span "MCQ" at bounding box center [146, 94] width 9 height 6
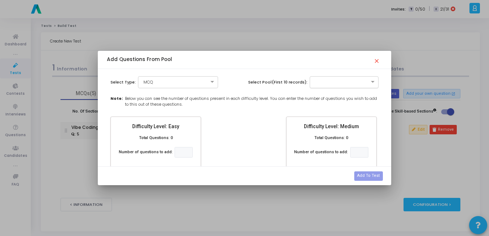
click at [340, 83] on input "text" at bounding box center [337, 81] width 47 height 6
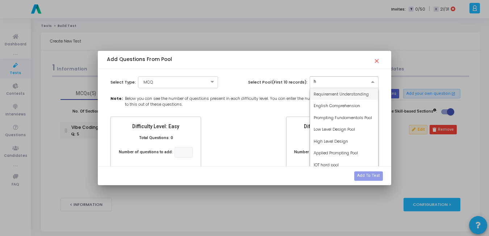
type input "hi"
click at [334, 91] on span "High Level Design" at bounding box center [331, 94] width 34 height 6
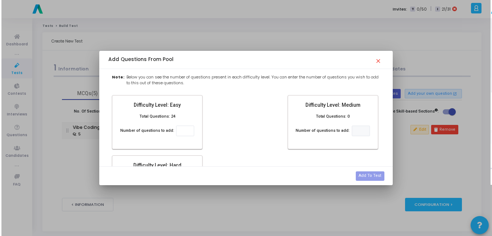
scroll to position [22, 0]
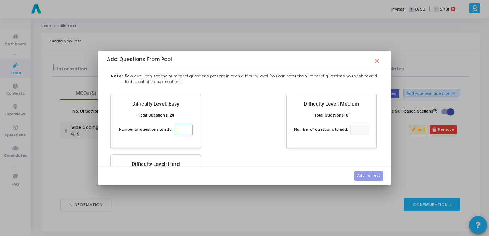
click at [183, 131] on input "number" at bounding box center [184, 129] width 18 height 11
type input "3"
click at [377, 177] on button "Add To Test" at bounding box center [368, 175] width 28 height 9
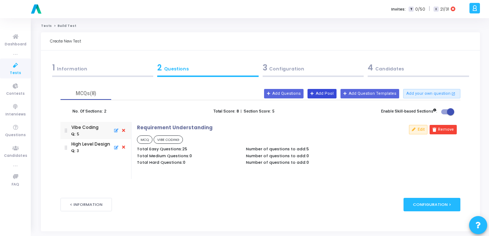
click at [332, 88] on div "MCQs(8)" at bounding box center [261, 93] width 400 height 13
click at [331, 91] on button "Add Pool" at bounding box center [322, 93] width 29 height 9
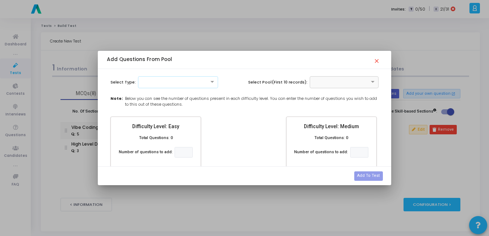
click at [146, 83] on div at bounding box center [177, 81] width 79 height 6
click at [149, 93] on span "MCQ" at bounding box center [146, 94] width 9 height 6
click at [356, 84] on input "text" at bounding box center [337, 81] width 47 height 6
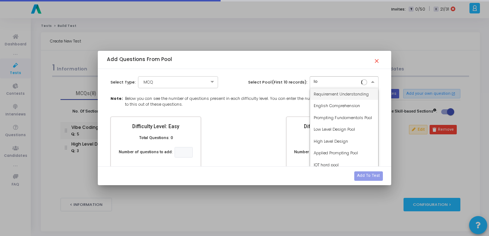
type input "low"
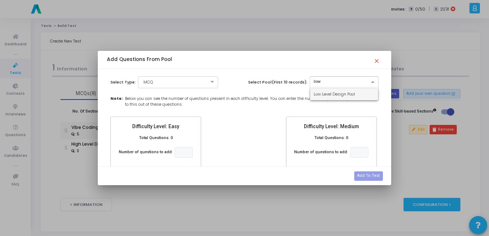
click at [344, 92] on span "Low Level Design Pool" at bounding box center [334, 94] width 41 height 6
click at [184, 153] on input "number" at bounding box center [184, 152] width 18 height 11
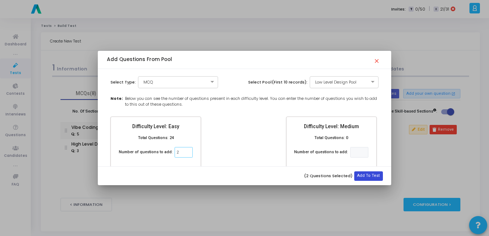
type input "2"
click at [364, 175] on button "Add To Test" at bounding box center [368, 175] width 28 height 9
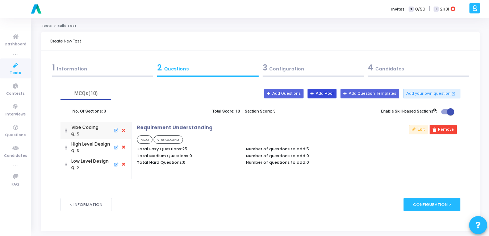
click at [330, 90] on button "Add Pool" at bounding box center [322, 93] width 29 height 9
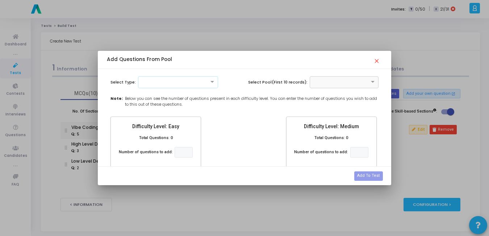
click at [192, 85] on div at bounding box center [178, 82] width 80 height 12
click at [183, 94] on div "MCQ" at bounding box center [177, 94] width 79 height 12
click at [330, 86] on div at bounding box center [344, 82] width 69 height 12
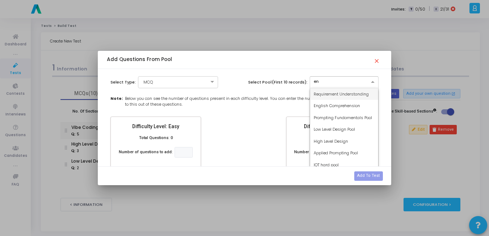
type input "eng"
click at [330, 94] on span "English Comprehension" at bounding box center [337, 94] width 46 height 6
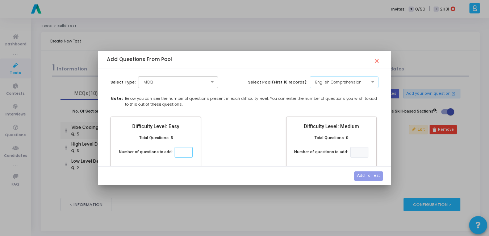
click at [176, 152] on input "number" at bounding box center [184, 152] width 18 height 11
type input "1"
click at [375, 178] on button "Add To Test" at bounding box center [368, 175] width 28 height 9
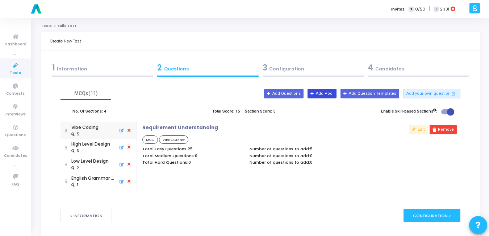
click at [329, 93] on button "Add Pool" at bounding box center [322, 93] width 29 height 9
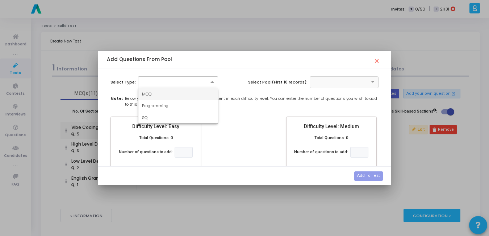
click at [138, 82] on div at bounding box center [178, 82] width 80 height 12
click at [158, 91] on div "MCQ" at bounding box center [177, 94] width 79 height 12
click at [353, 83] on input "text" at bounding box center [337, 81] width 47 height 6
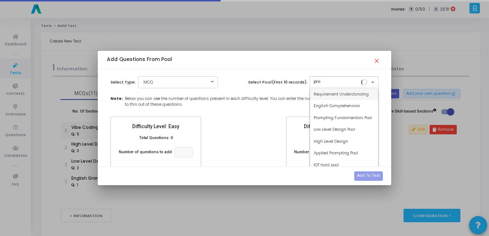
type input "prom"
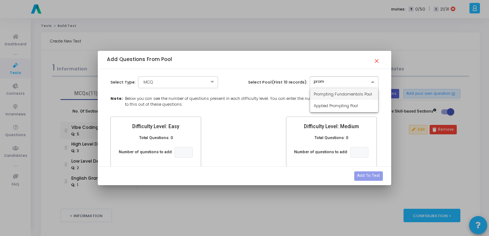
click at [343, 94] on span "Prompting Fundamentals Pool" at bounding box center [343, 94] width 58 height 6
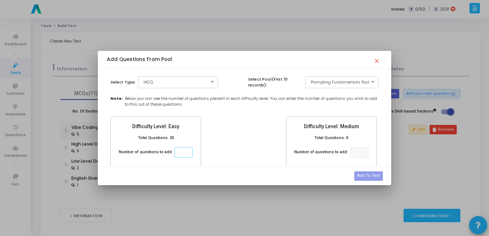
click at [175, 150] on input "number" at bounding box center [184, 152] width 18 height 11
type input "3"
click at [370, 174] on button "Add To Test" at bounding box center [368, 175] width 28 height 9
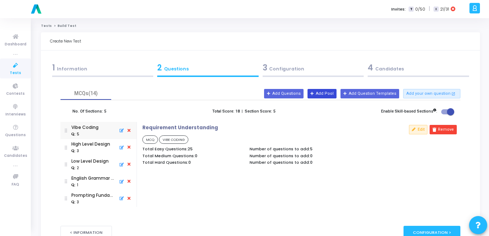
click at [329, 95] on button "Add Pool" at bounding box center [322, 93] width 29 height 9
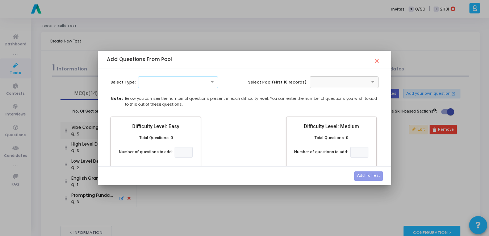
click at [184, 83] on div at bounding box center [177, 81] width 79 height 6
click at [178, 94] on div "MCQ" at bounding box center [177, 94] width 79 height 12
click at [345, 83] on input "text" at bounding box center [337, 81] width 47 height 6
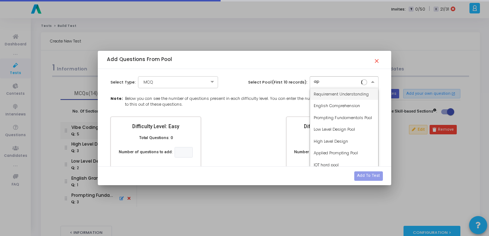
type input "app"
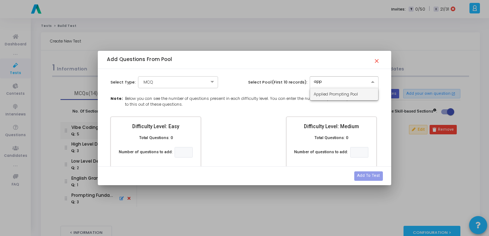
click at [339, 94] on span "Applied Prompting Pool" at bounding box center [336, 94] width 44 height 6
click at [186, 152] on input "number" at bounding box center [184, 152] width 18 height 11
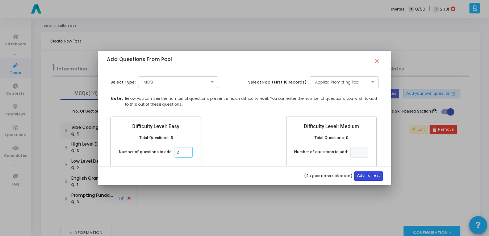
type input "2"
click at [380, 173] on button "Add To Test" at bounding box center [368, 175] width 28 height 9
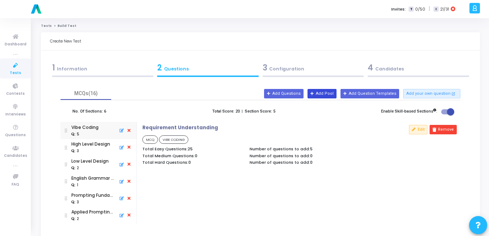
click at [335, 95] on button "Add Pool" at bounding box center [322, 93] width 29 height 9
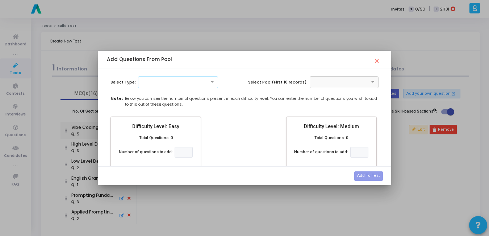
click at [146, 82] on div at bounding box center [177, 81] width 79 height 6
click at [144, 104] on span "Programming" at bounding box center [155, 106] width 26 height 6
click at [336, 84] on input "text" at bounding box center [337, 81] width 47 height 6
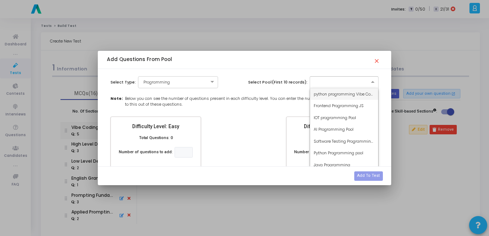
click at [331, 93] on span "python programming Vibe Coding" at bounding box center [347, 94] width 66 height 6
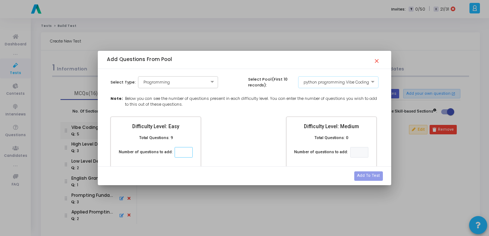
click at [178, 153] on input "number" at bounding box center [184, 152] width 18 height 11
type input "3"
click at [378, 178] on button "Add To Test" at bounding box center [368, 175] width 28 height 9
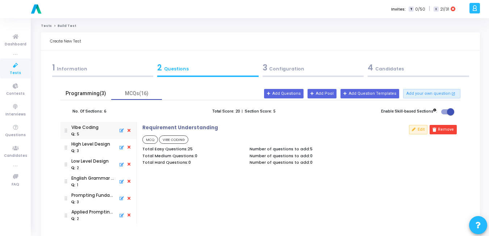
click at [90, 95] on div "Programming(3)" at bounding box center [86, 94] width 42 height 8
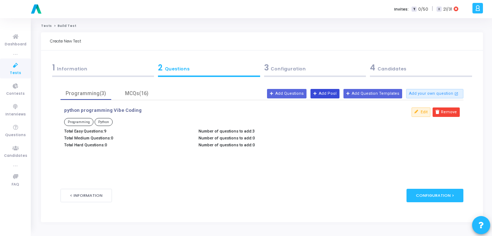
click at [338, 98] on div "Programming(3) MCQs(16) python programming Vibe Coding Programming Python Total…" at bounding box center [262, 124] width 403 height 74
drag, startPoint x: 338, startPoint y: 98, endPoint x: 331, endPoint y: 92, distance: 9.4
click at [331, 92] on button "Add Pool" at bounding box center [325, 93] width 29 height 9
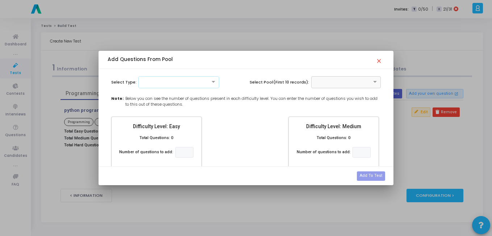
click at [200, 78] on div at bounding box center [179, 81] width 80 height 6
click at [170, 101] on div "Programming" at bounding box center [179, 106] width 80 height 12
click at [328, 81] on input "text" at bounding box center [338, 81] width 47 height 6
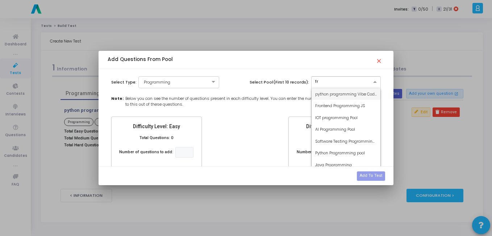
type input "fro"
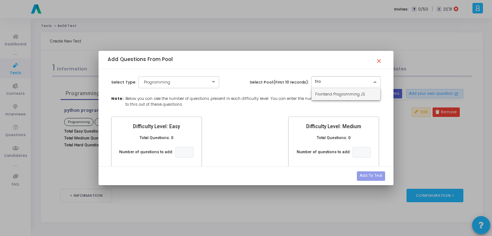
click at [326, 92] on span "Frontend Programming JS" at bounding box center [340, 94] width 50 height 6
click at [187, 154] on input "number" at bounding box center [184, 152] width 18 height 11
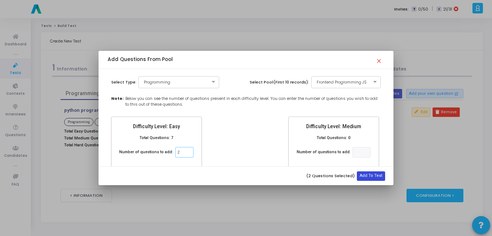
type input "2"
click at [366, 175] on button "Add To Test" at bounding box center [371, 175] width 28 height 9
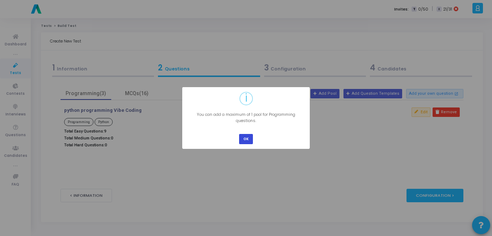
click at [242, 138] on button "OK" at bounding box center [246, 139] width 14 height 10
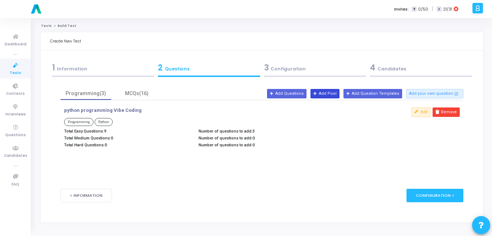
click at [332, 93] on button "Add Pool" at bounding box center [325, 93] width 29 height 9
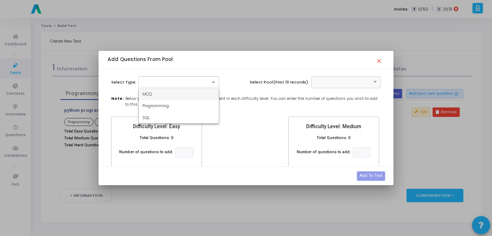
click at [176, 84] on div at bounding box center [179, 81] width 80 height 6
click at [163, 107] on span "Programming" at bounding box center [155, 106] width 26 height 6
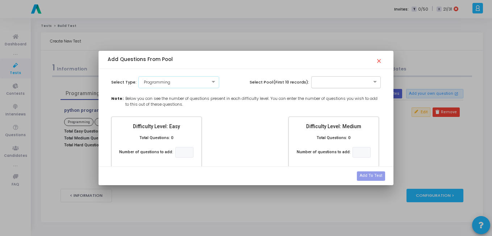
click at [333, 82] on input "text" at bounding box center [338, 81] width 47 height 6
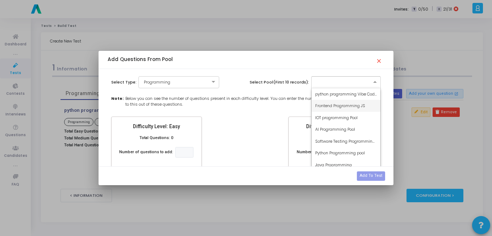
click at [324, 107] on span "Frontend Programming JS" at bounding box center [340, 106] width 50 height 6
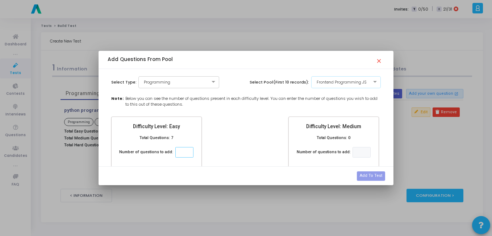
click at [186, 154] on input "number" at bounding box center [184, 152] width 18 height 11
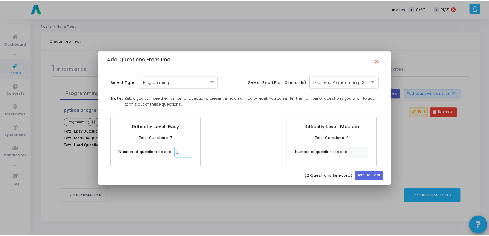
scroll to position [74, 0]
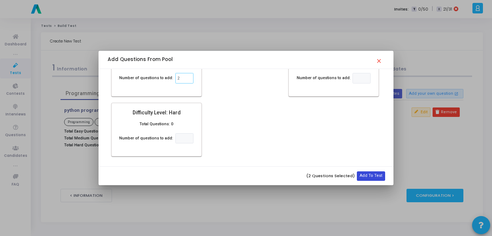
type input "2"
click at [379, 173] on button "Add To Test" at bounding box center [371, 175] width 28 height 9
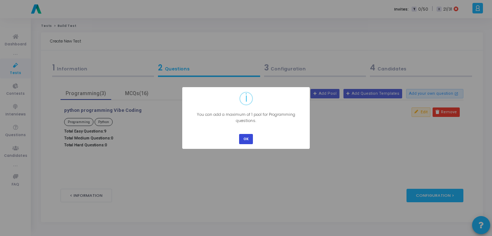
click at [246, 139] on button "OK" at bounding box center [246, 139] width 14 height 10
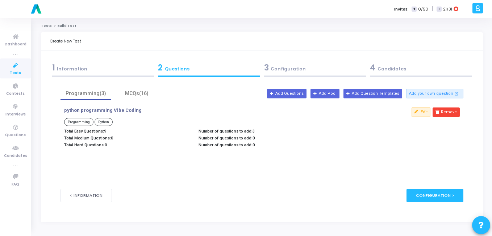
click at [14, 72] on span "Tests" at bounding box center [15, 73] width 11 height 6
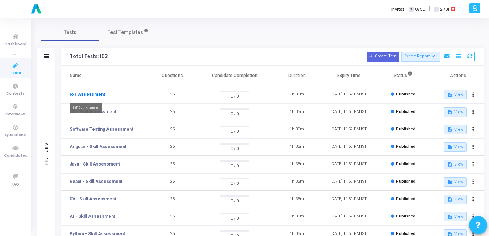
click at [78, 96] on link "IoT Assessment" at bounding box center [88, 94] width 36 height 7
click at [86, 96] on link "IoT Assessment" at bounding box center [88, 94] width 36 height 7
